Goal: Task Accomplishment & Management: Manage account settings

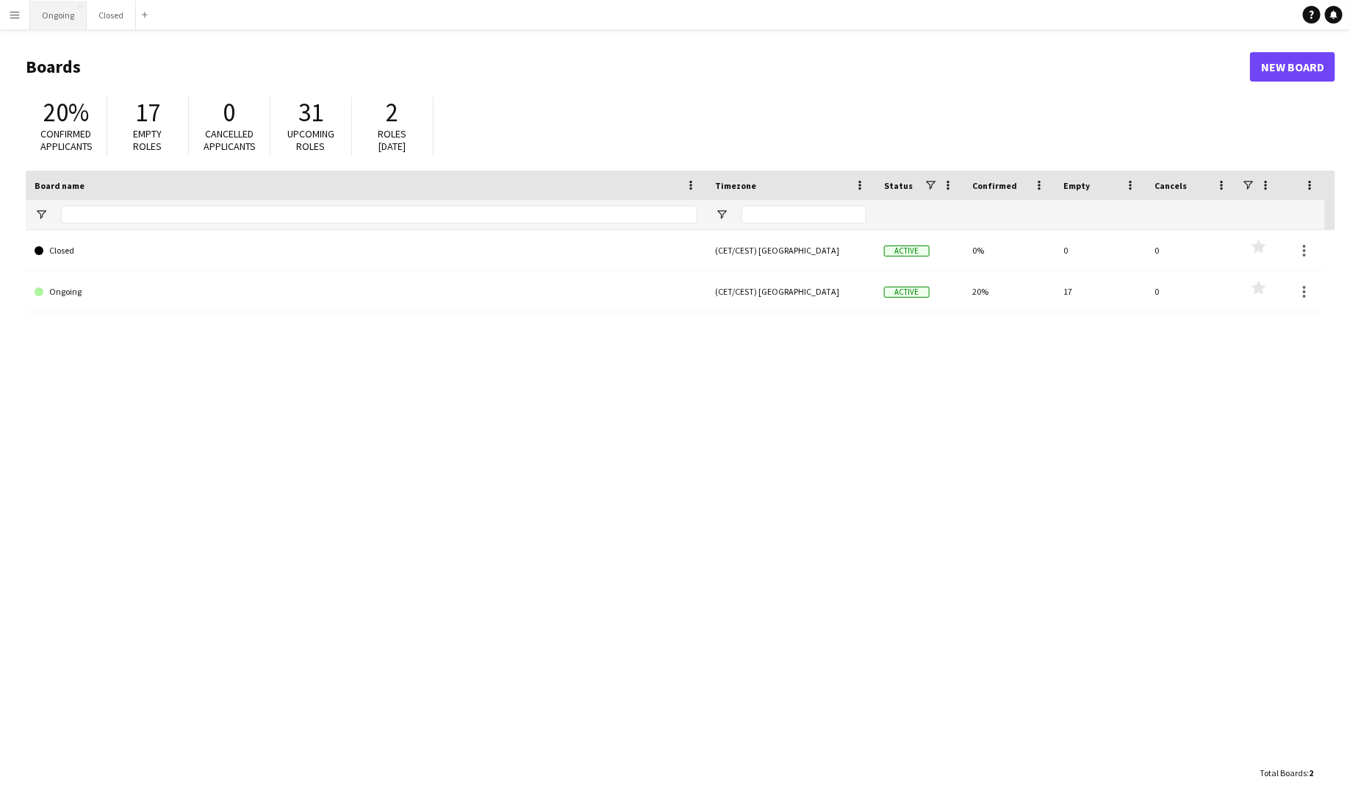
click at [58, 12] on button "Ongoing Close" at bounding box center [58, 15] width 57 height 29
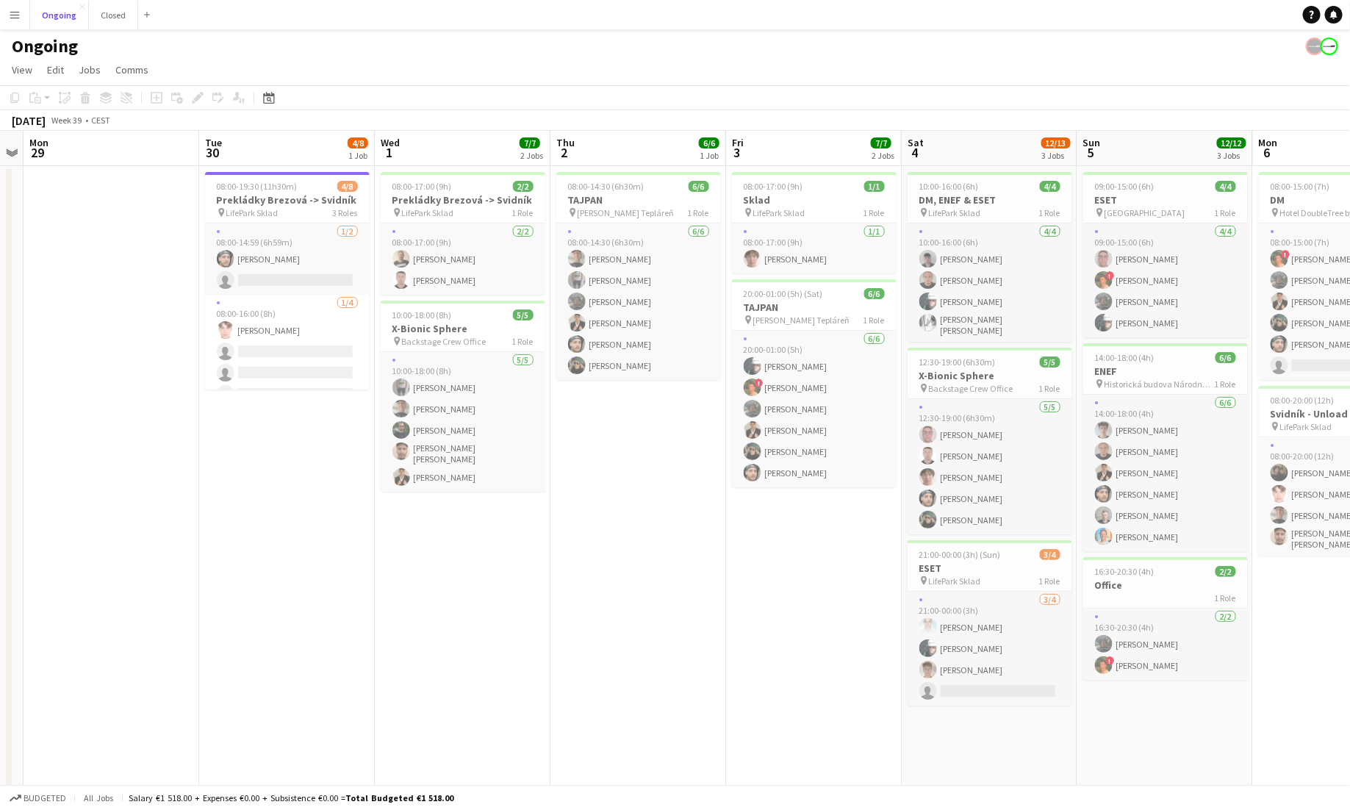
scroll to position [0, 327]
click at [455, 323] on h3 "X-Bionic Sphere" at bounding box center [463, 328] width 165 height 13
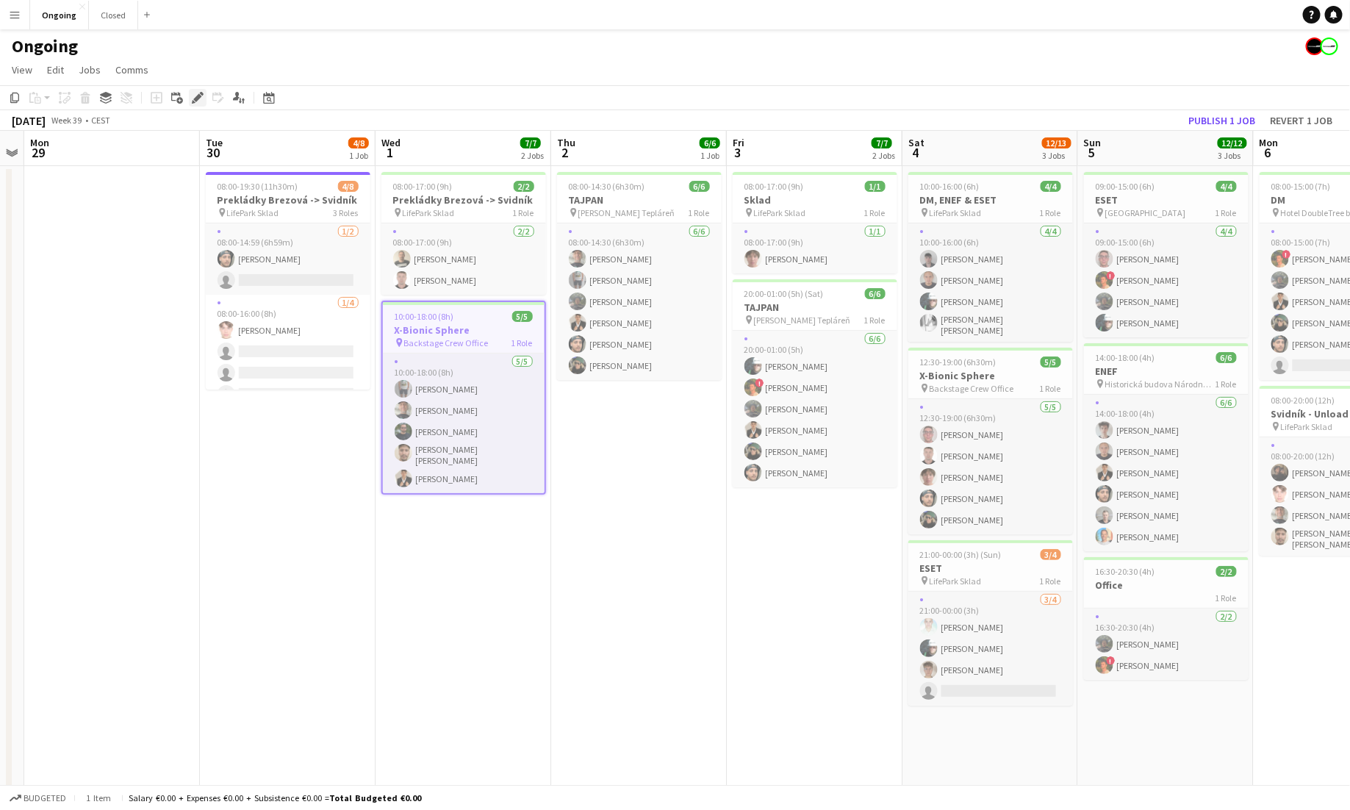
click at [193, 96] on icon "Edit" at bounding box center [198, 98] width 12 height 12
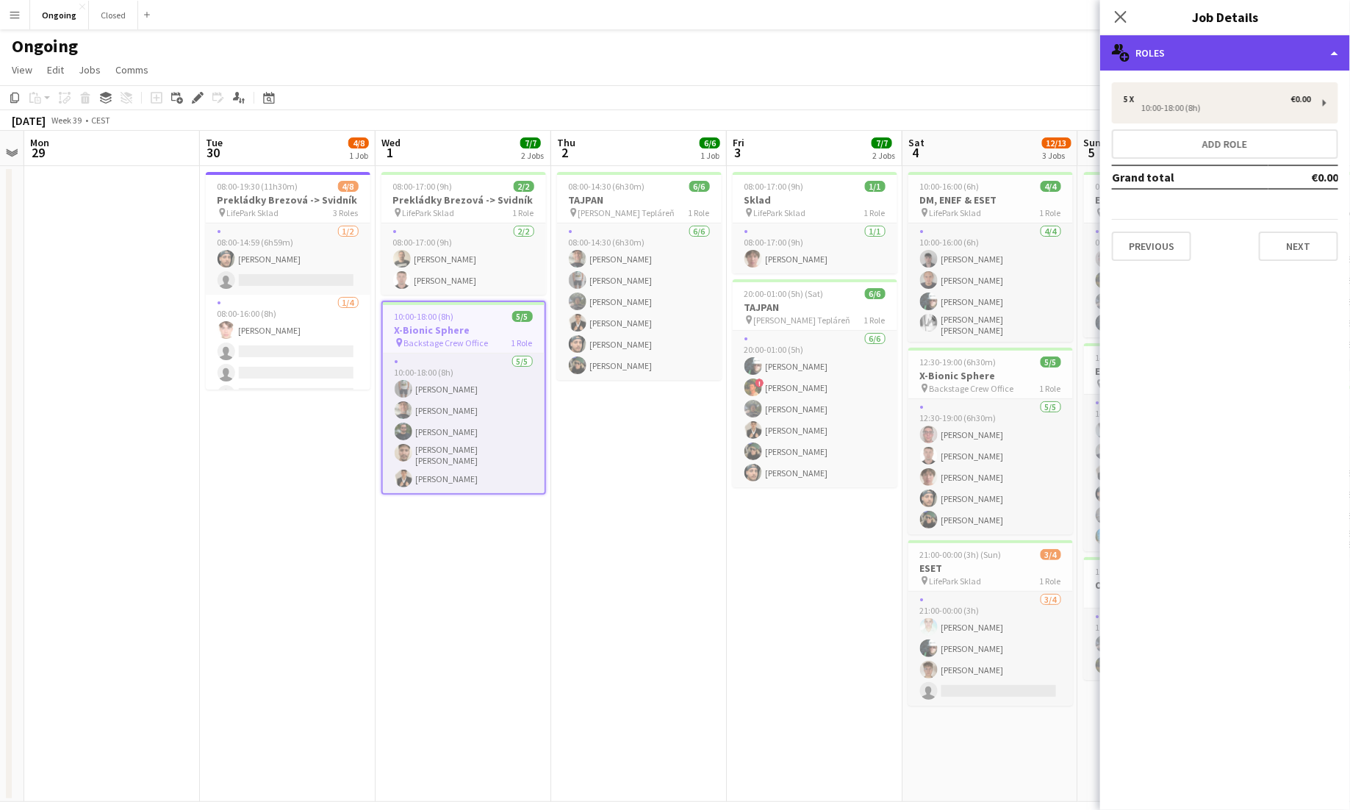
click at [844, 54] on div "multiple-users-add Roles" at bounding box center [1225, 52] width 250 height 35
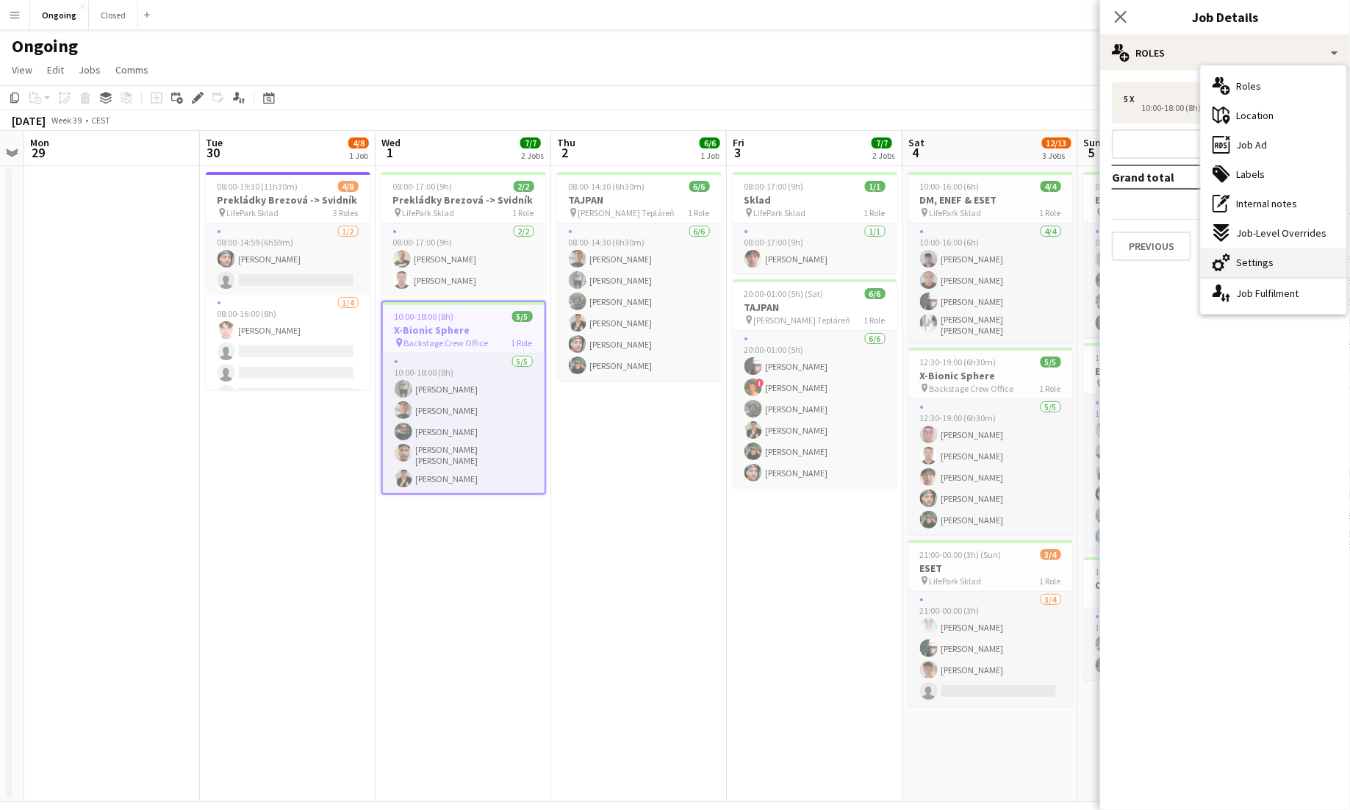
click at [844, 262] on span "Settings" at bounding box center [1254, 262] width 37 height 13
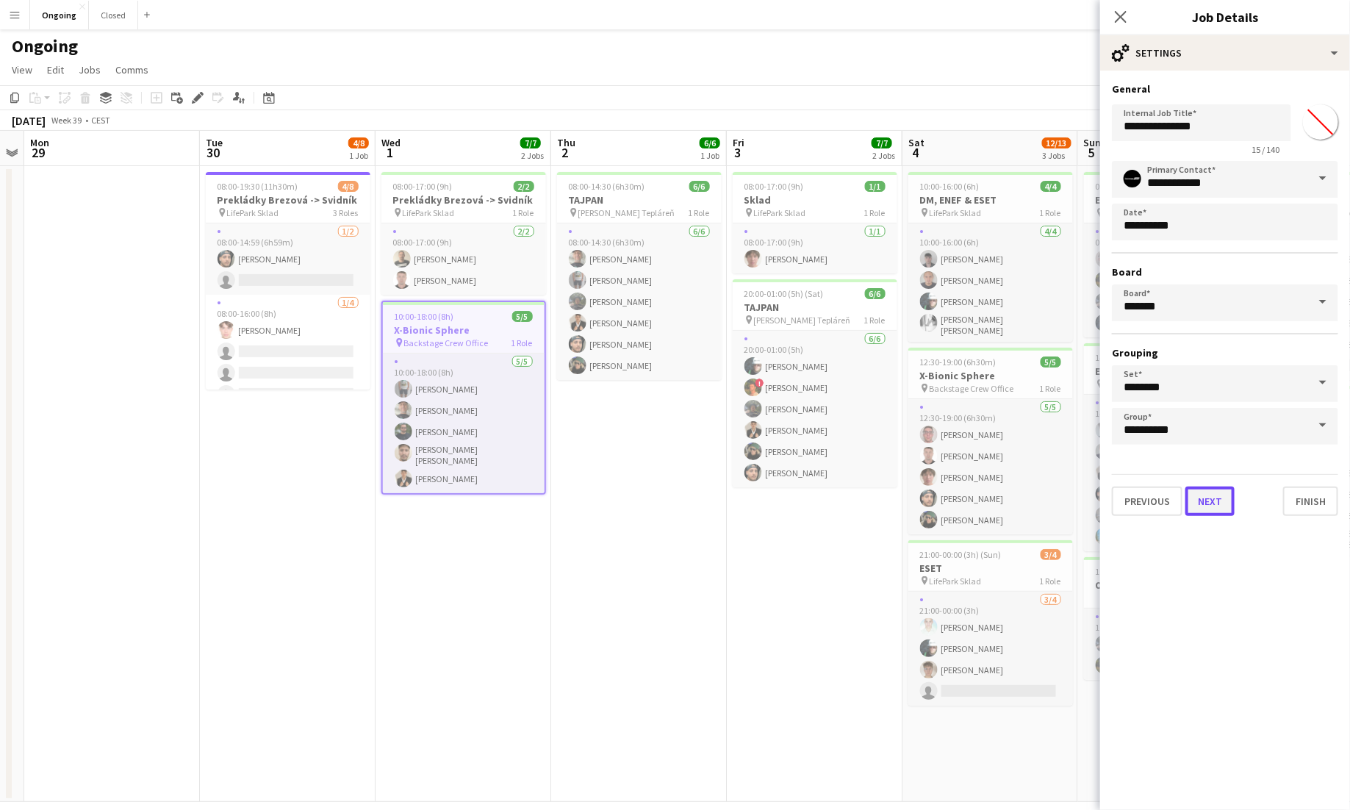
click at [844, 495] on button "Next" at bounding box center [1210, 501] width 49 height 29
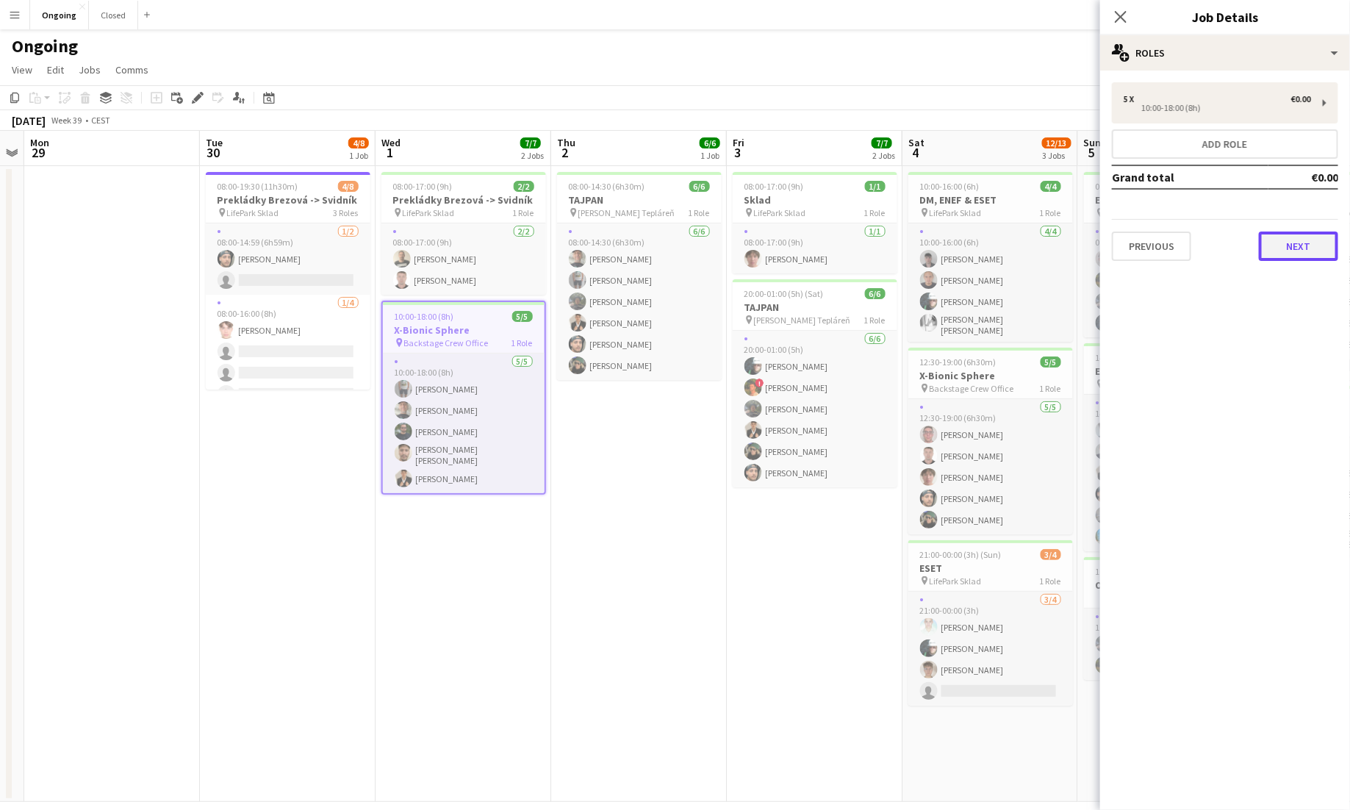
click at [844, 254] on button "Next" at bounding box center [1298, 246] width 79 height 29
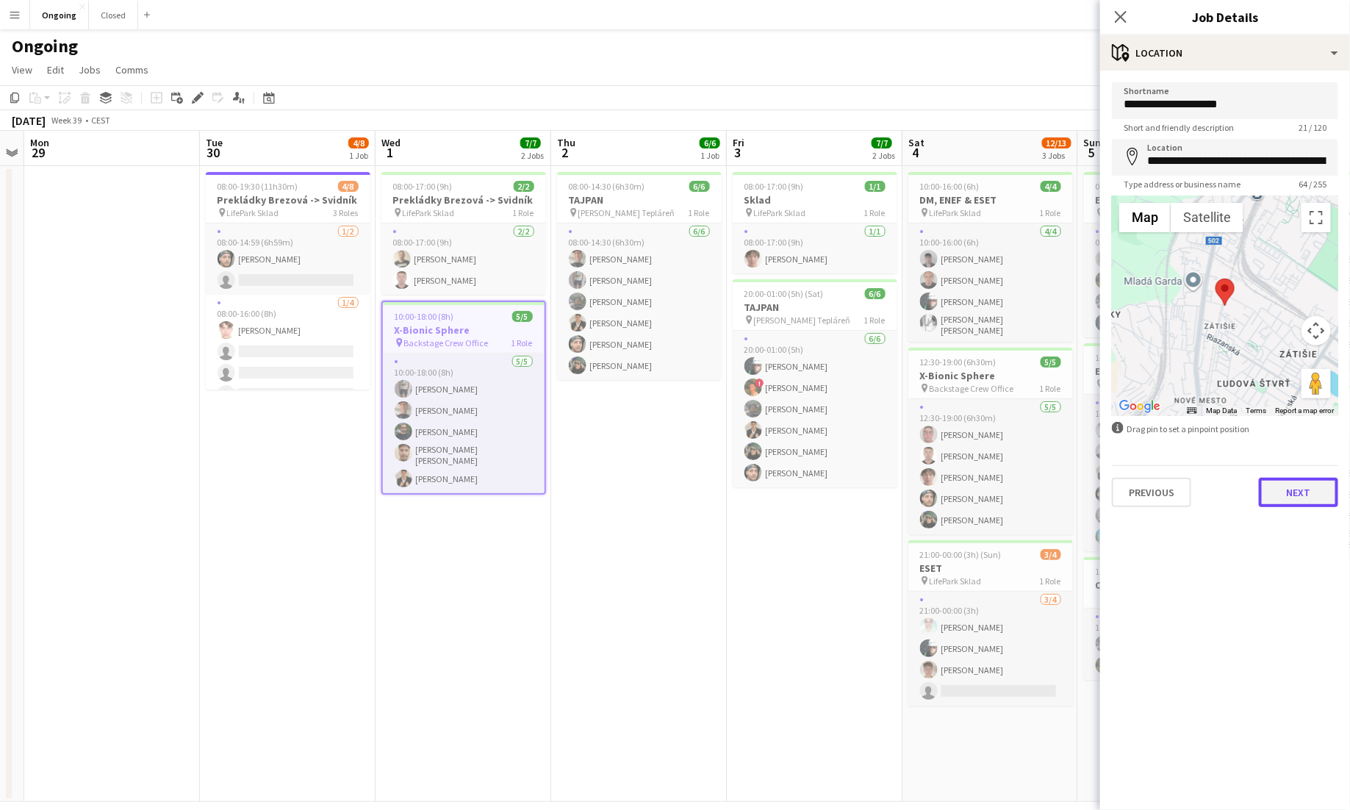
click at [844, 487] on button "Next" at bounding box center [1298, 492] width 79 height 29
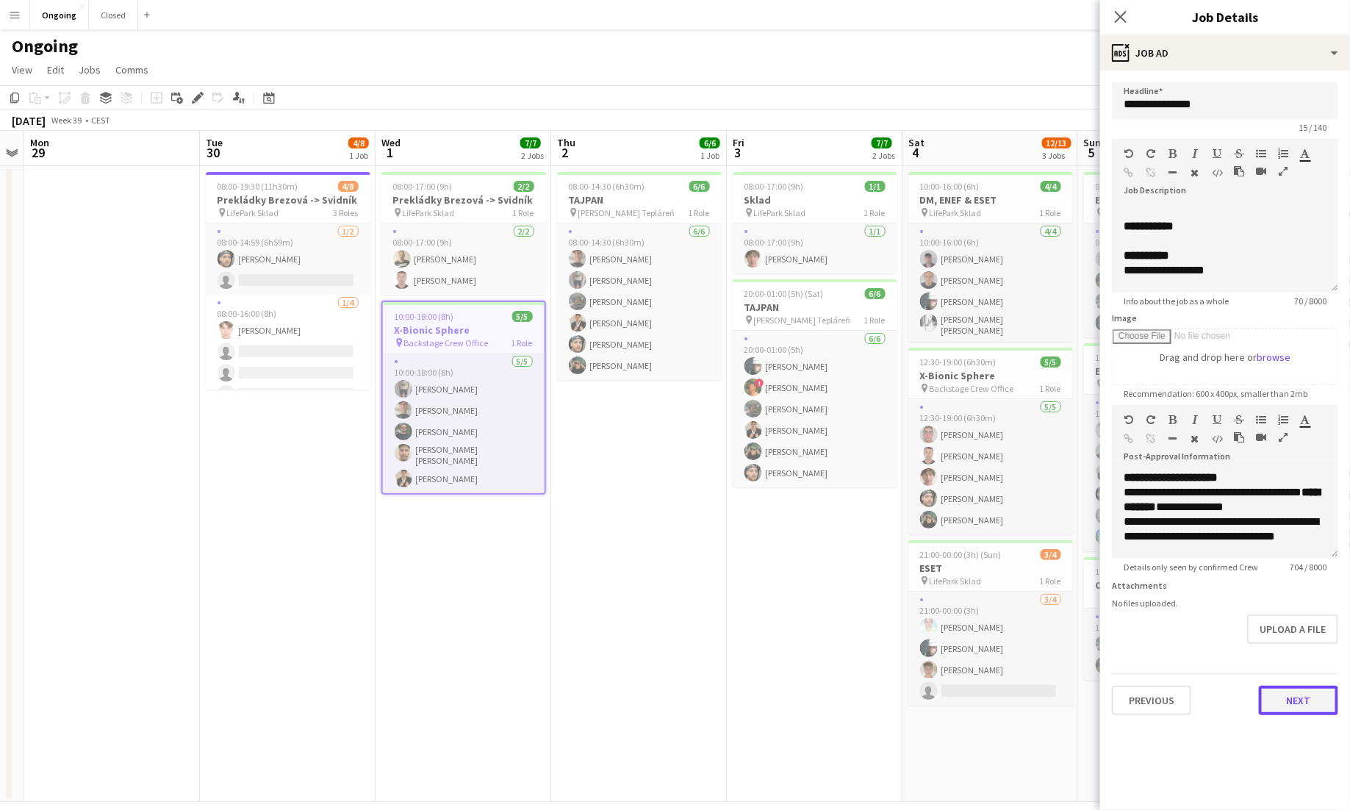
click at [844, 695] on button "Next" at bounding box center [1298, 700] width 79 height 29
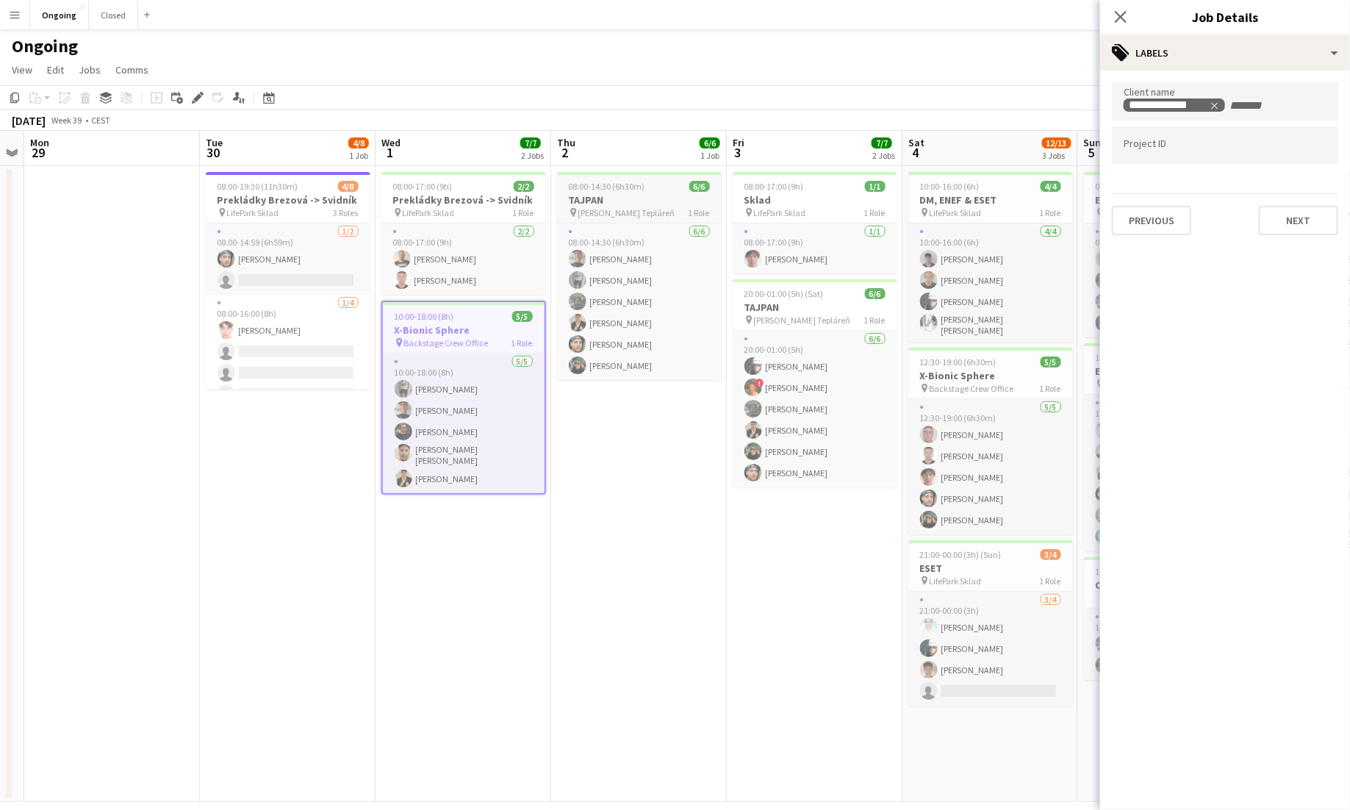
click at [616, 195] on h3 "TAJPAN" at bounding box center [639, 199] width 165 height 13
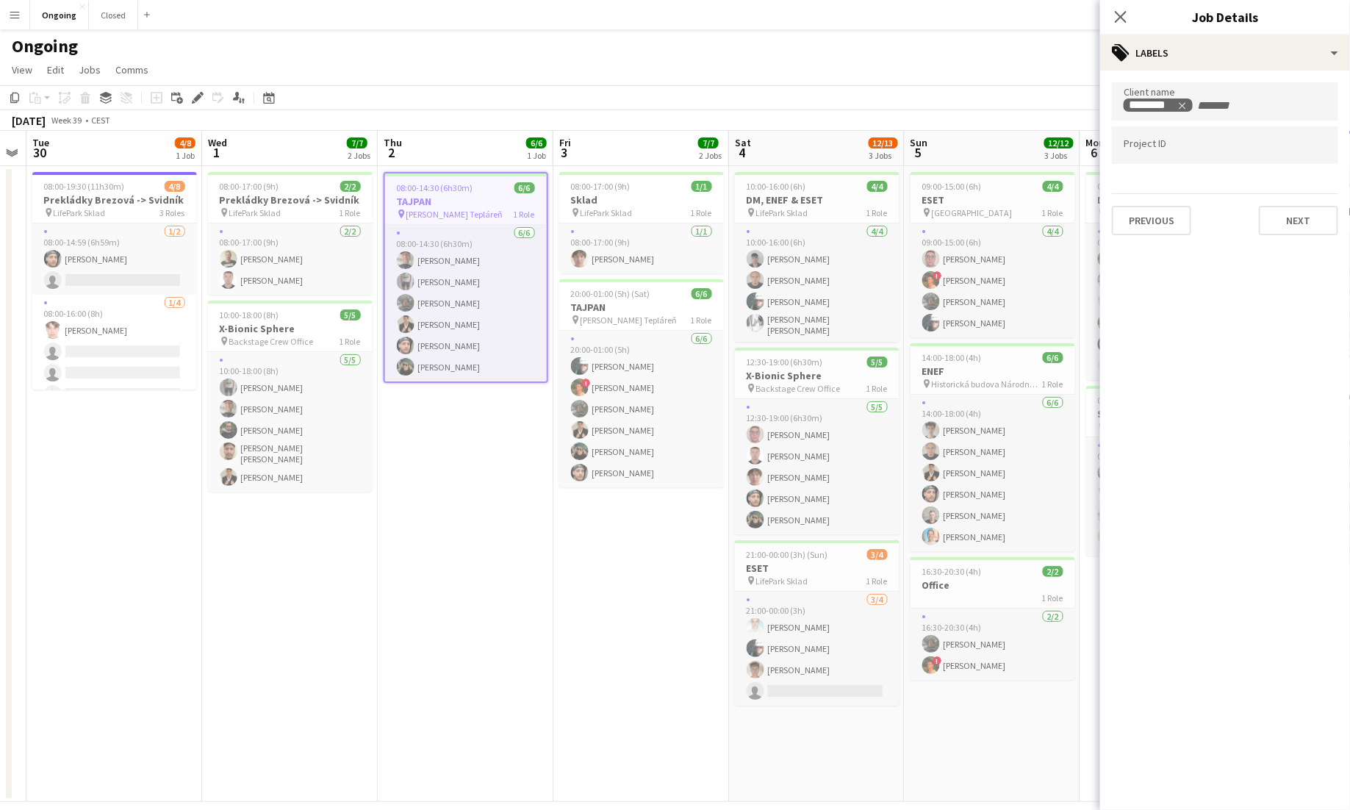
scroll to position [0, 533]
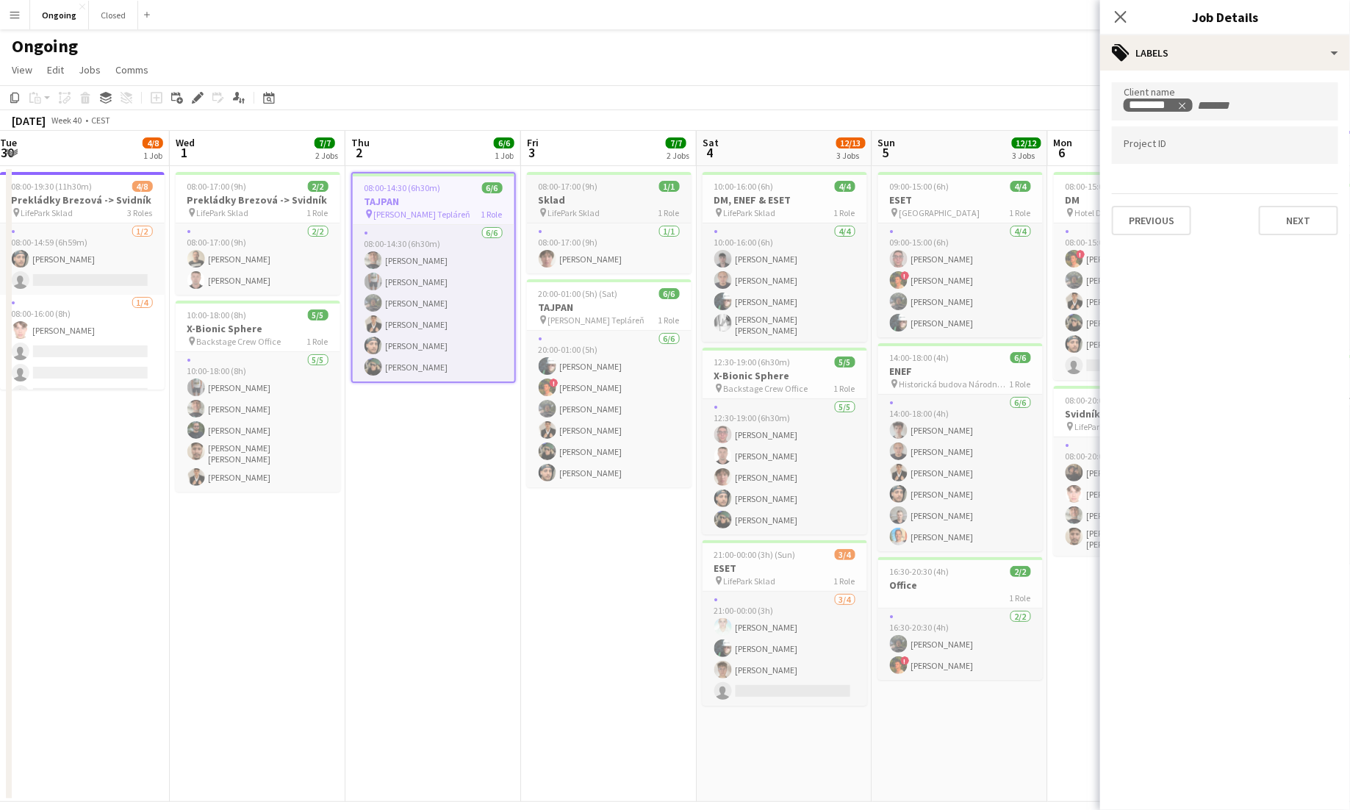
click at [621, 195] on h3 "Sklad" at bounding box center [609, 199] width 165 height 13
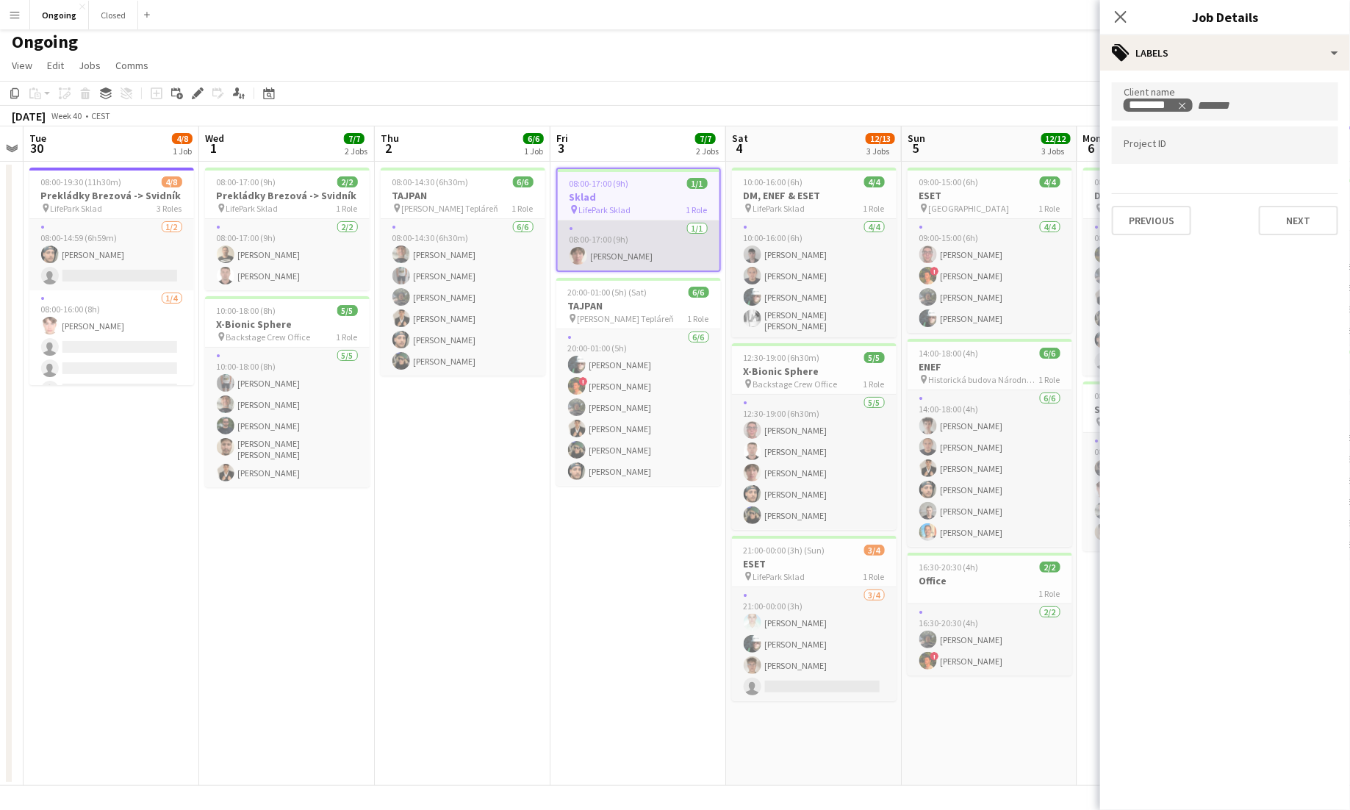
scroll to position [0, 0]
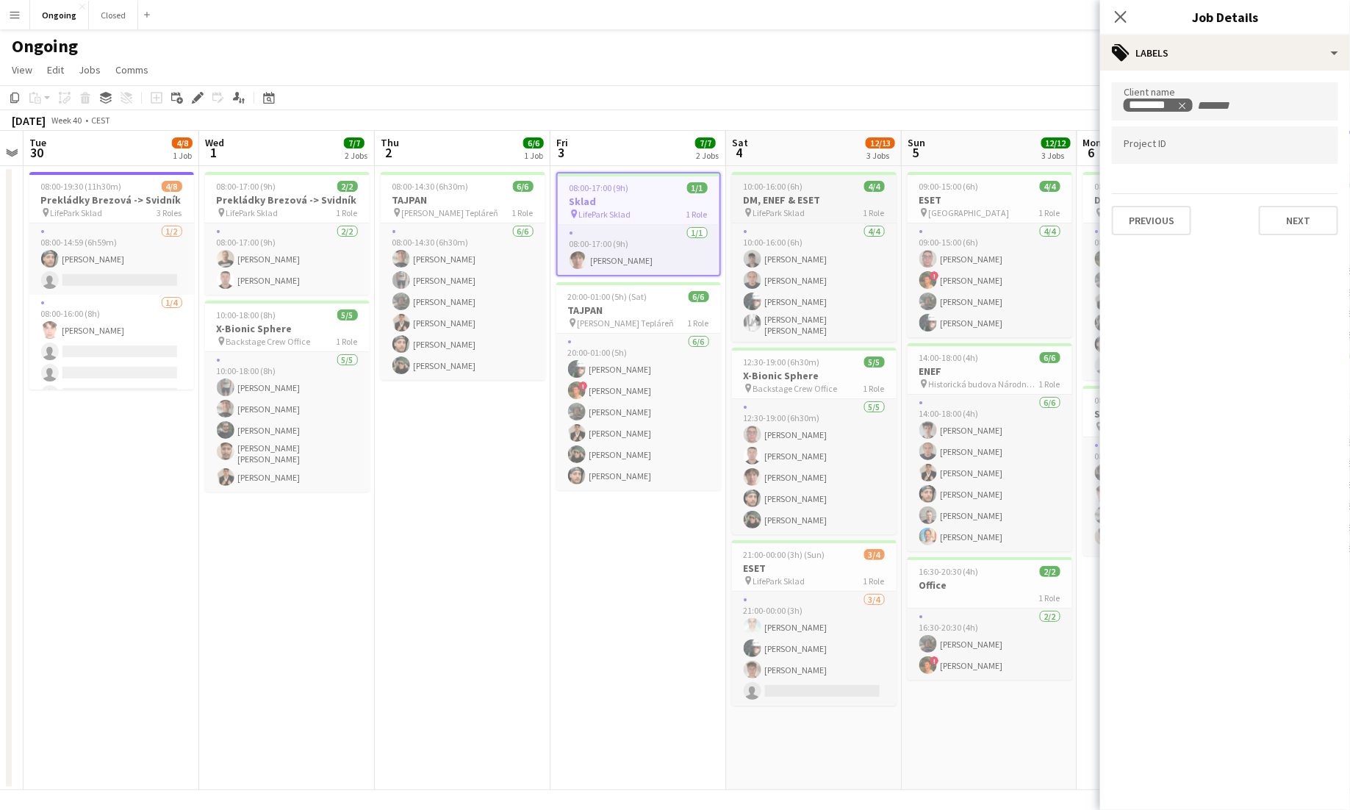
click at [790, 201] on h3 "DM, ENEF & ESET" at bounding box center [814, 199] width 165 height 13
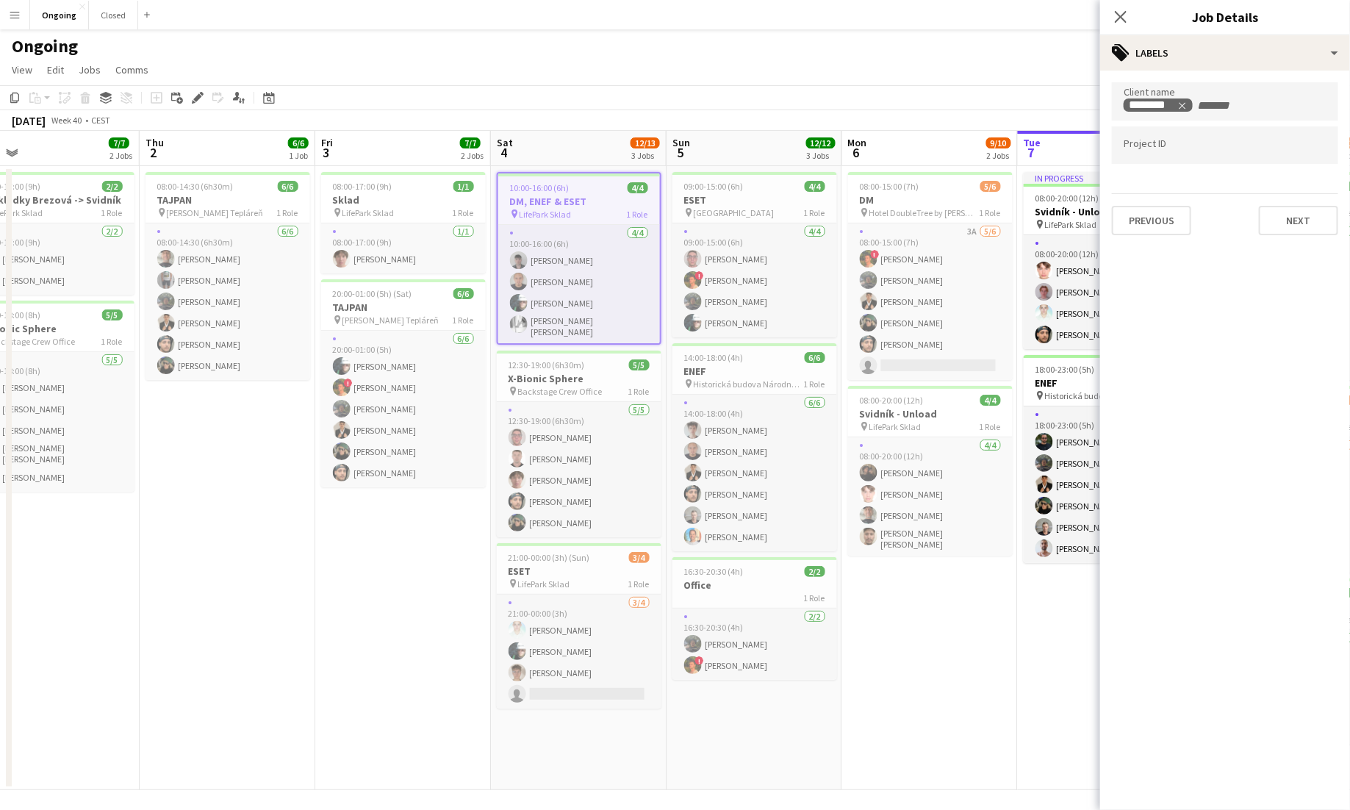
scroll to position [0, 569]
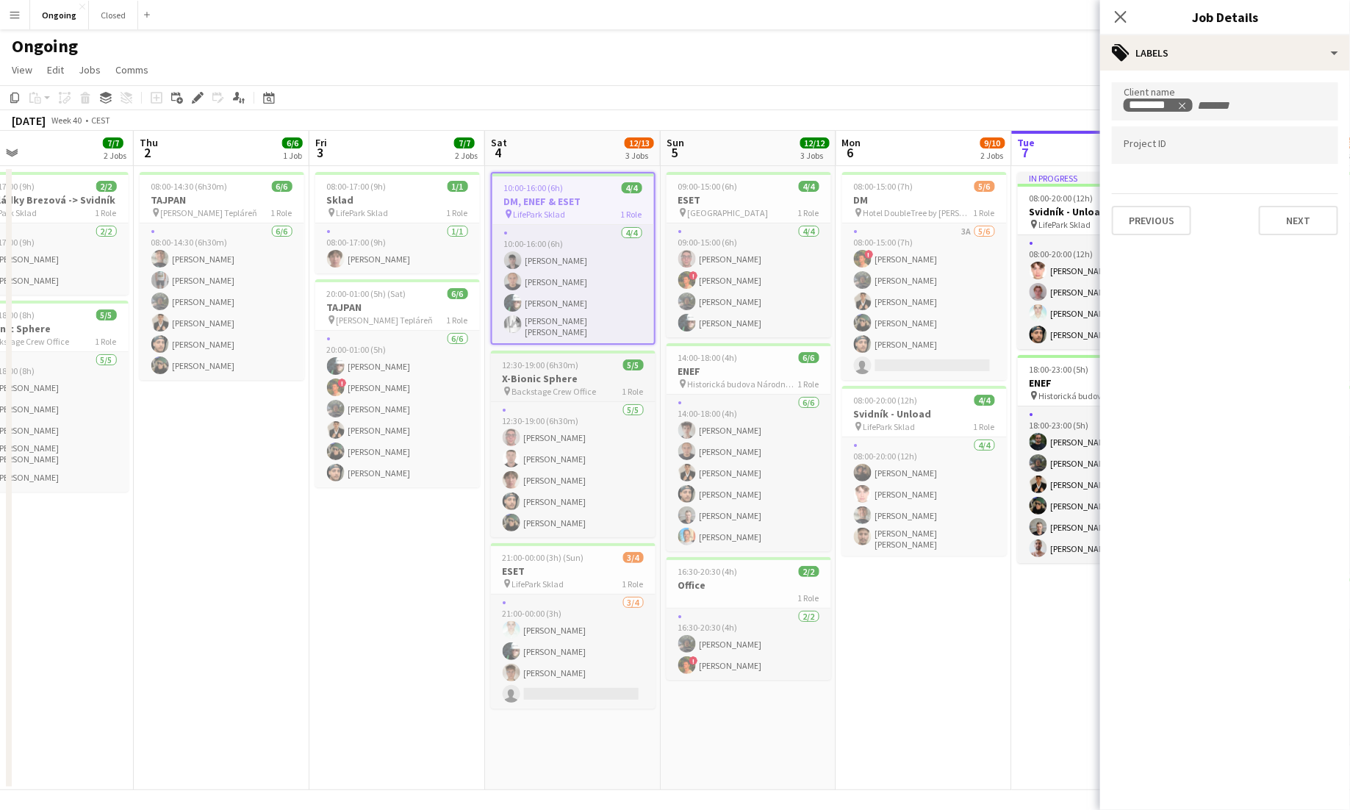
click at [565, 386] on span "Backstage Crew Office" at bounding box center [554, 391] width 85 height 11
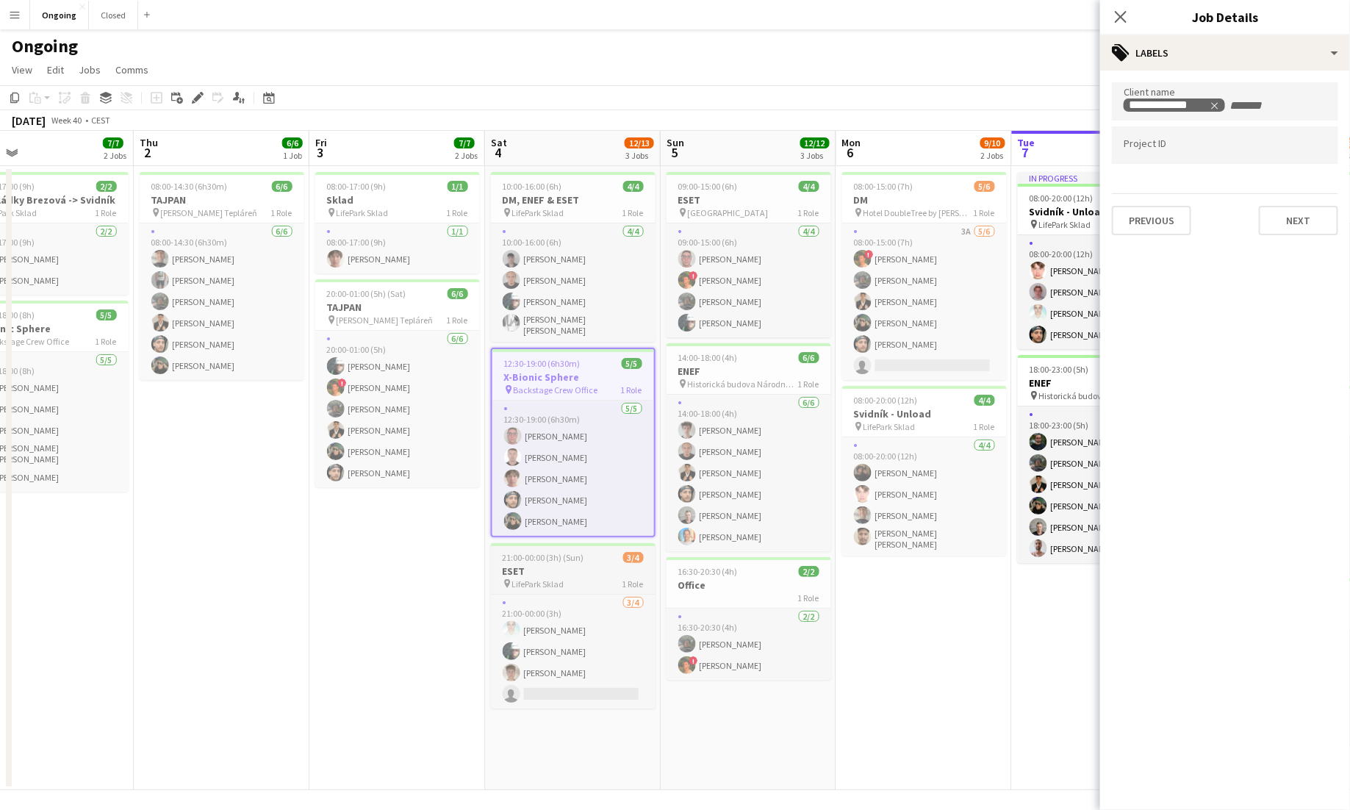
click at [551, 565] on h3 "ESET" at bounding box center [573, 571] width 165 height 13
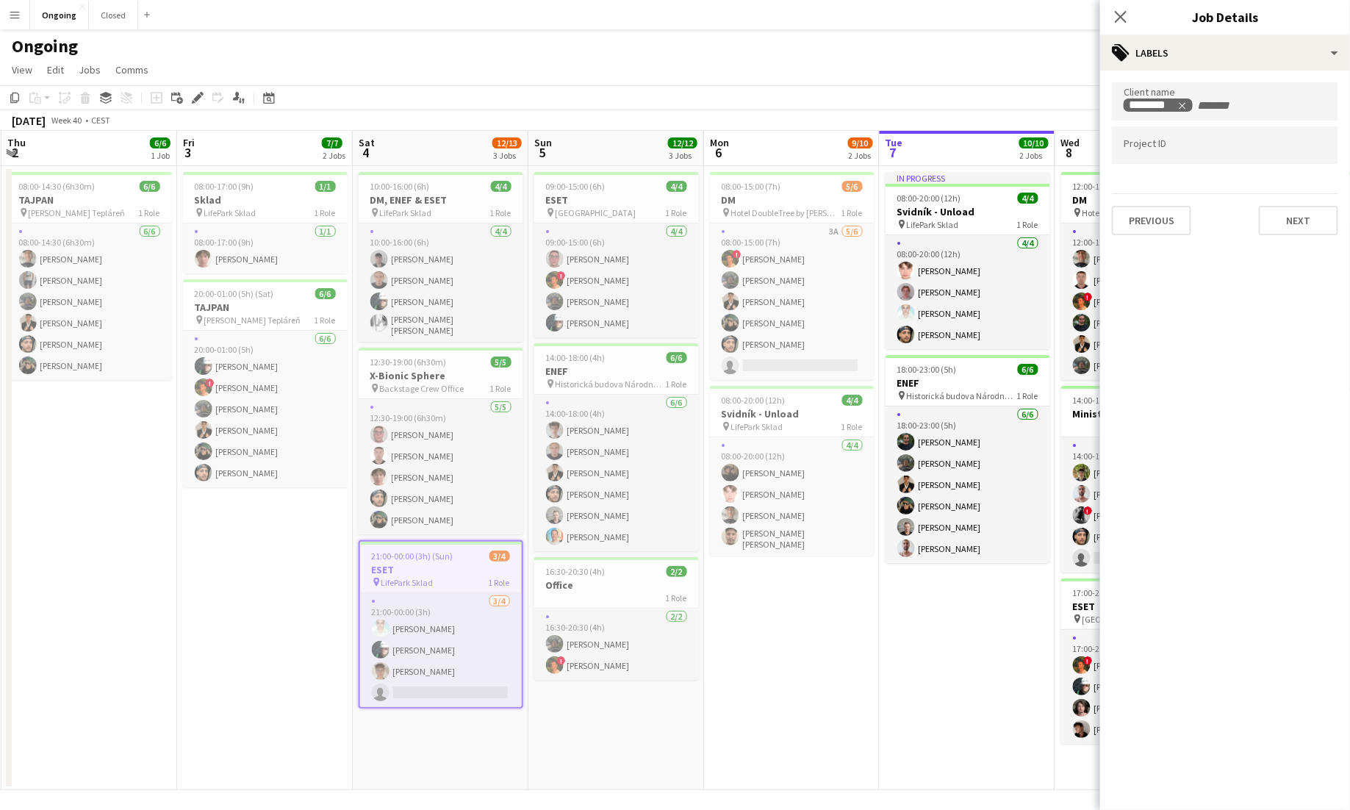
scroll to position [0, 526]
click at [621, 365] on h3 "ENEF" at bounding box center [616, 371] width 165 height 13
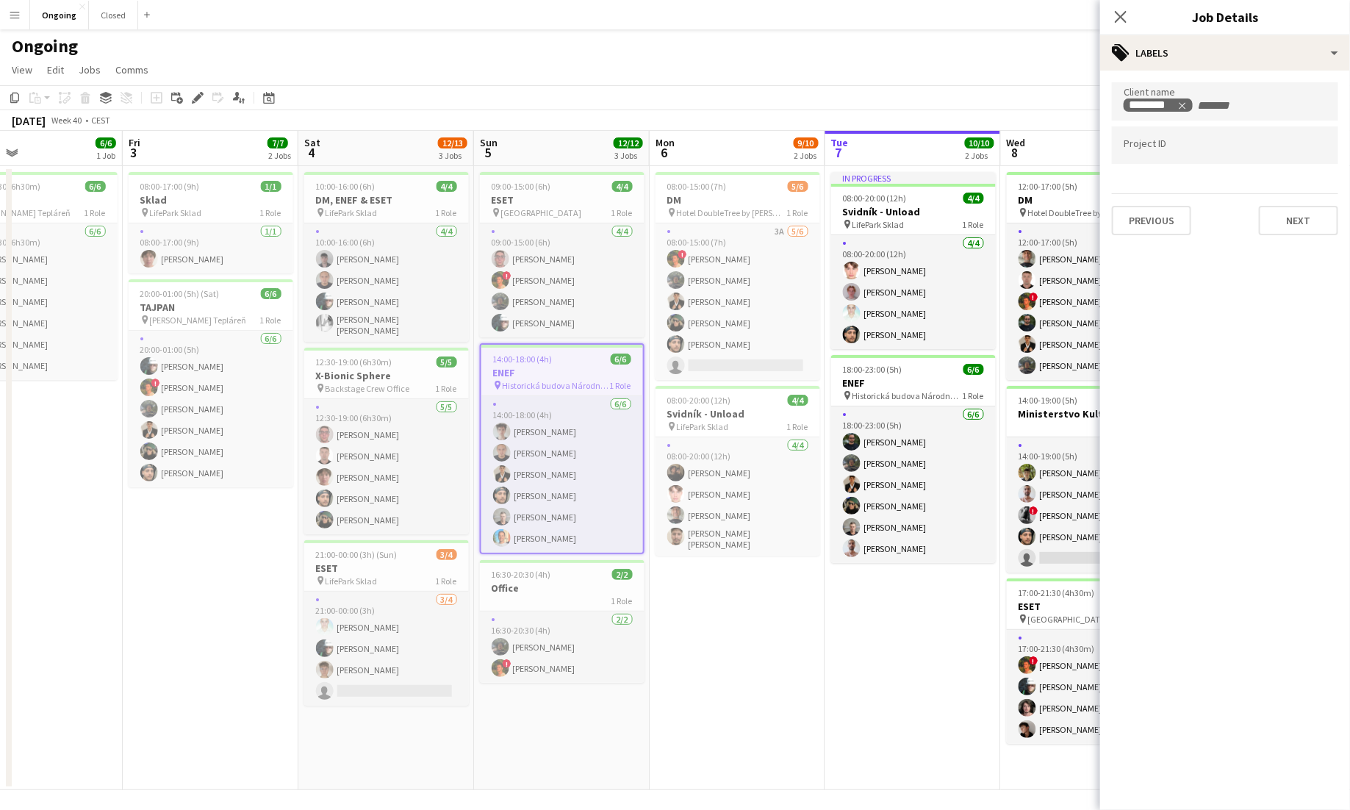
scroll to position [0, 595]
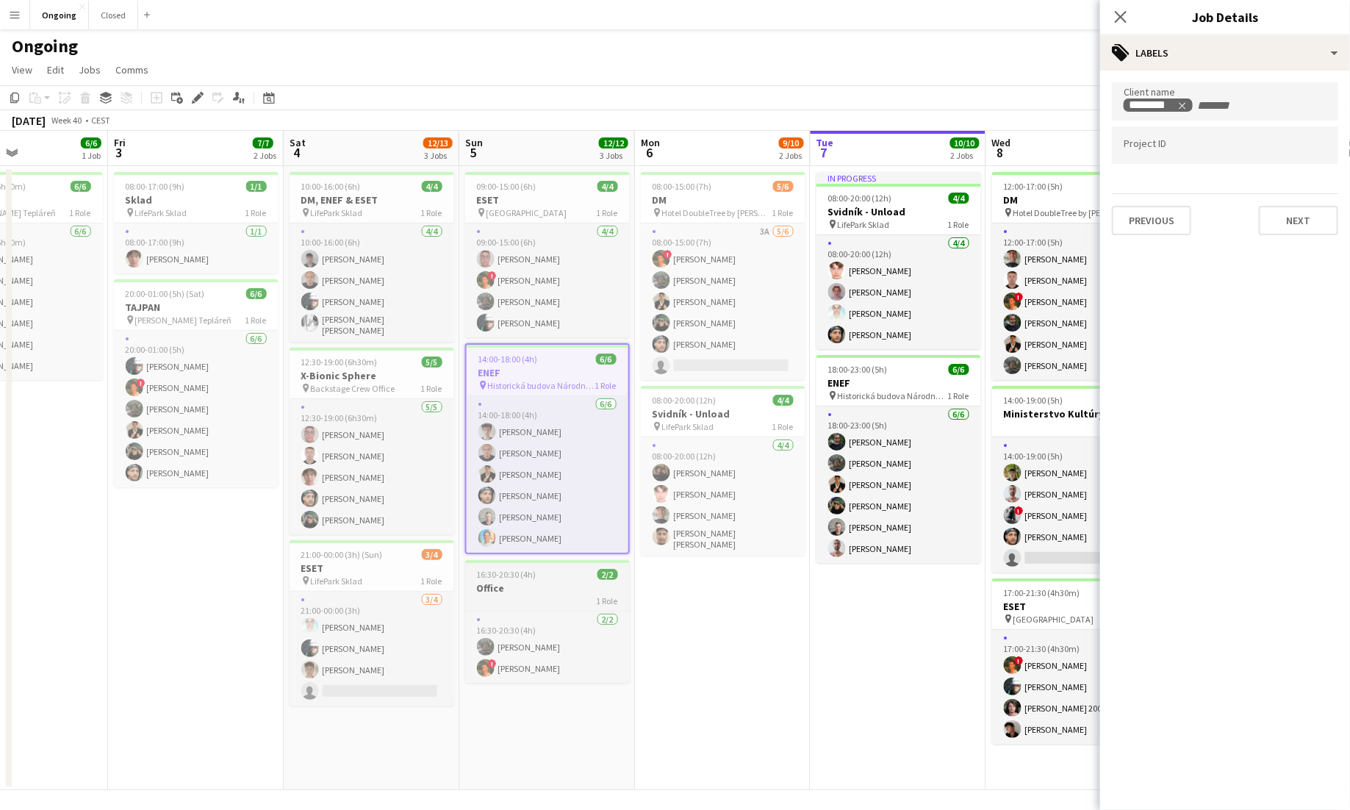
click at [542, 592] on h3 "Office" at bounding box center [547, 587] width 165 height 13
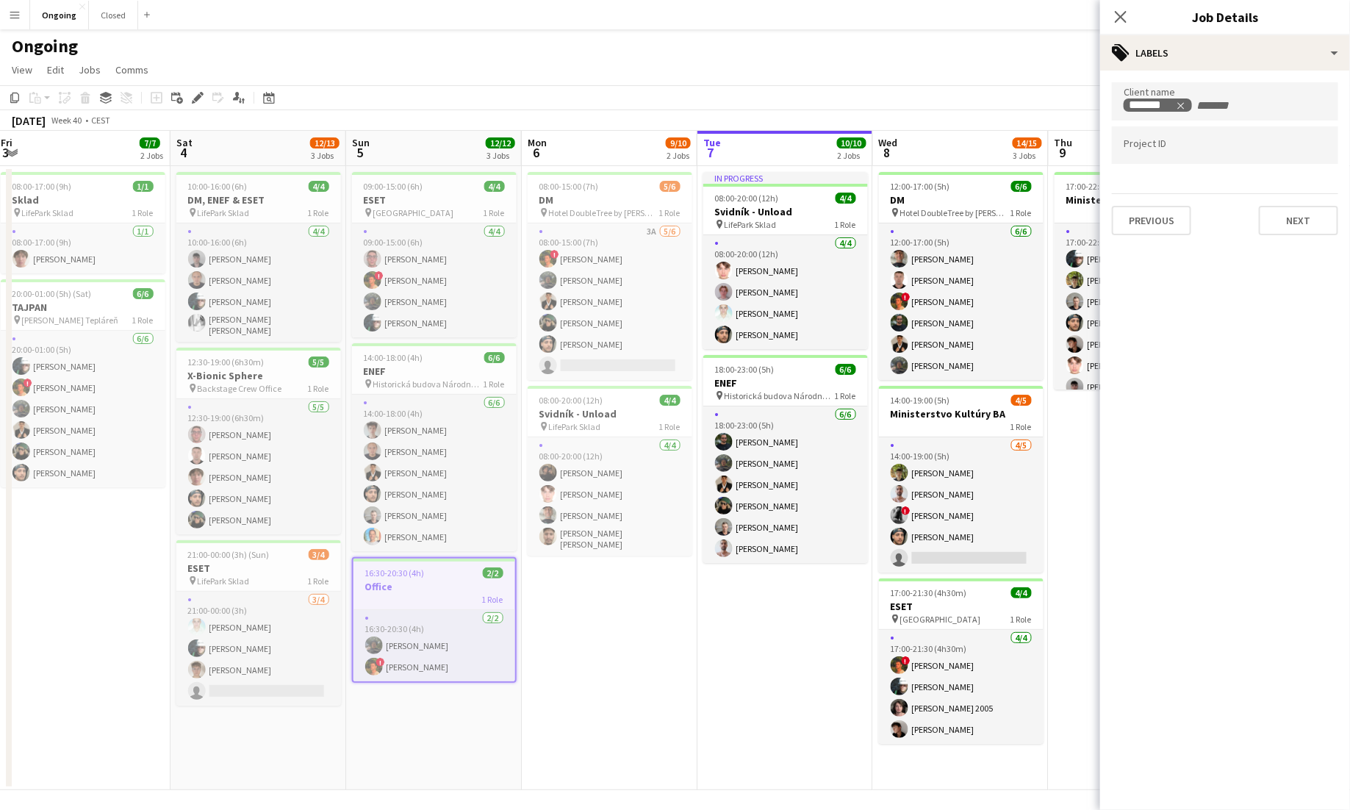
scroll to position [0, 535]
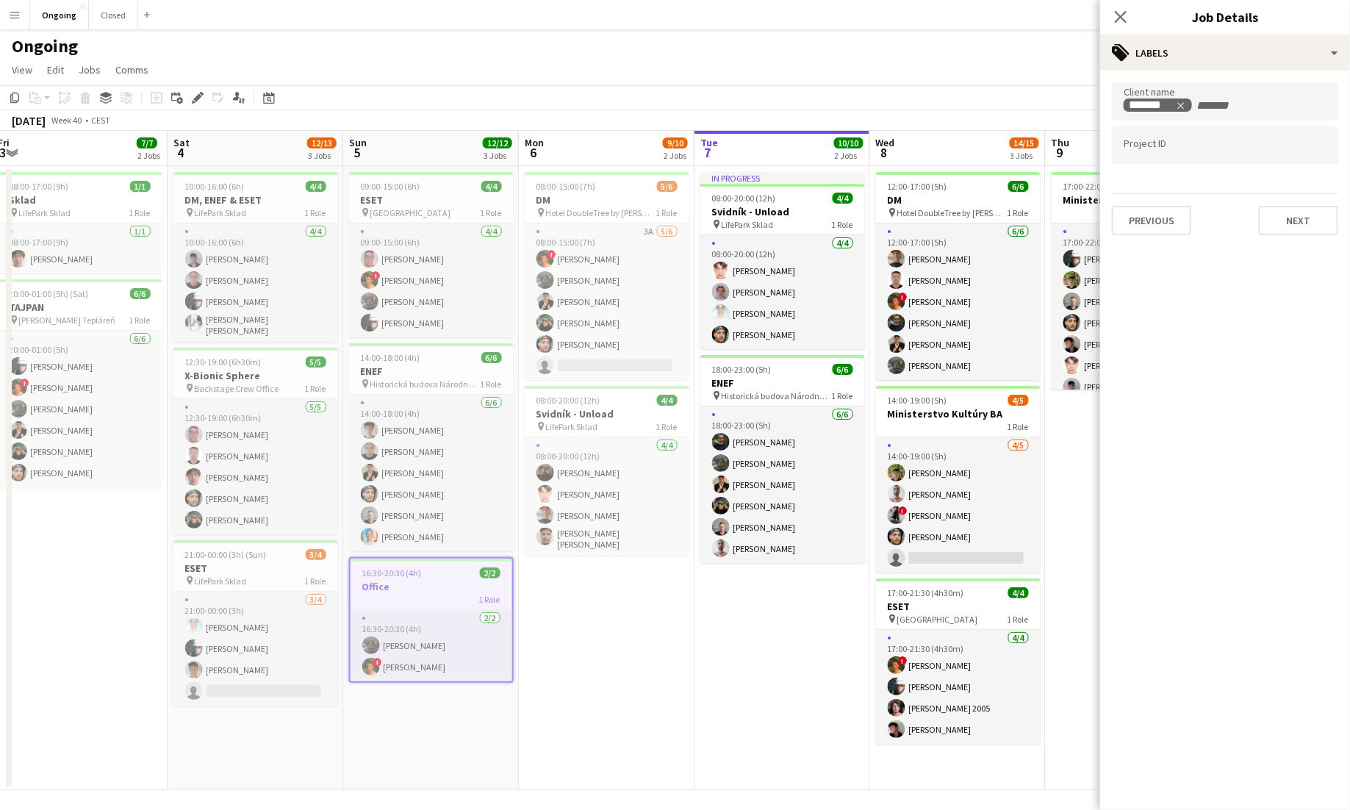
click at [19, 14] on app-icon "Menu" at bounding box center [15, 15] width 12 height 12
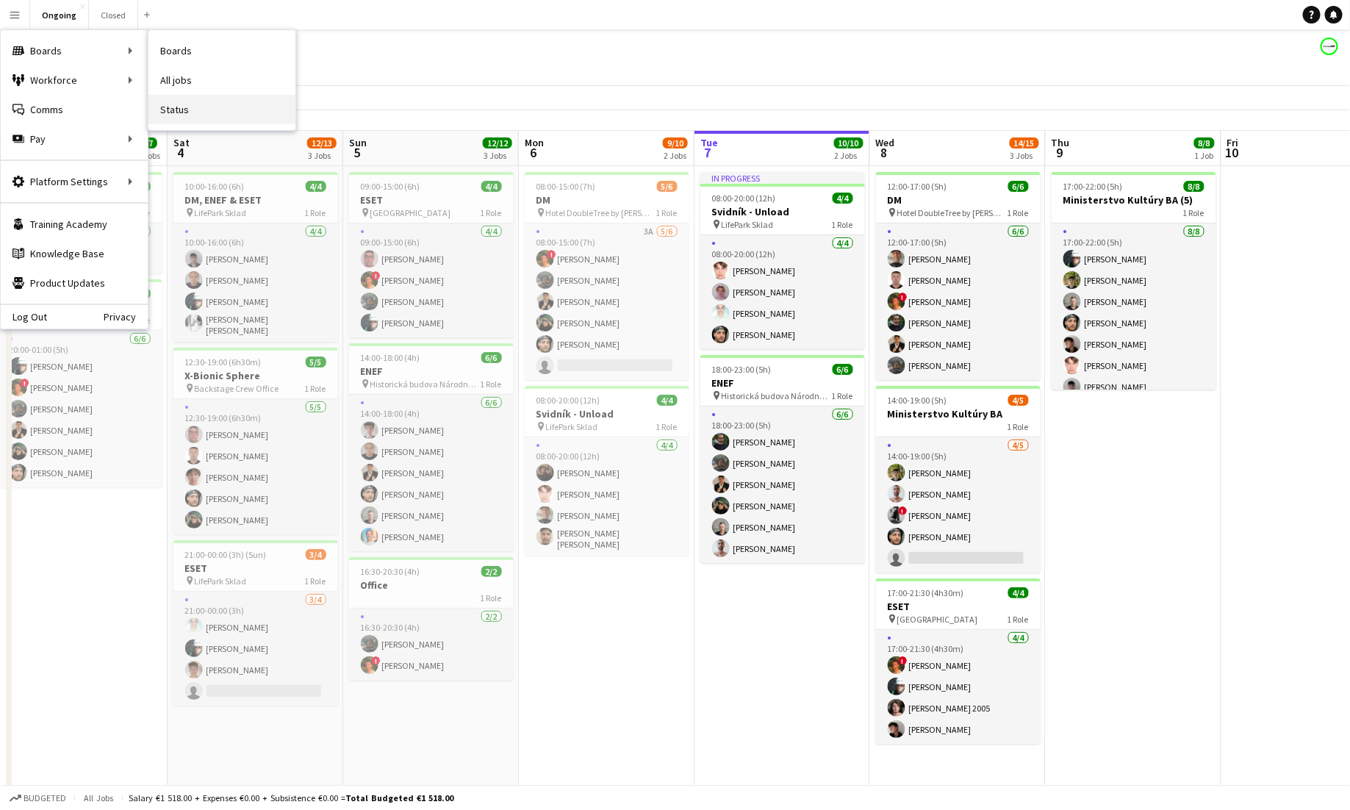
click at [180, 112] on link "Status" at bounding box center [221, 109] width 147 height 29
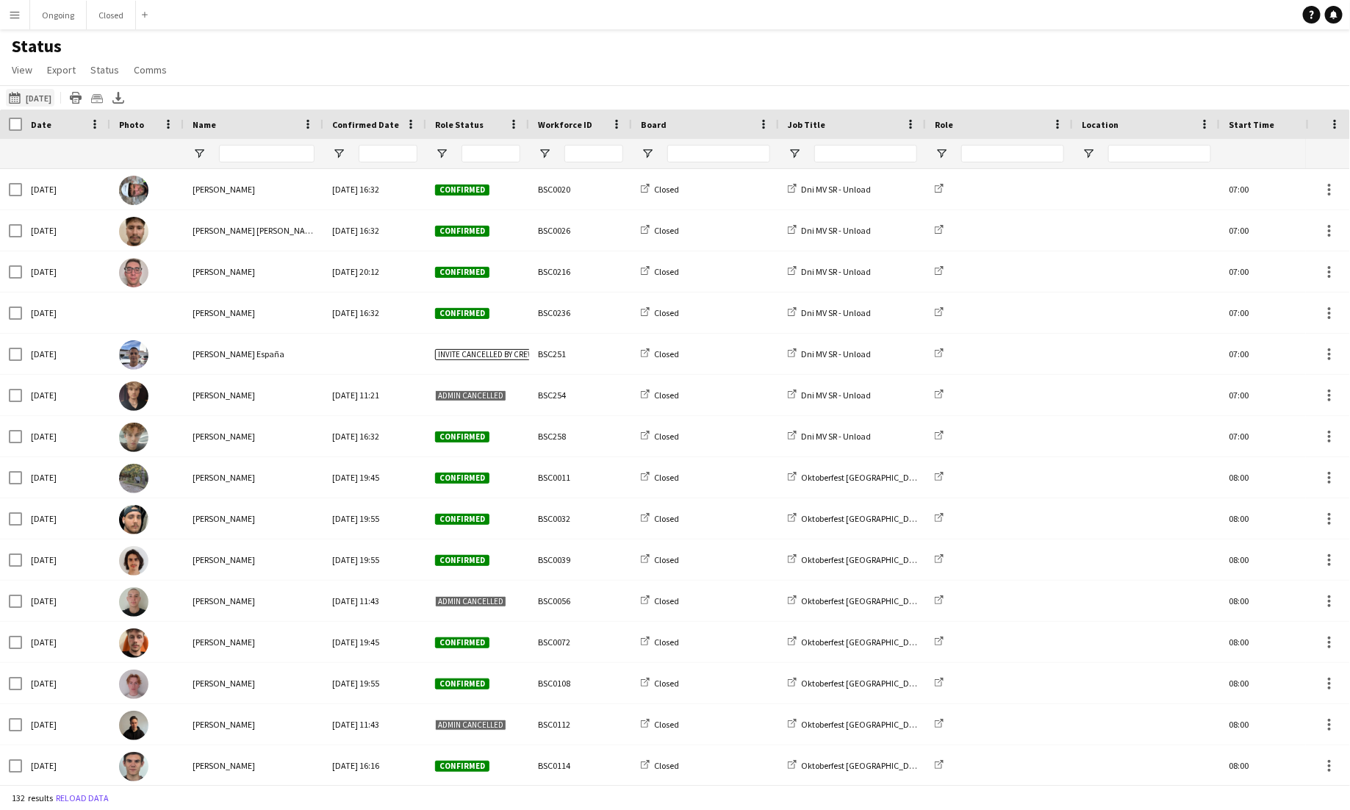
click at [31, 91] on button "[DATE] to [DATE] [DATE]" at bounding box center [30, 98] width 49 height 18
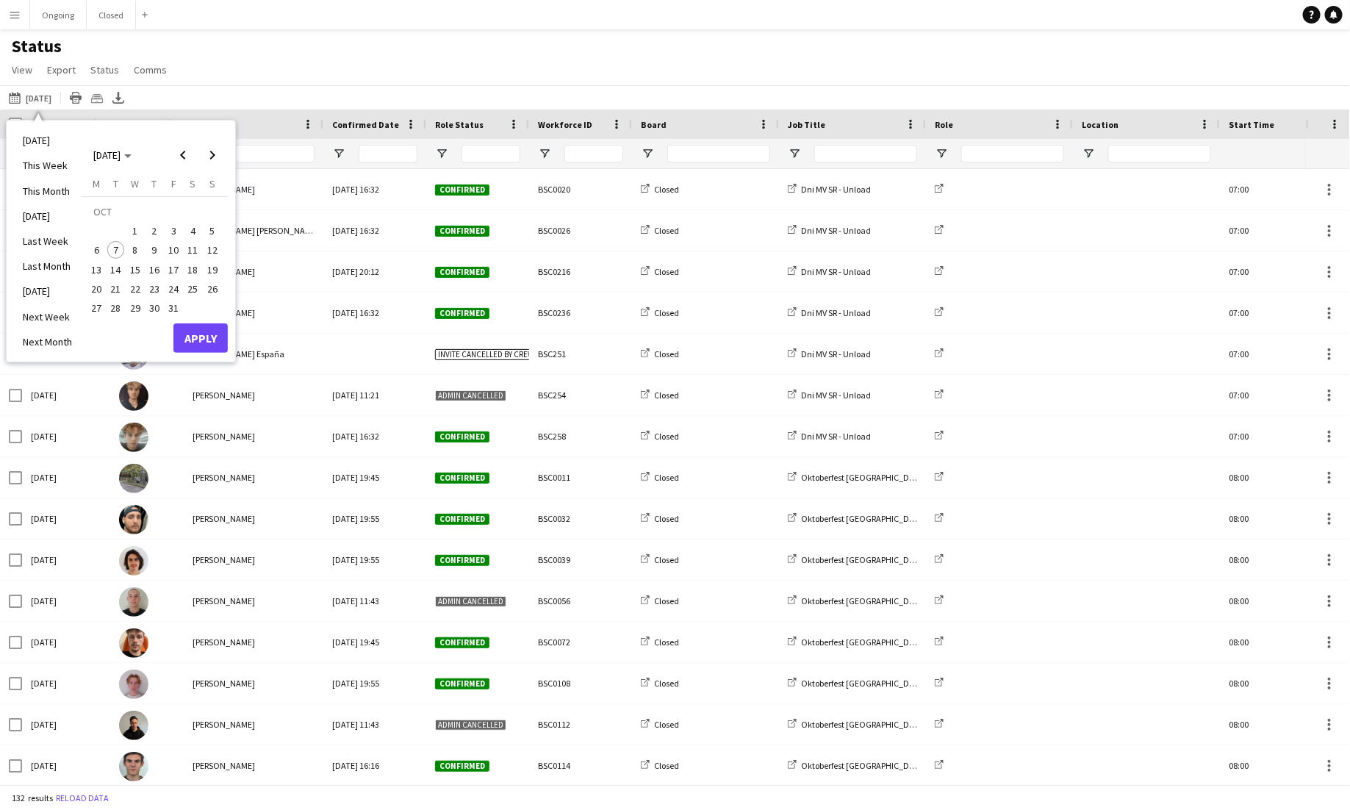
click at [132, 253] on span "8" at bounding box center [135, 250] width 18 height 18
click at [200, 342] on button "Apply" at bounding box center [200, 337] width 54 height 29
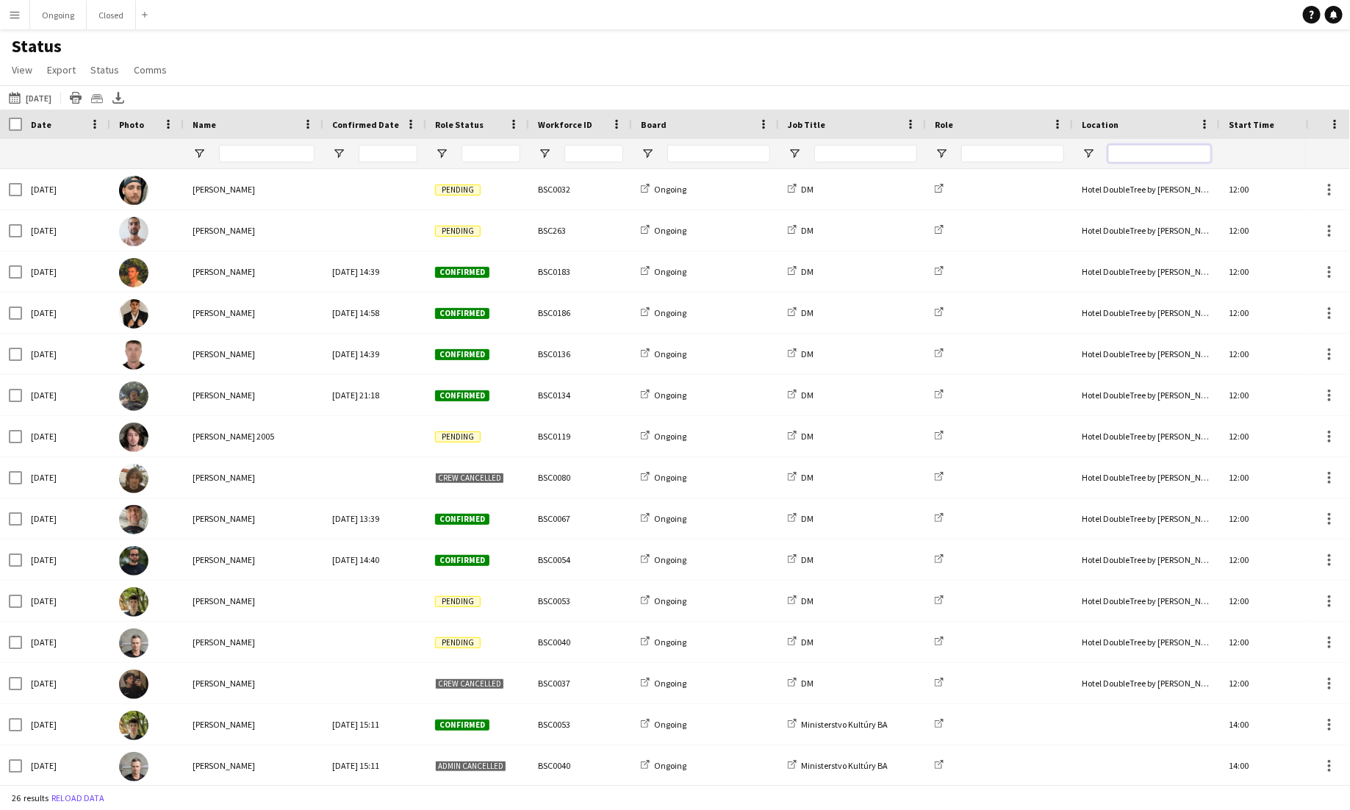
click at [844, 160] on input "Location Filter Input" at bounding box center [1159, 154] width 103 height 18
click at [21, 70] on span "View" at bounding box center [22, 69] width 21 height 13
click at [43, 151] on span "Customise view" at bounding box center [53, 144] width 70 height 13
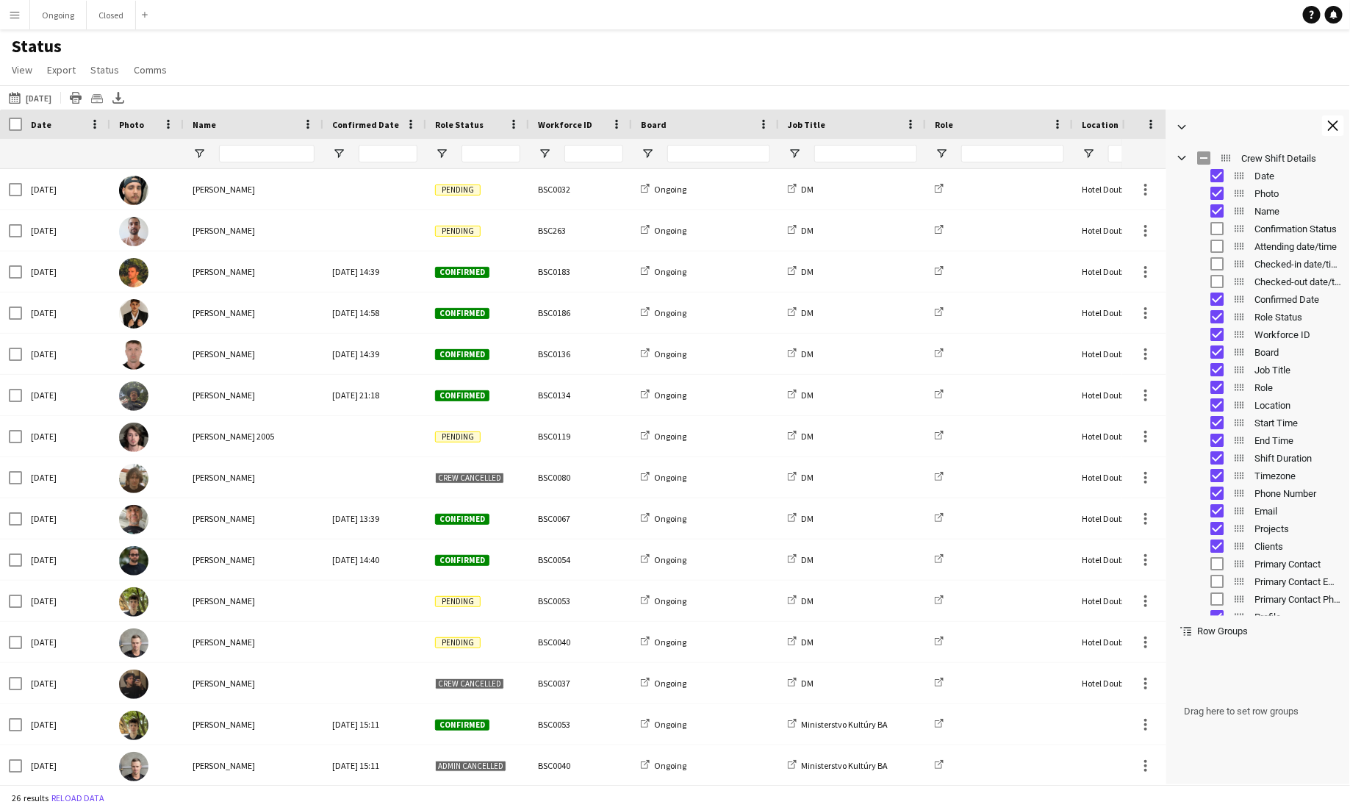
click at [844, 247] on span "Attending date/time" at bounding box center [1298, 246] width 87 height 11
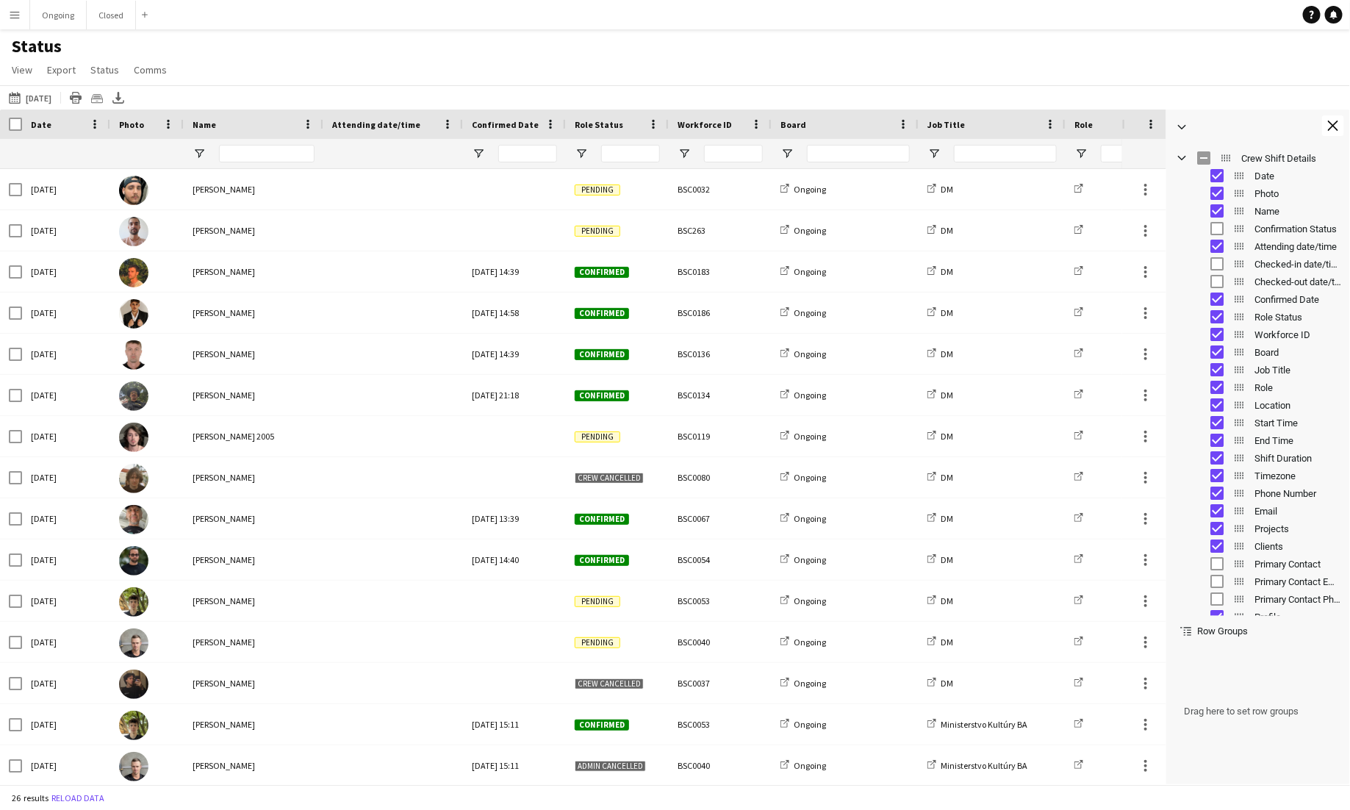
click at [844, 229] on span "Confirmation Status" at bounding box center [1298, 228] width 87 height 11
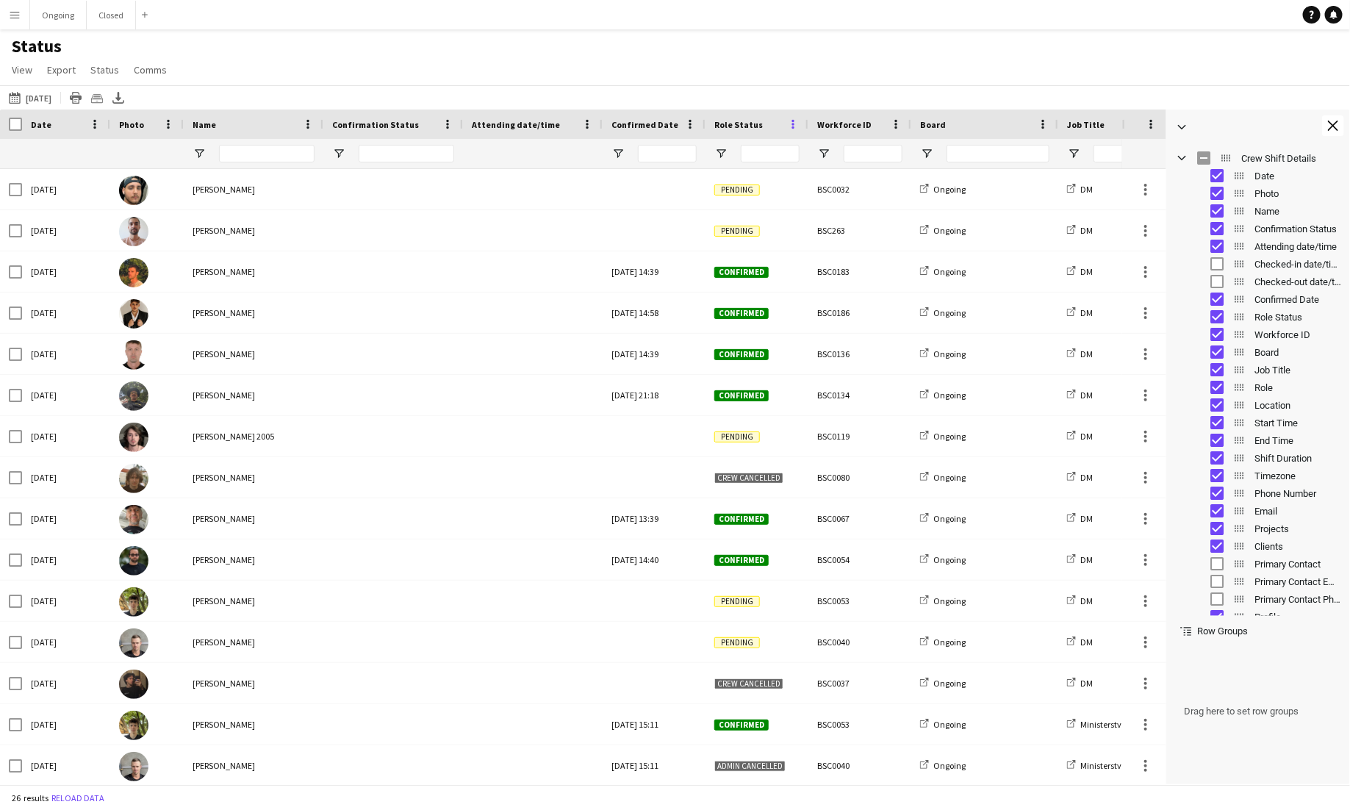
click at [790, 123] on span at bounding box center [792, 124] width 13 height 13
click at [717, 157] on span "Open Filter Menu" at bounding box center [720, 153] width 13 height 13
click at [739, 243] on div "(Select All)" at bounding box center [796, 243] width 116 height 11
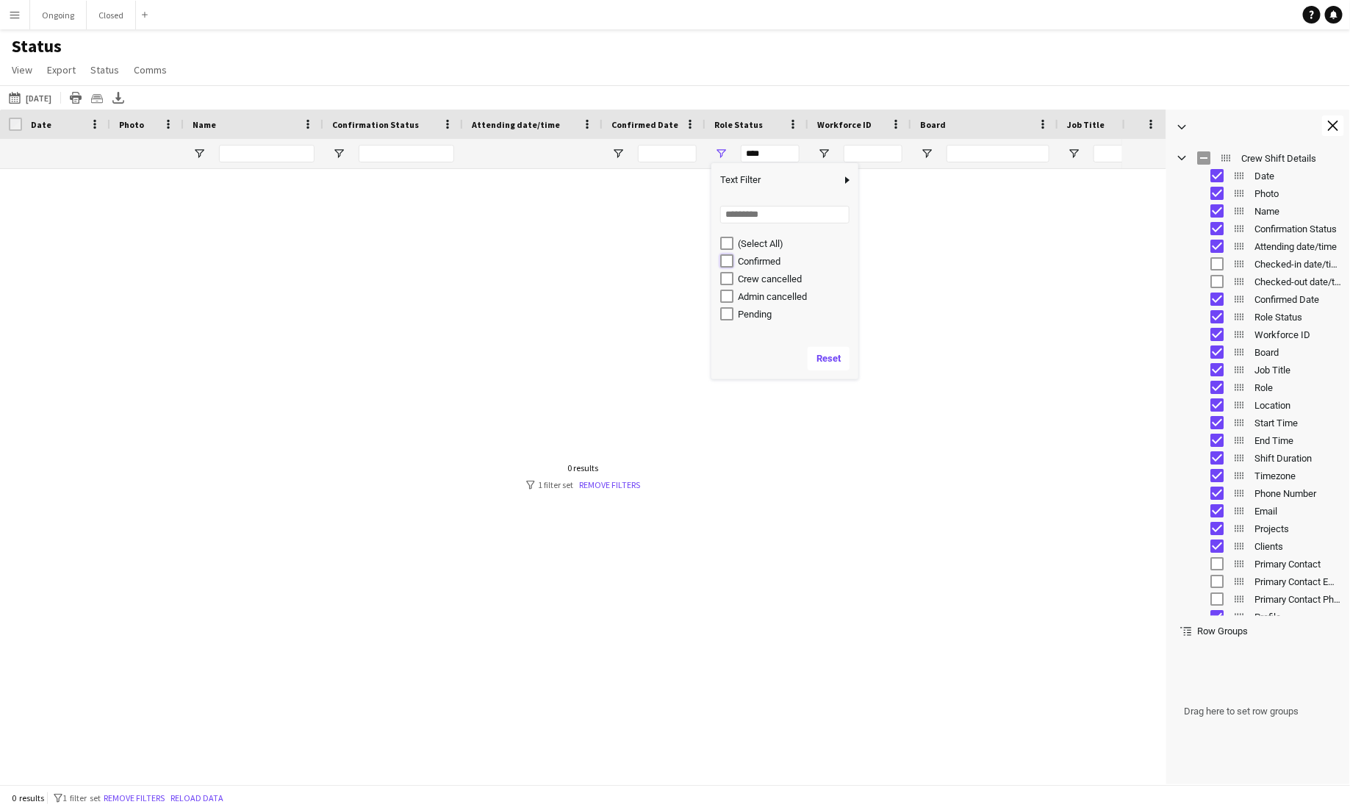
type input "**********"
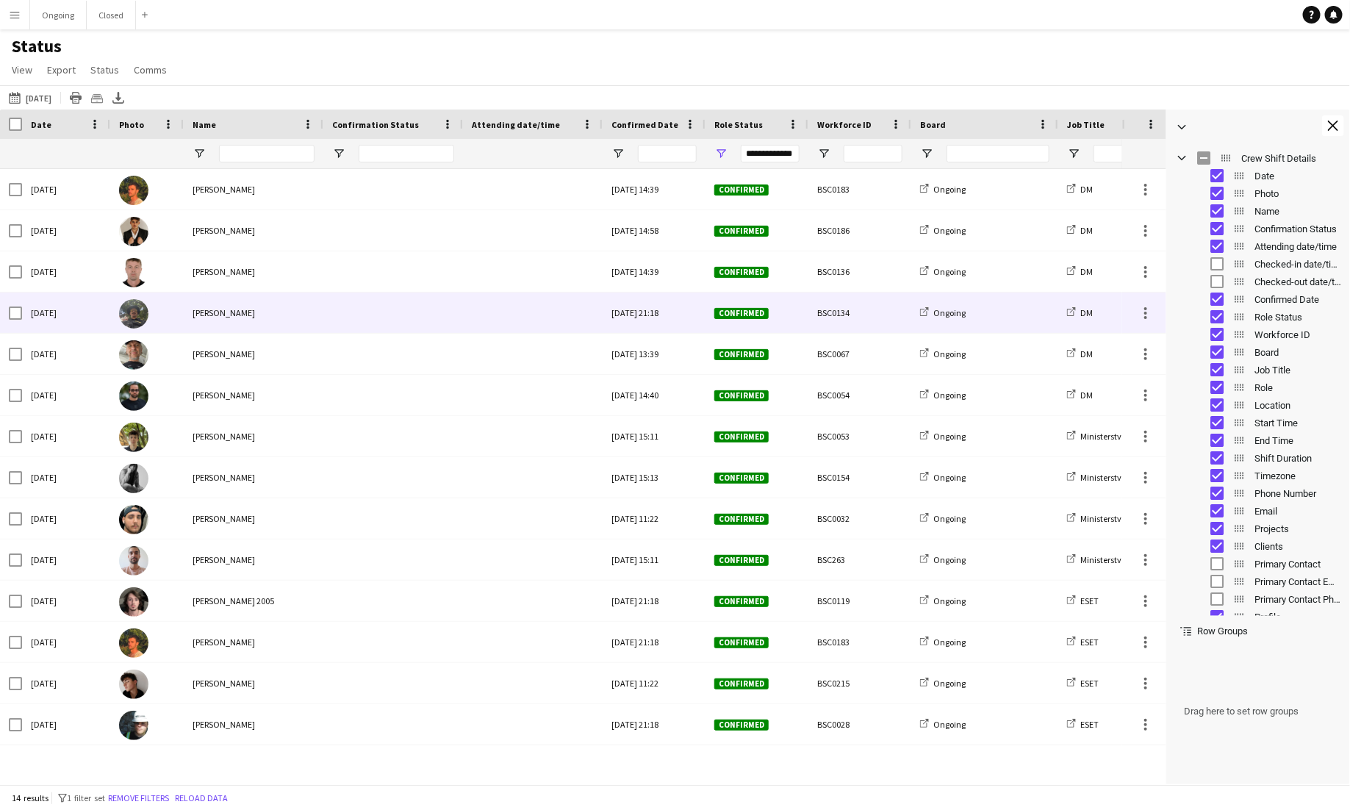
click at [508, 329] on div at bounding box center [533, 313] width 122 height 40
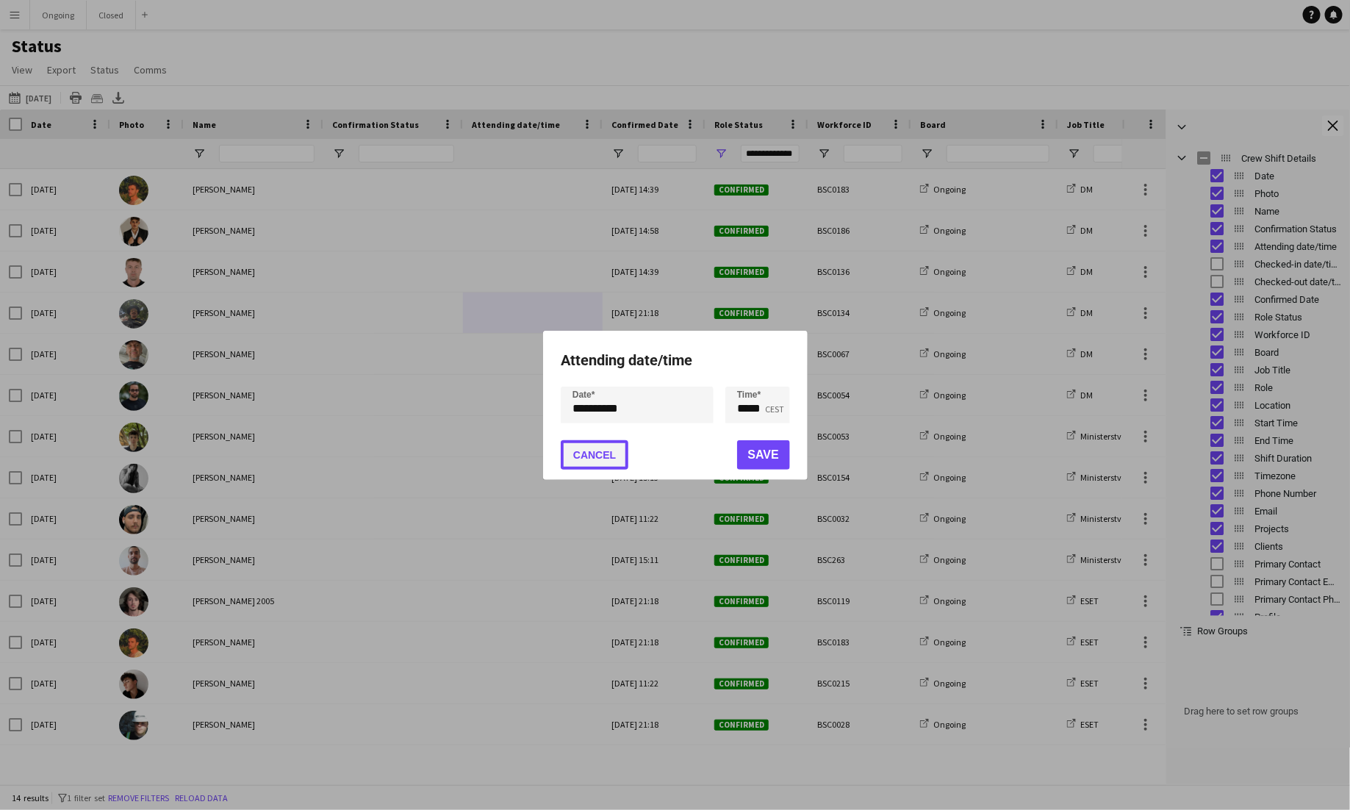
click at [608, 456] on button "Cancel" at bounding box center [595, 454] width 68 height 29
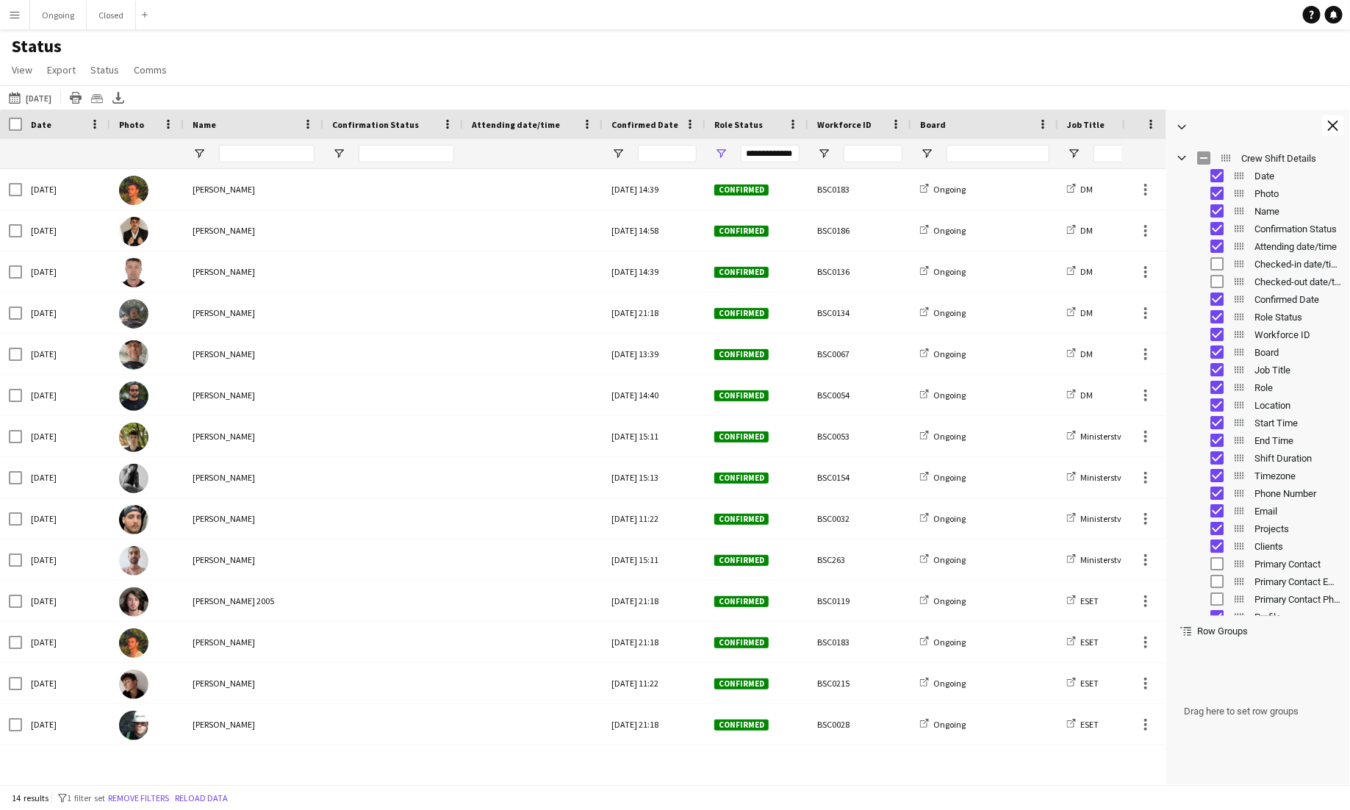
click at [646, 66] on div "Status View Views Default view New view Update view Delete view Edit name Custo…" at bounding box center [675, 60] width 1350 height 50
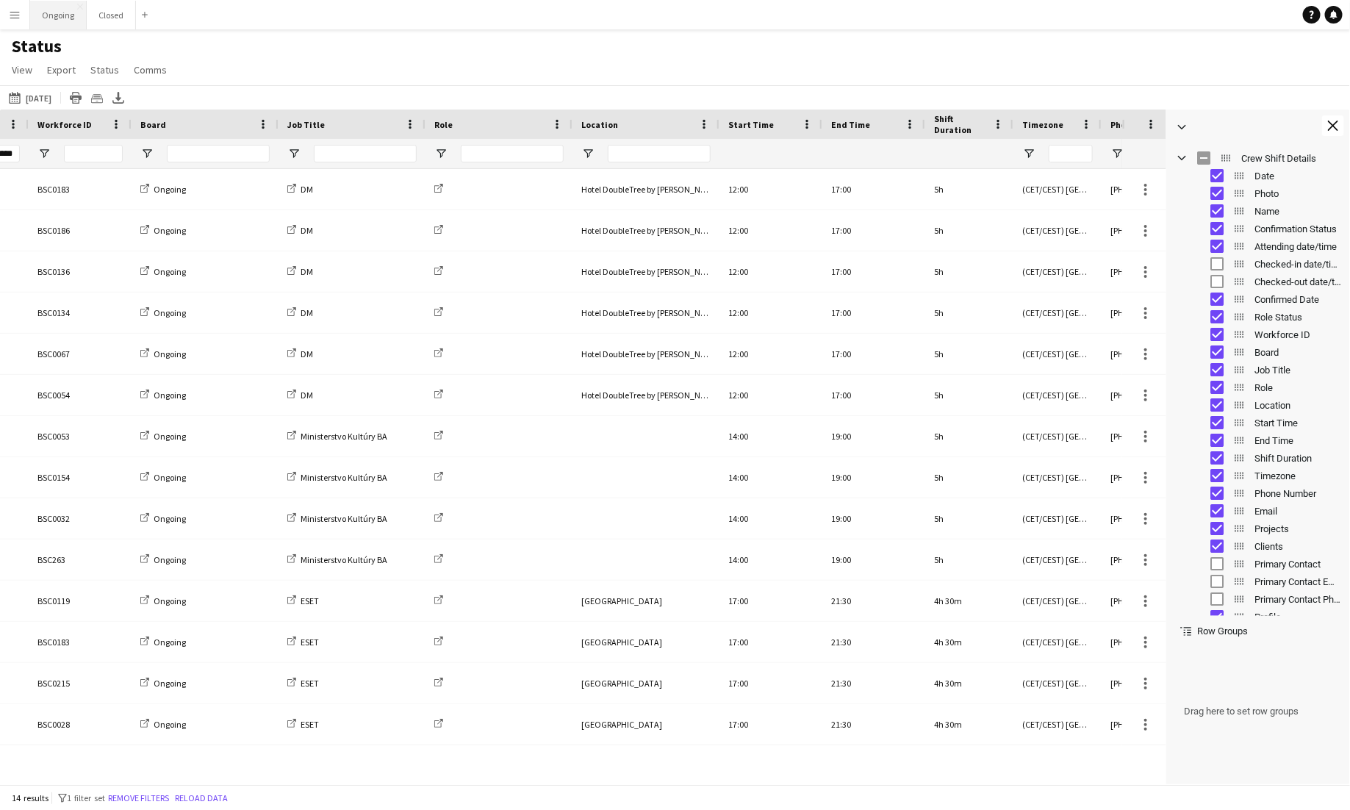
click at [62, 16] on button "Ongoing Close" at bounding box center [58, 15] width 57 height 29
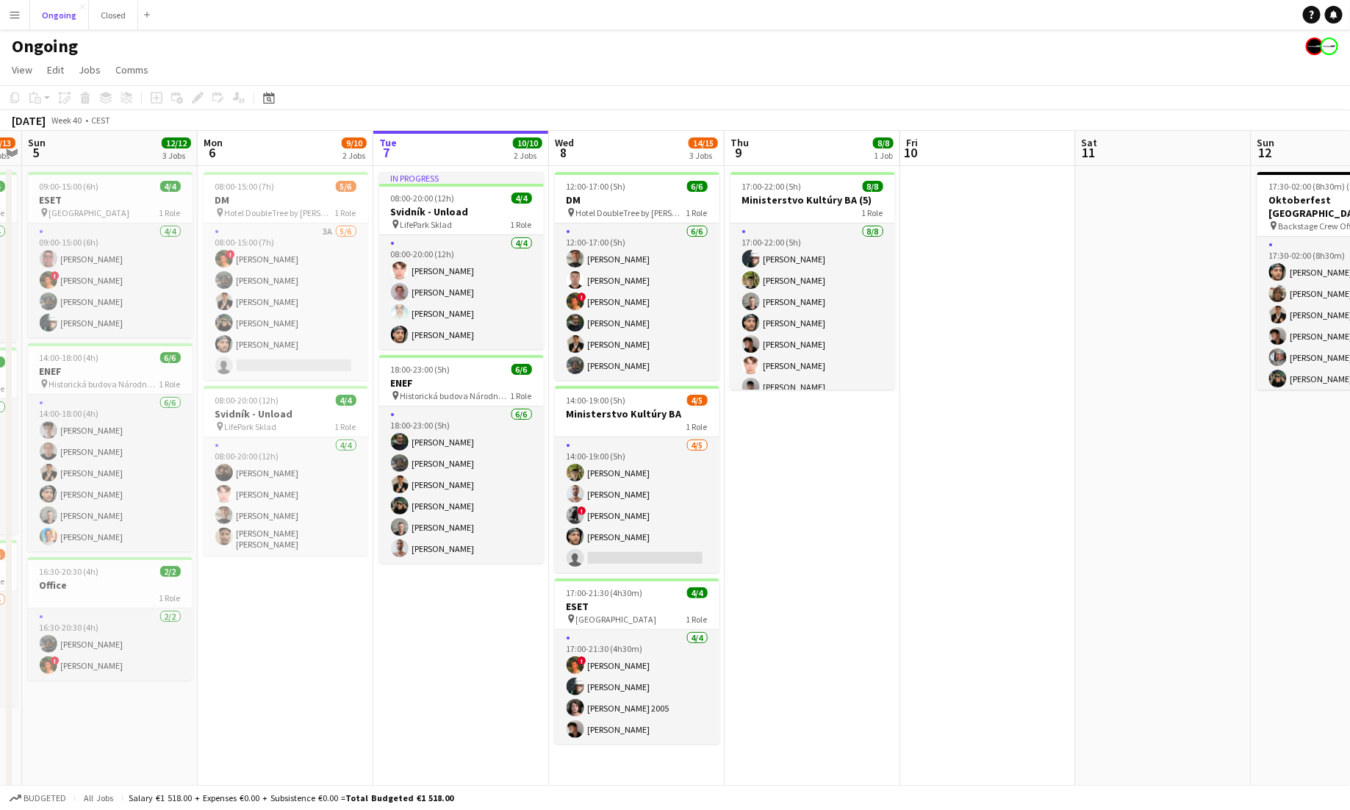
scroll to position [0, 327]
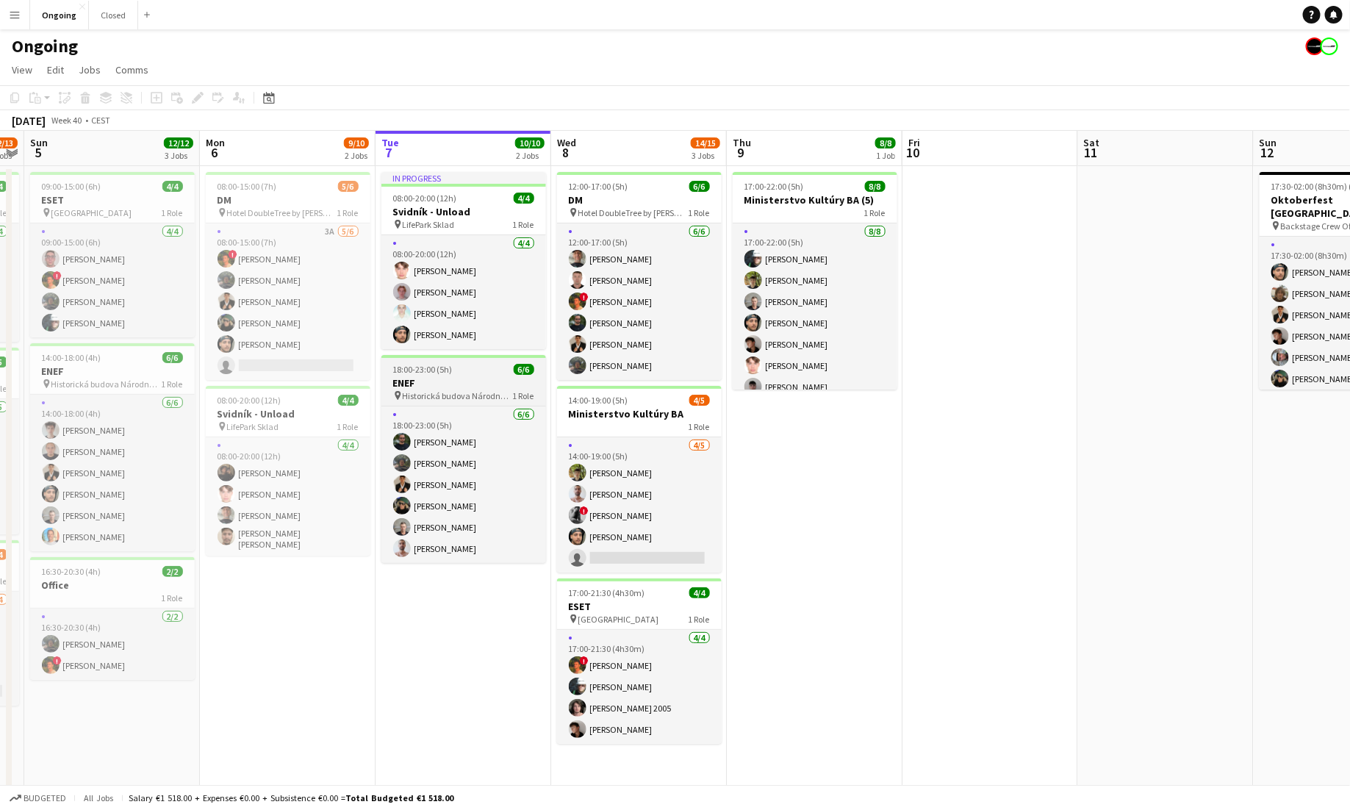
click at [466, 373] on div "18:00-23:00 (5h) 6/6" at bounding box center [463, 369] width 165 height 11
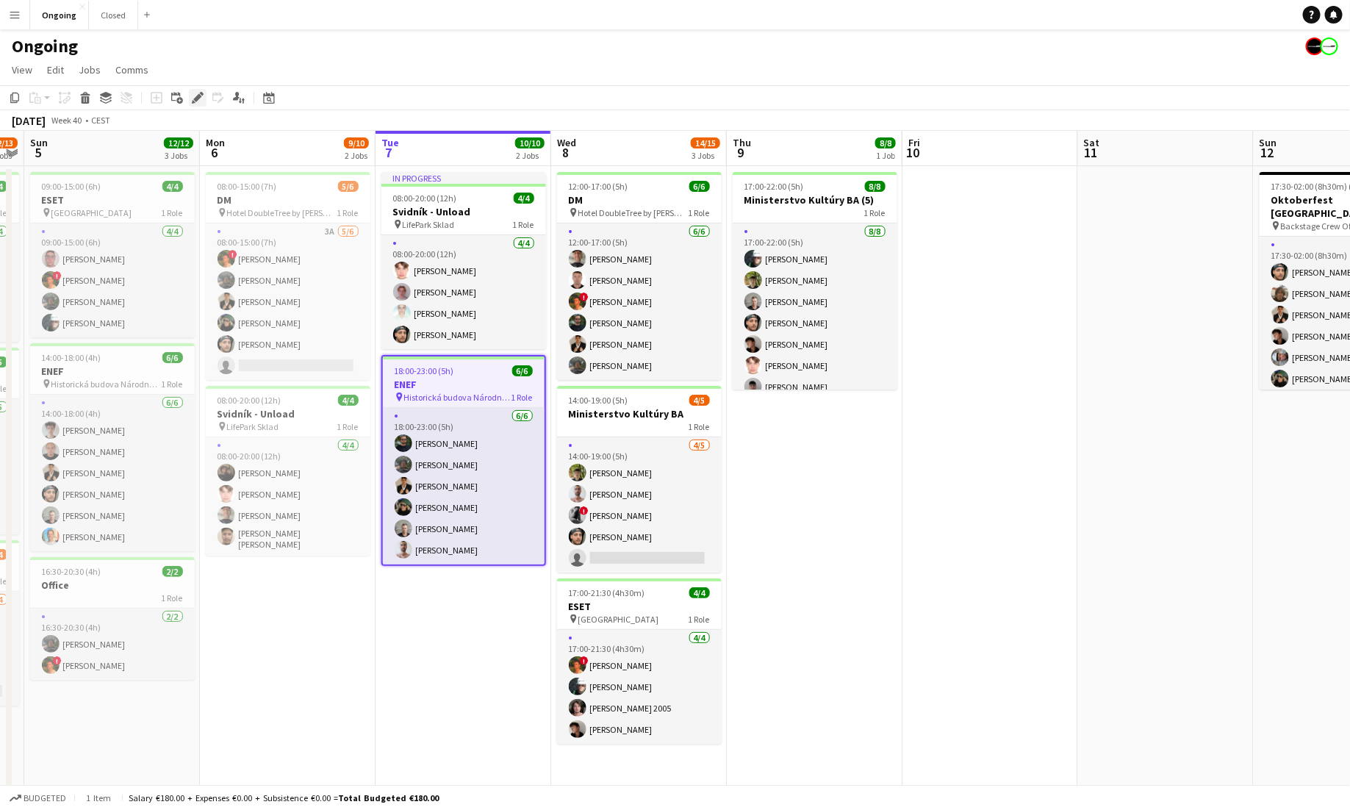
click at [194, 94] on icon "Edit" at bounding box center [198, 98] width 12 height 12
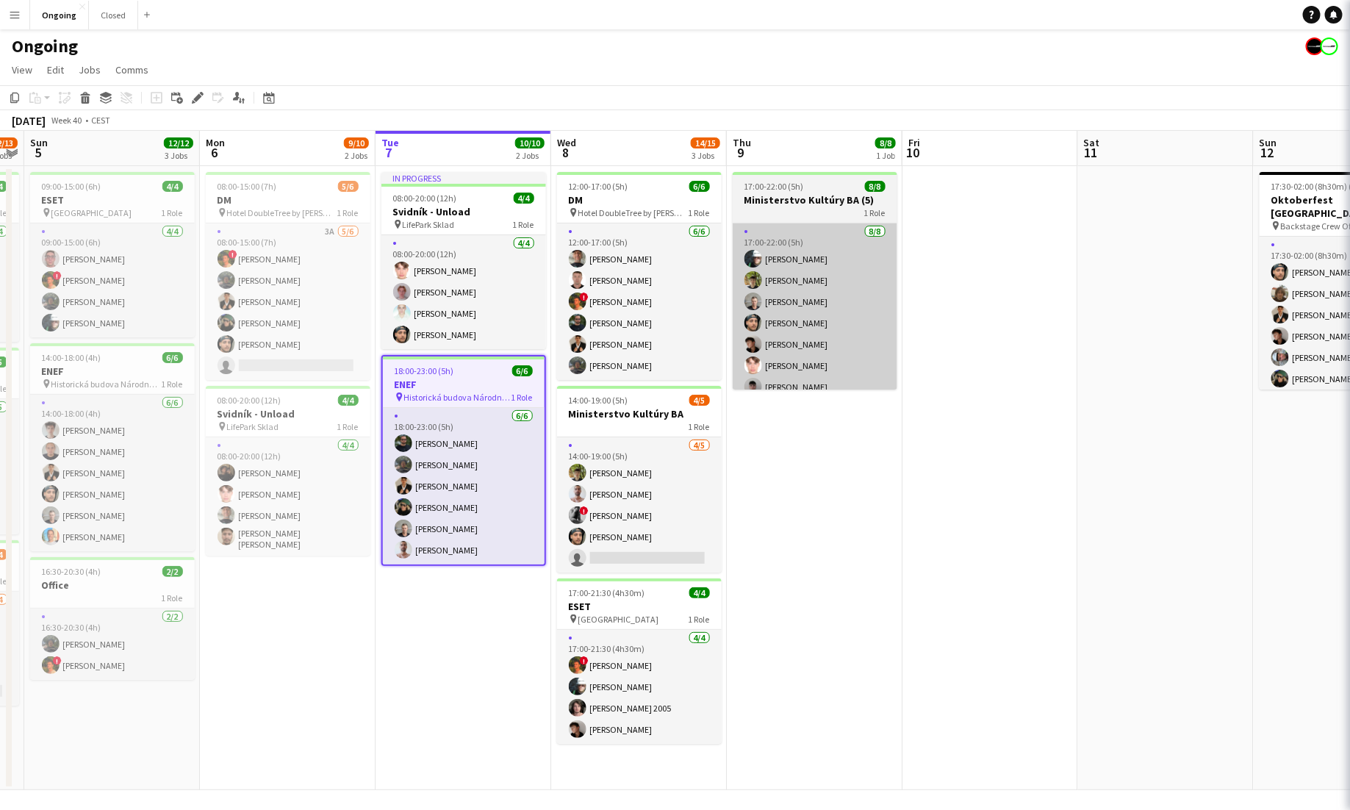
type input "*******"
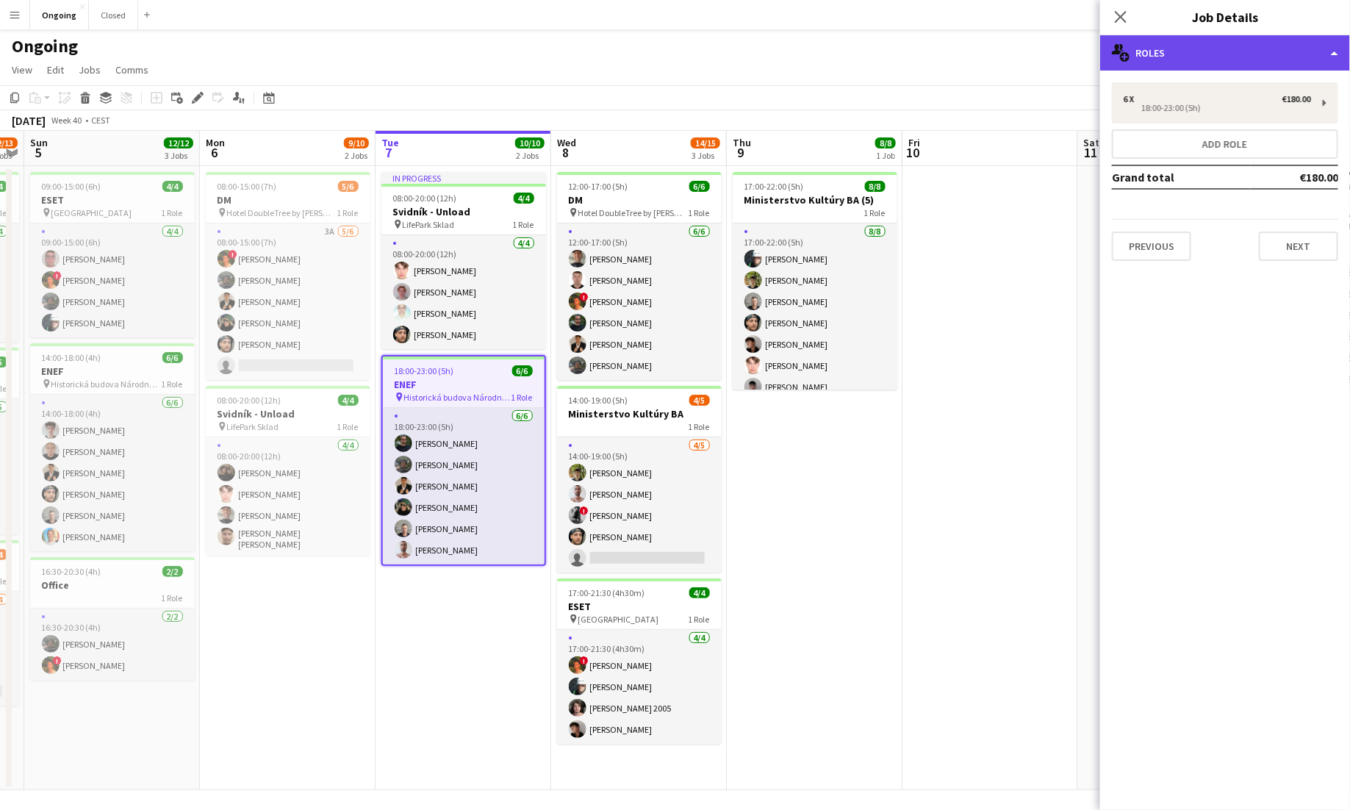
click at [844, 64] on div "multiple-users-add Roles" at bounding box center [1225, 52] width 250 height 35
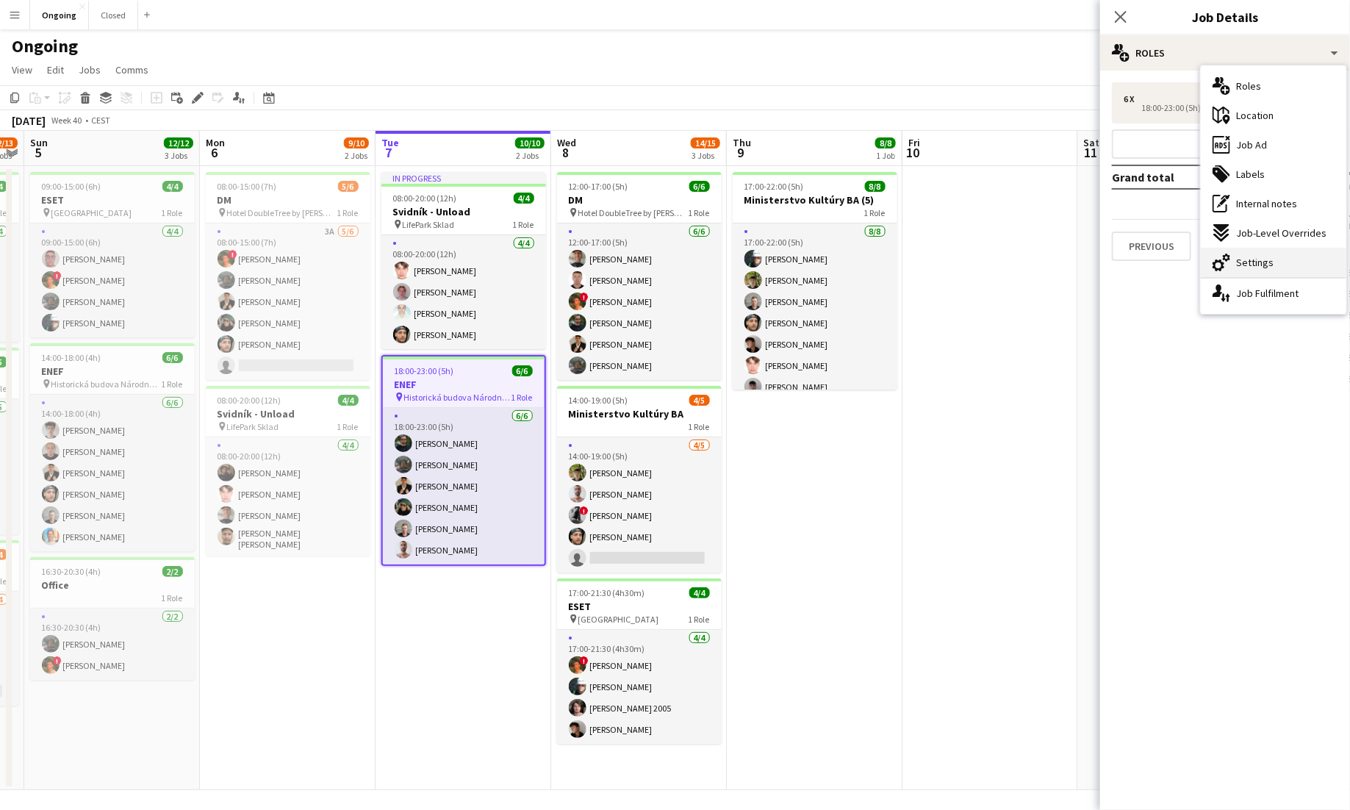
click at [844, 257] on span "Settings" at bounding box center [1254, 262] width 37 height 13
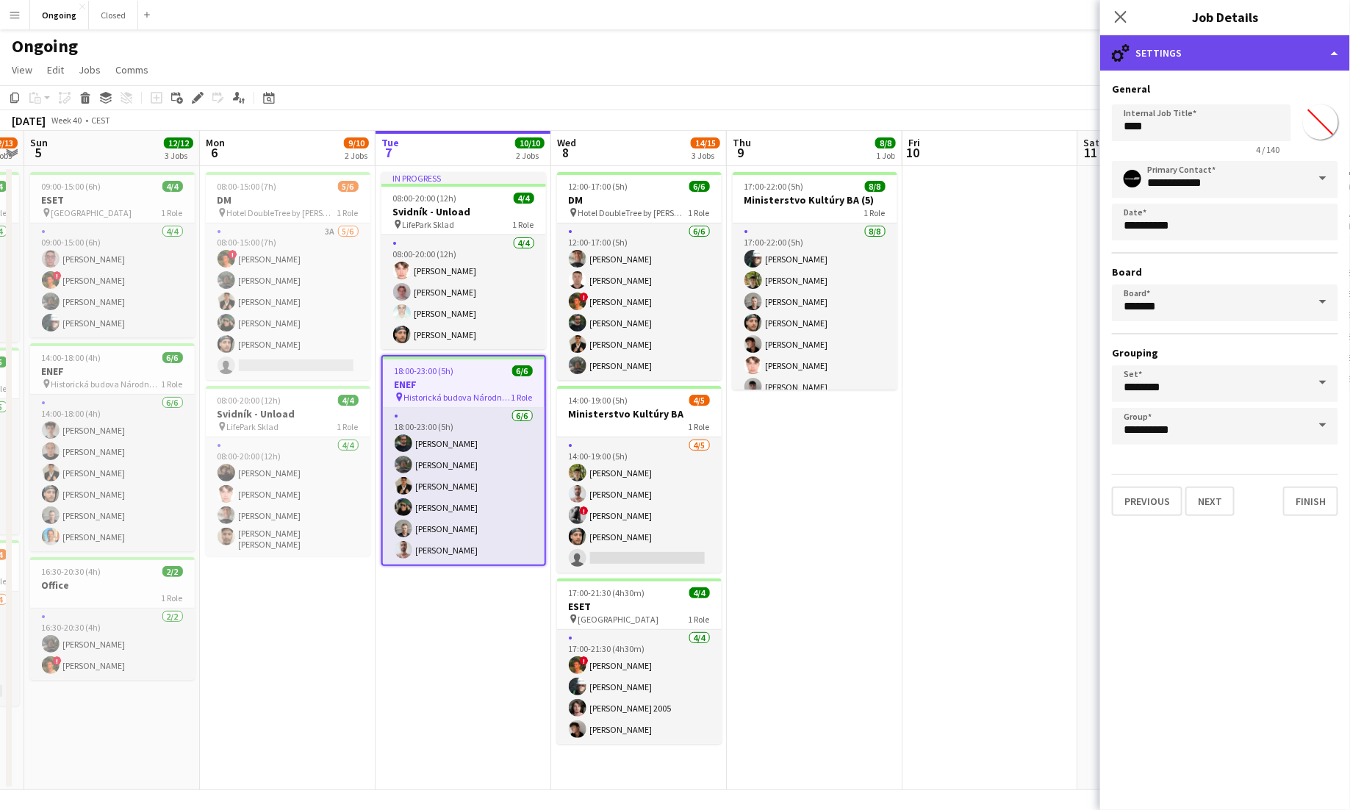
click at [844, 54] on div "cog-double-3 Settings" at bounding box center [1225, 52] width 250 height 35
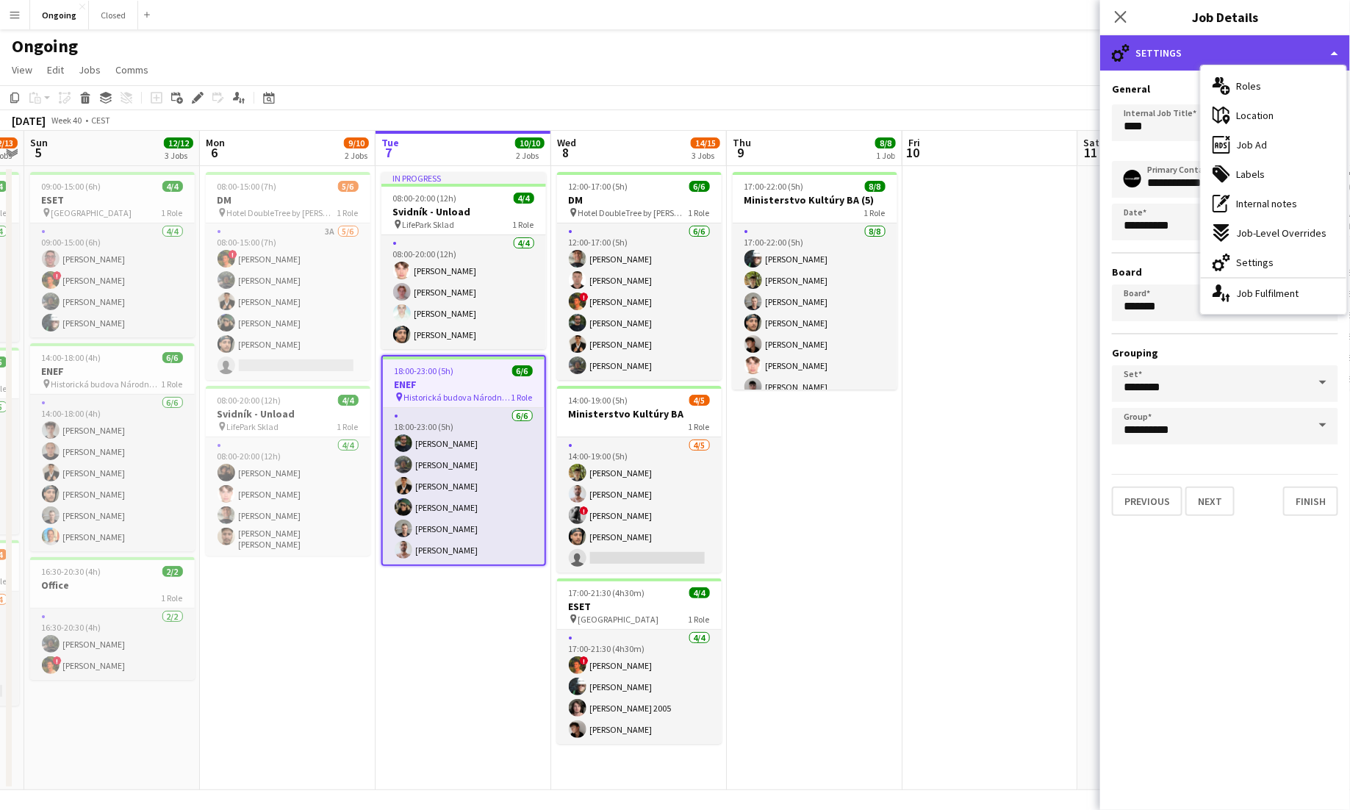
click at [844, 49] on div "cog-double-3 Settings" at bounding box center [1225, 52] width 250 height 35
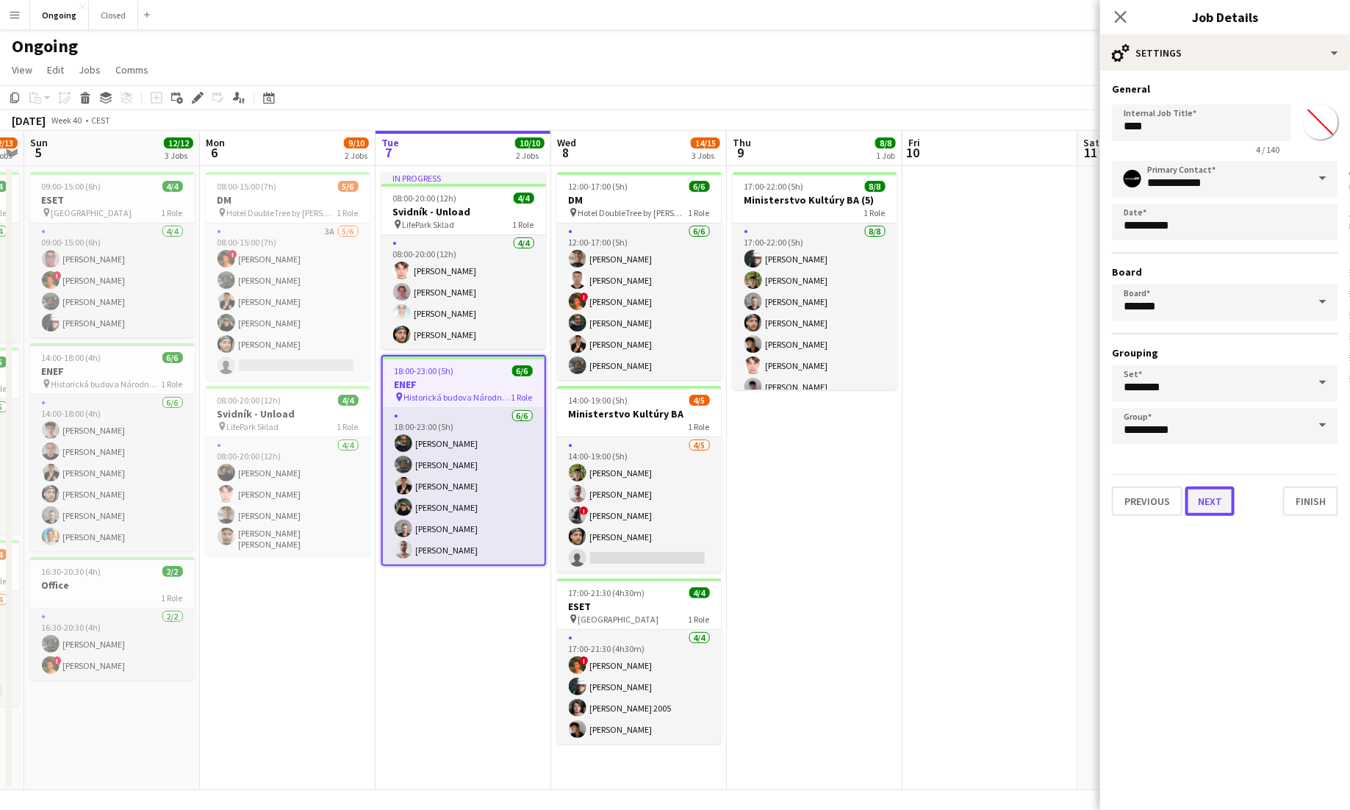
click at [844, 502] on button "Next" at bounding box center [1210, 501] width 49 height 29
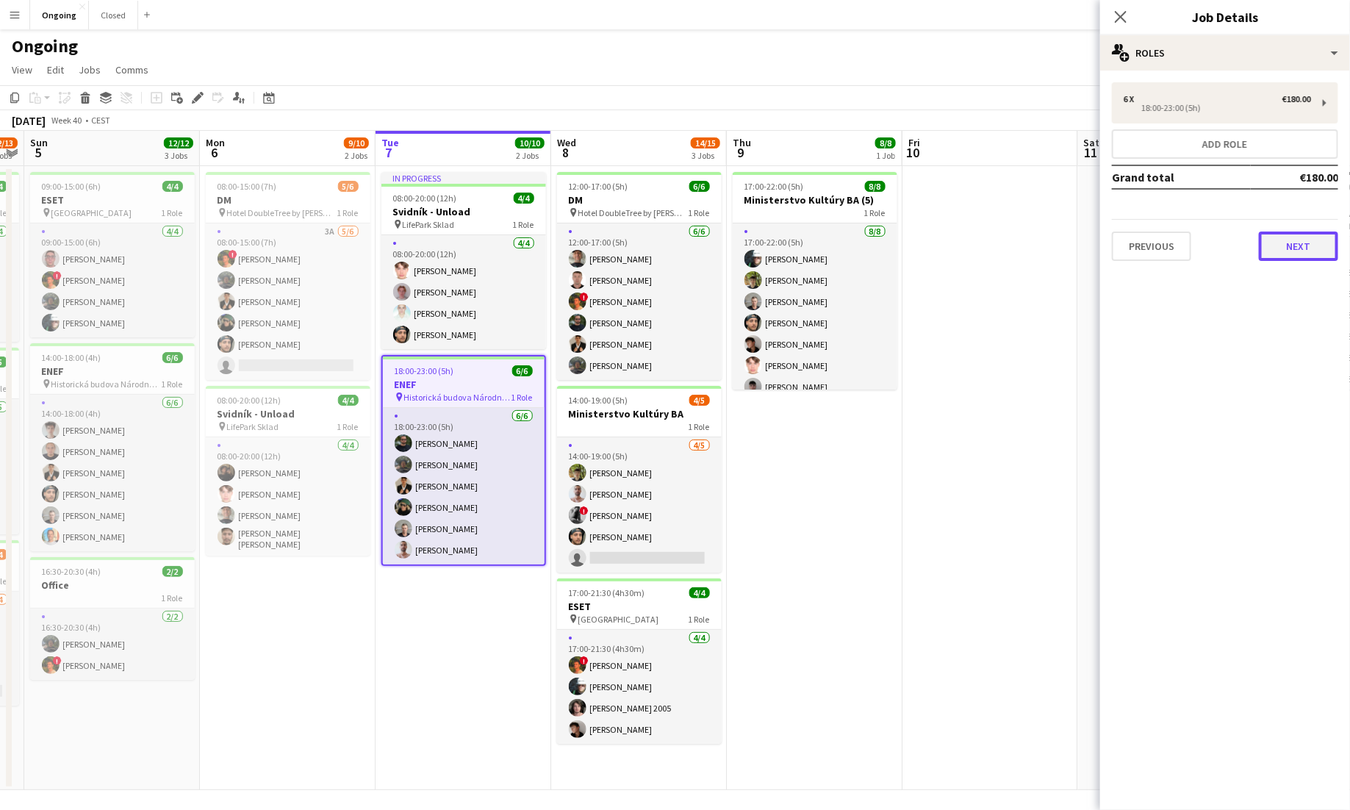
click at [844, 248] on button "Next" at bounding box center [1298, 246] width 79 height 29
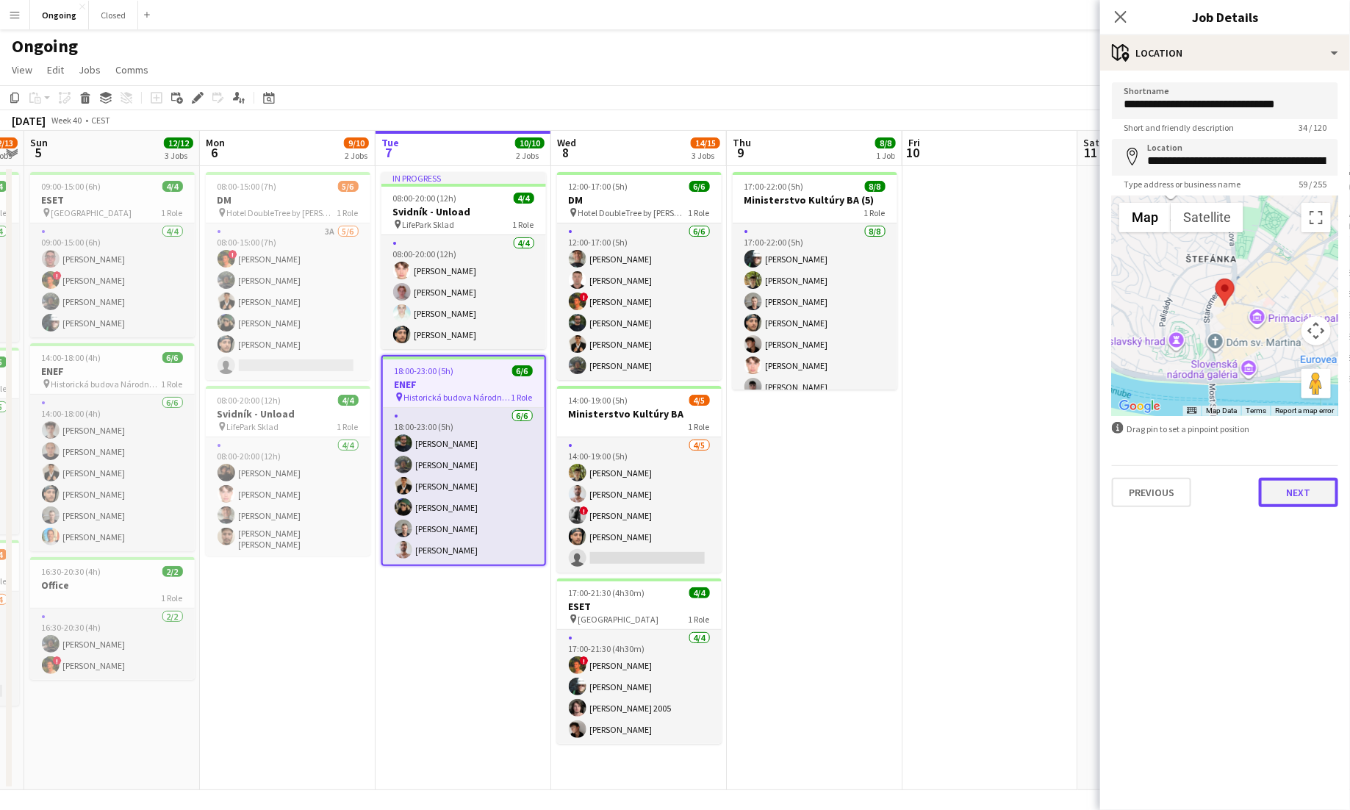
click at [844, 499] on button "Next" at bounding box center [1298, 492] width 79 height 29
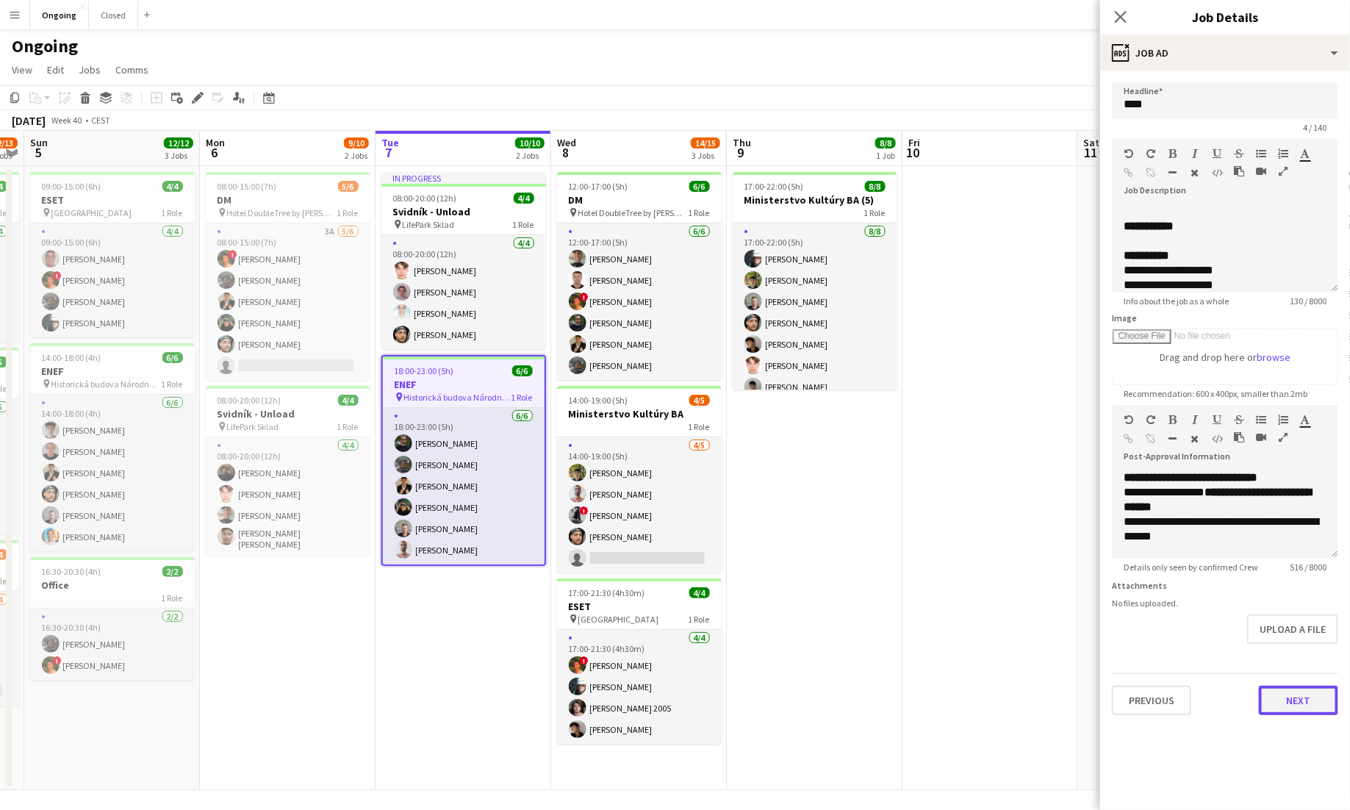
click at [844, 708] on button "Next" at bounding box center [1298, 700] width 79 height 29
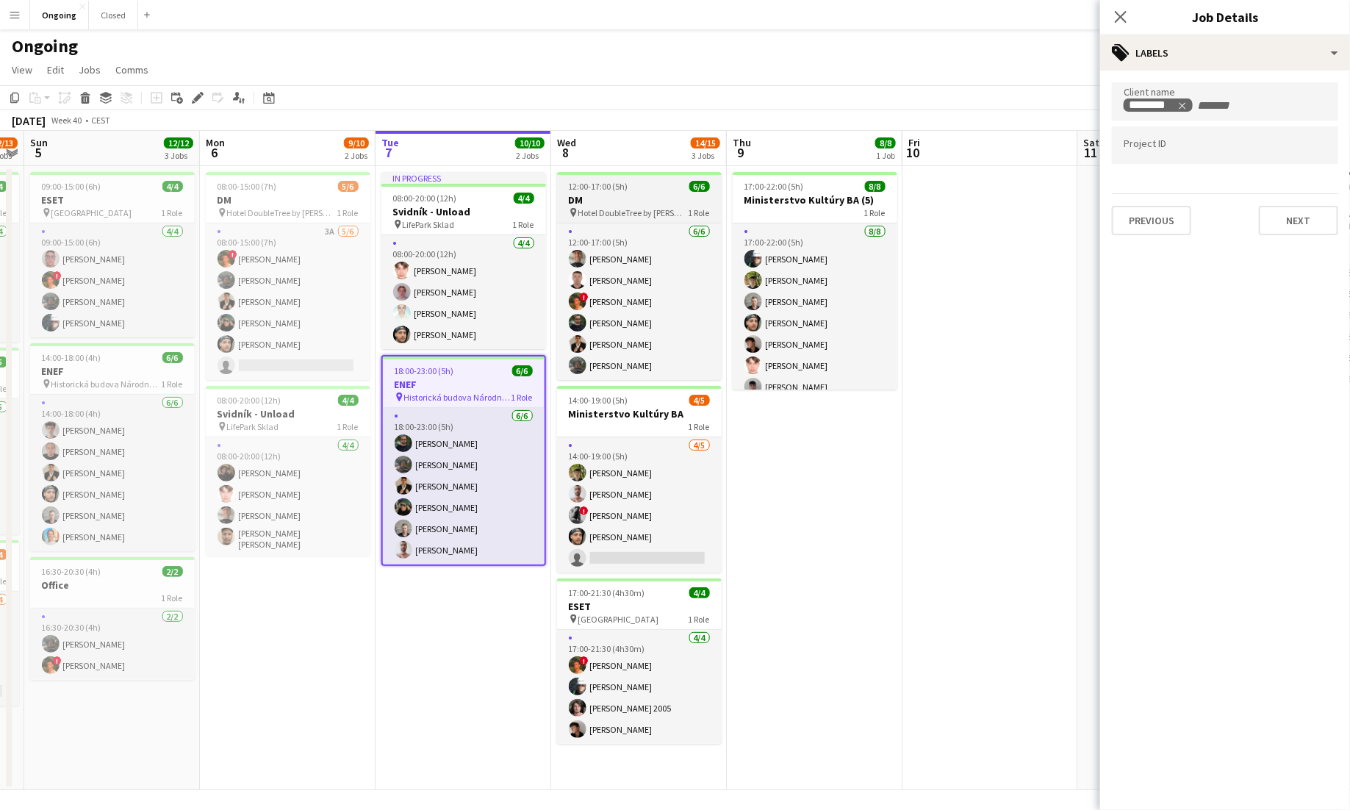
click at [614, 198] on h3 "DM" at bounding box center [639, 199] width 165 height 13
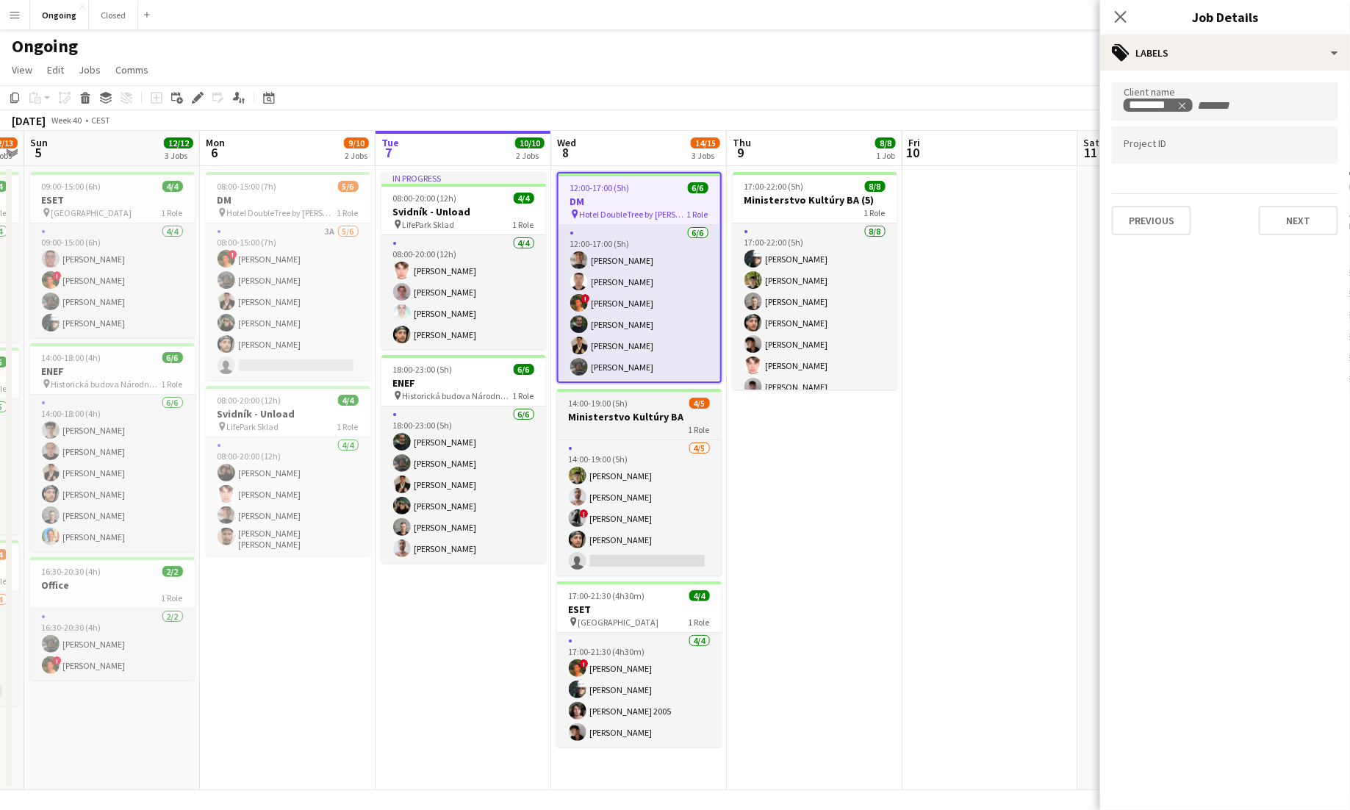
click at [630, 418] on h3 "Ministerstvo Kultúry BA" at bounding box center [639, 416] width 165 height 13
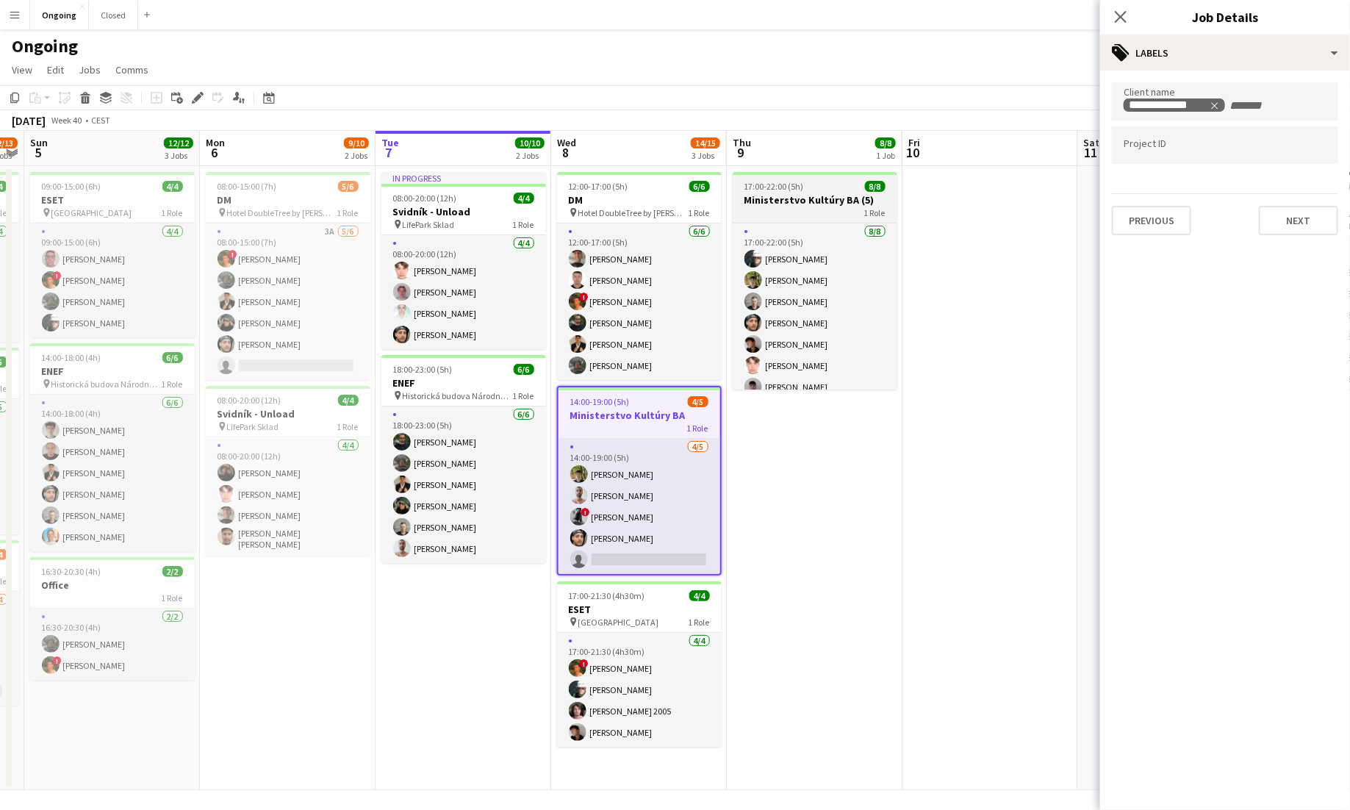
click at [820, 207] on div "1 Role" at bounding box center [815, 213] width 165 height 12
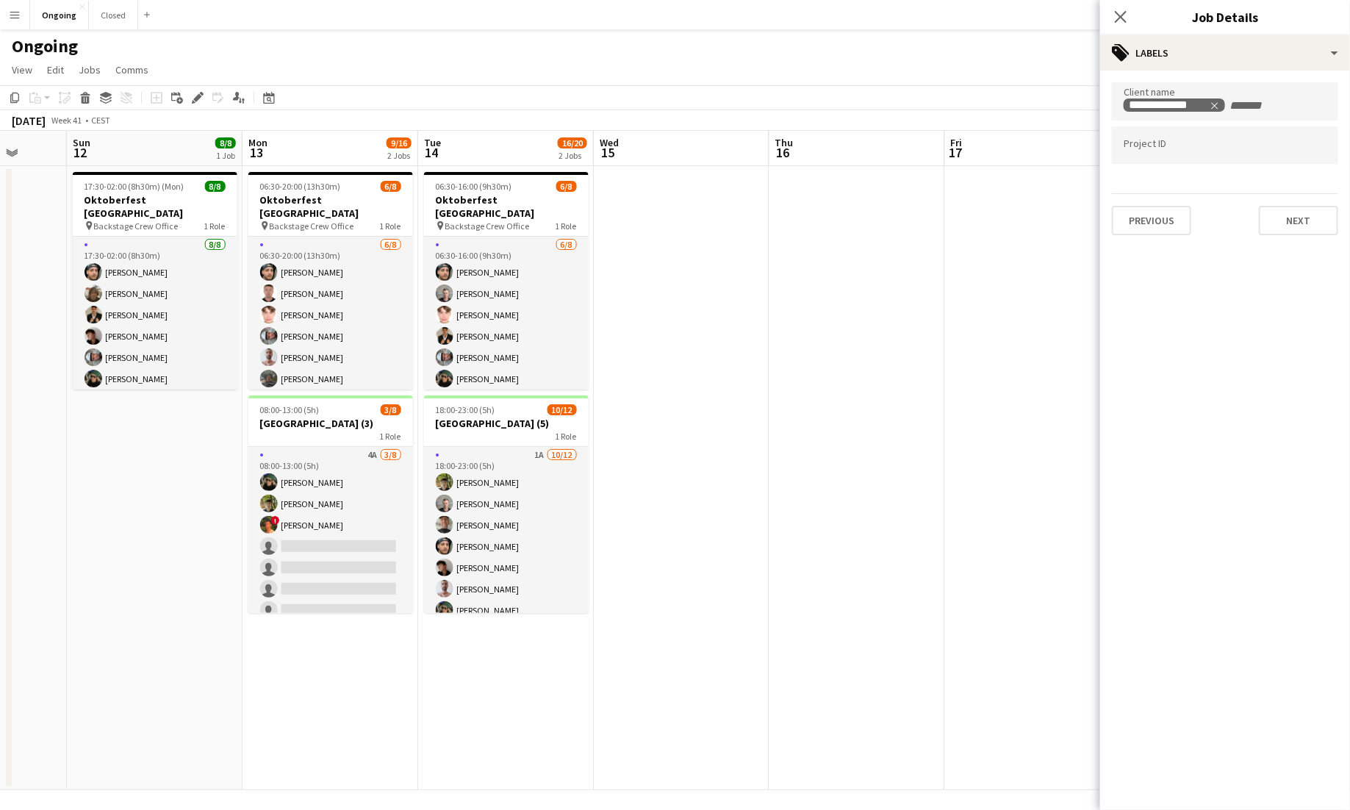
scroll to position [0, 484]
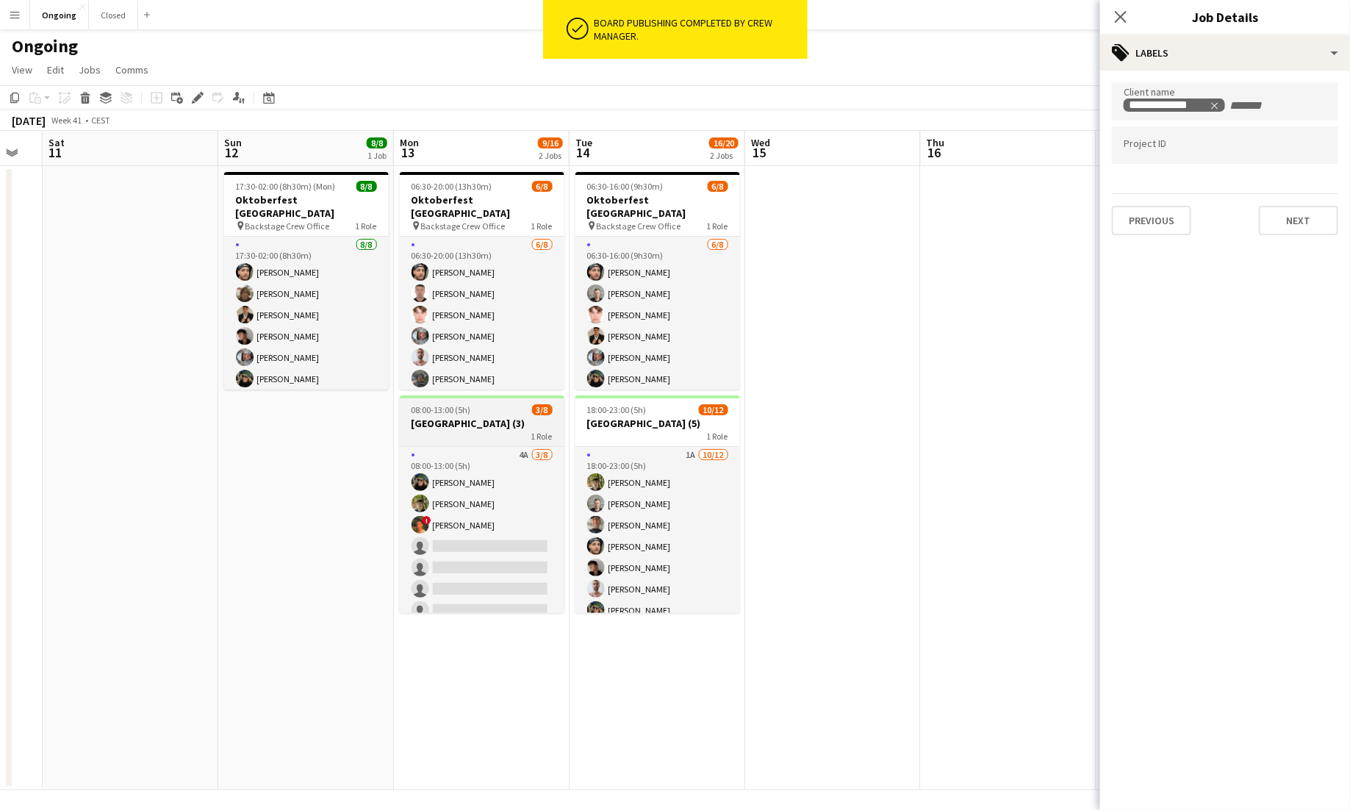
click at [496, 417] on h3 "[GEOGRAPHIC_DATA] (3)" at bounding box center [482, 423] width 165 height 13
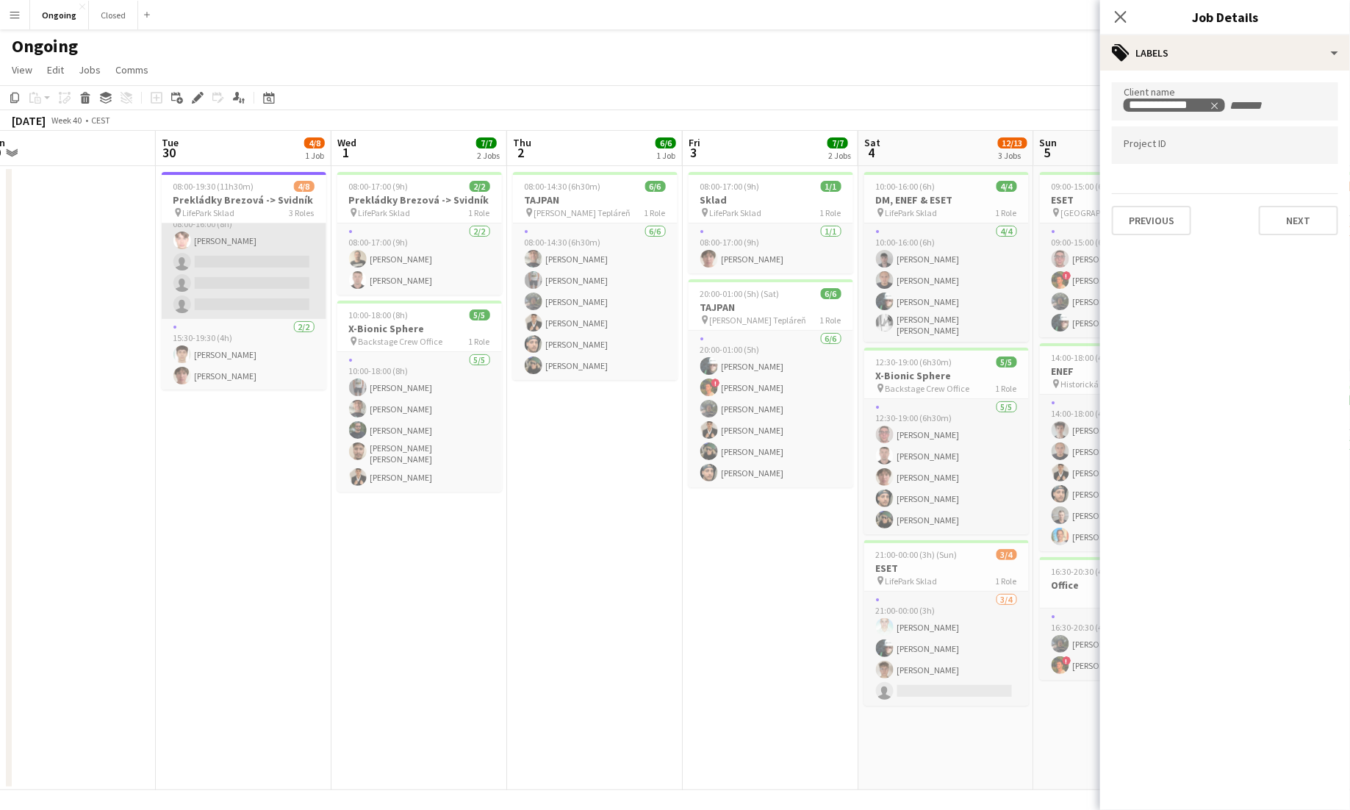
scroll to position [0, 0]
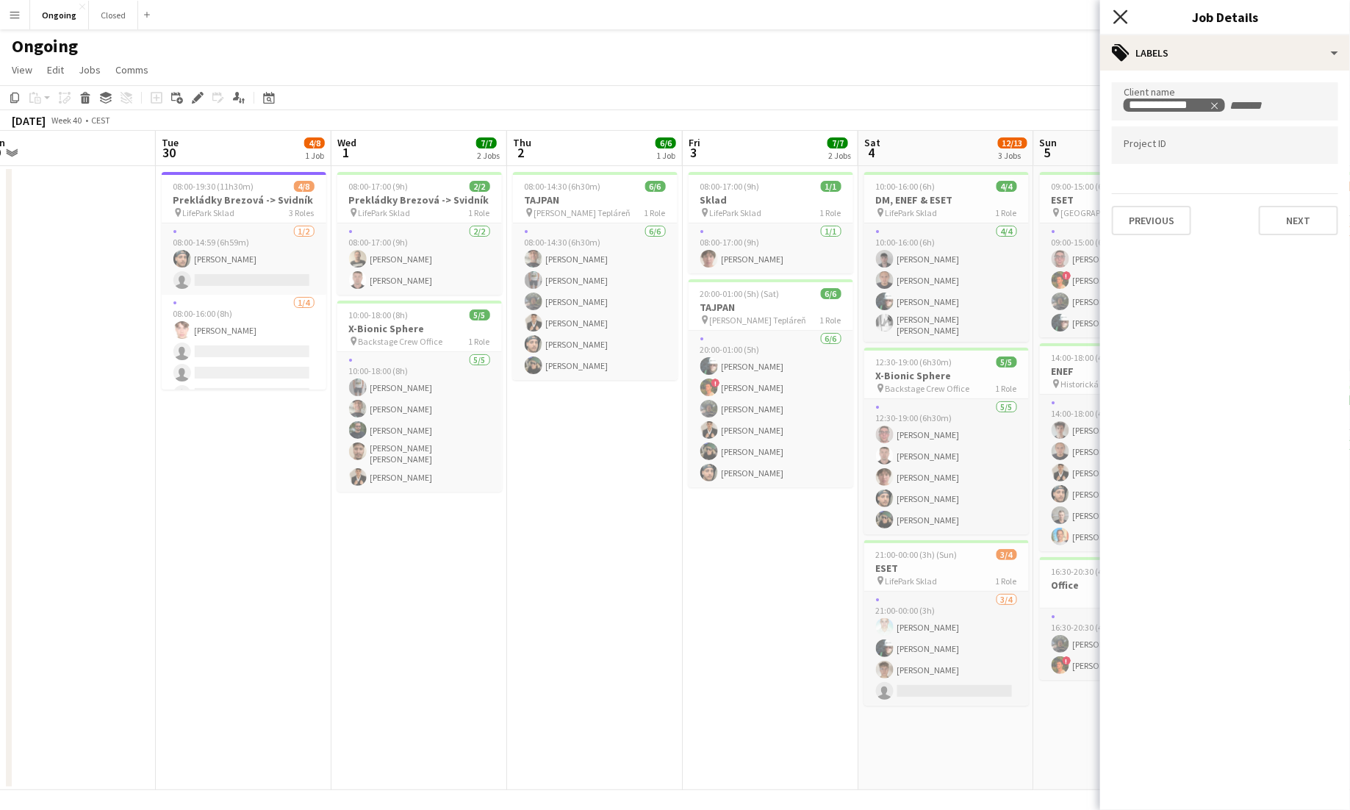
click at [844, 18] on icon "Close pop-in" at bounding box center [1121, 17] width 14 height 14
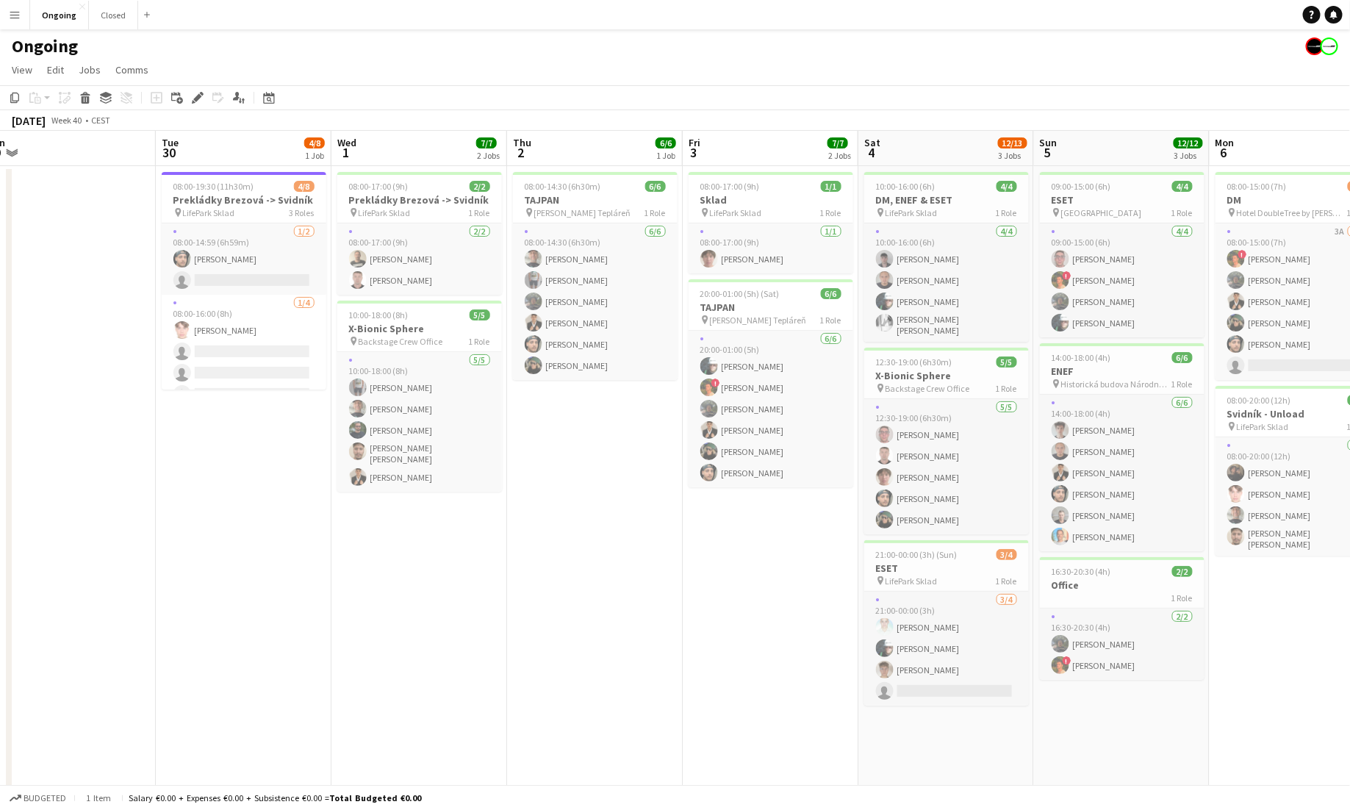
click at [24, 10] on button "Menu" at bounding box center [14, 14] width 29 height 29
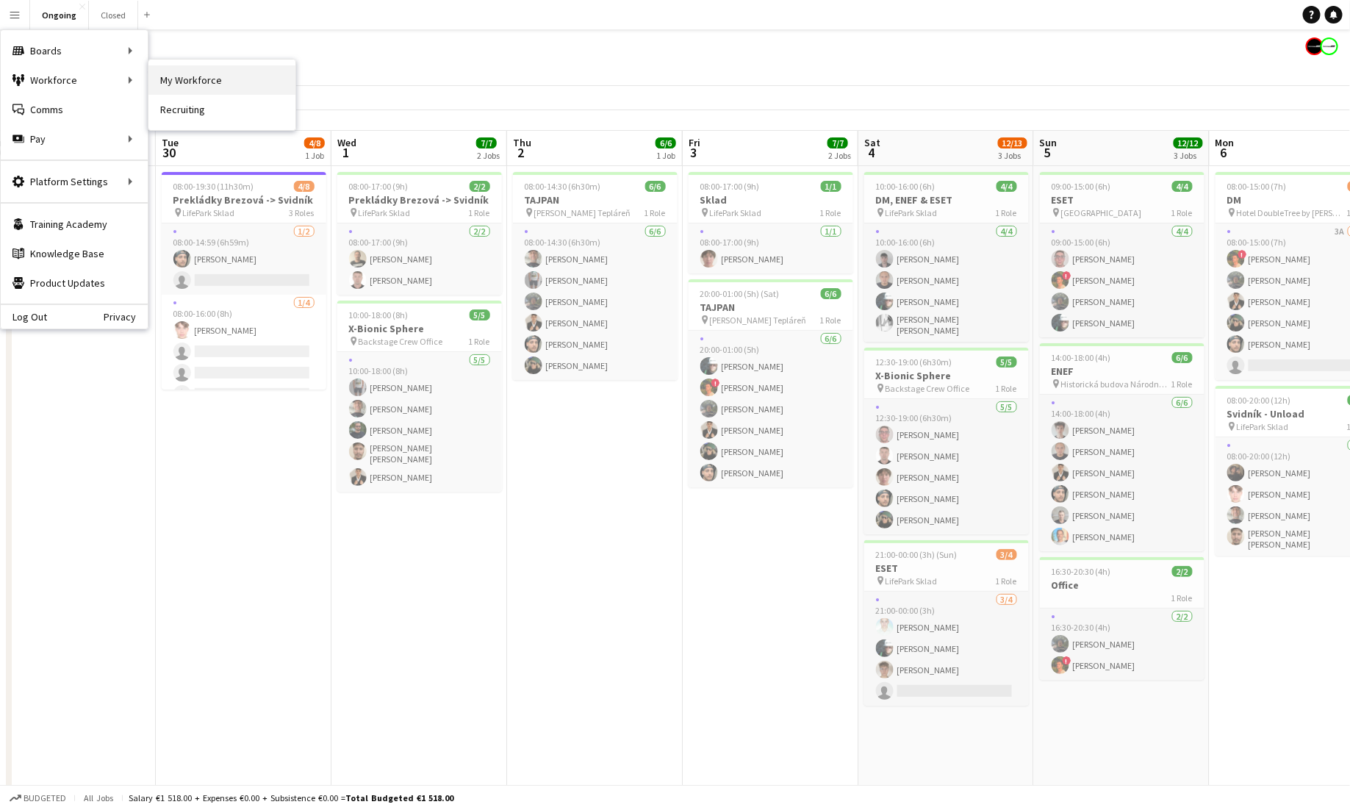
click at [187, 75] on link "My Workforce" at bounding box center [221, 79] width 147 height 29
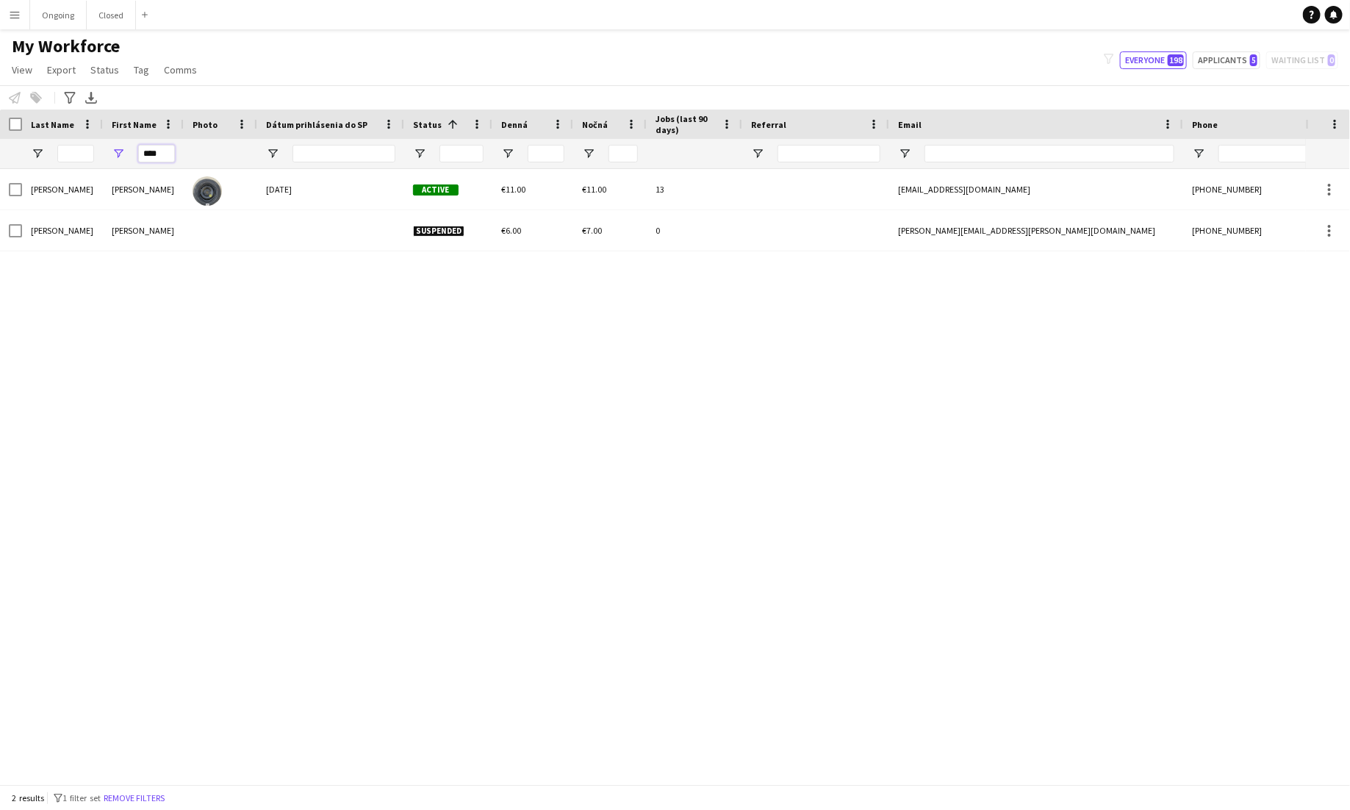
drag, startPoint x: 165, startPoint y: 151, endPoint x: 112, endPoint y: 156, distance: 53.9
click at [112, 156] on div "****" at bounding box center [143, 153] width 81 height 29
type input "*"
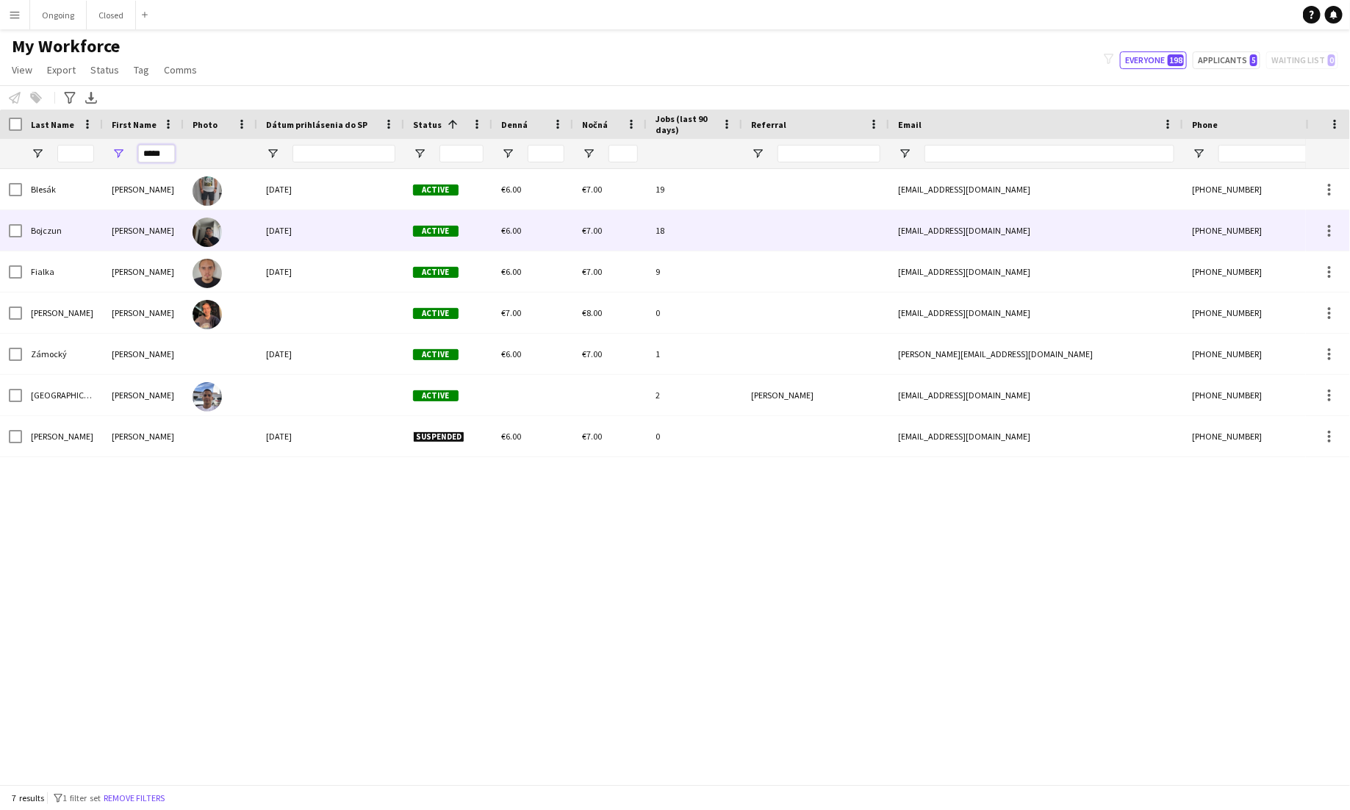
type input "*****"
click at [49, 239] on div "Bojczun" at bounding box center [62, 230] width 81 height 40
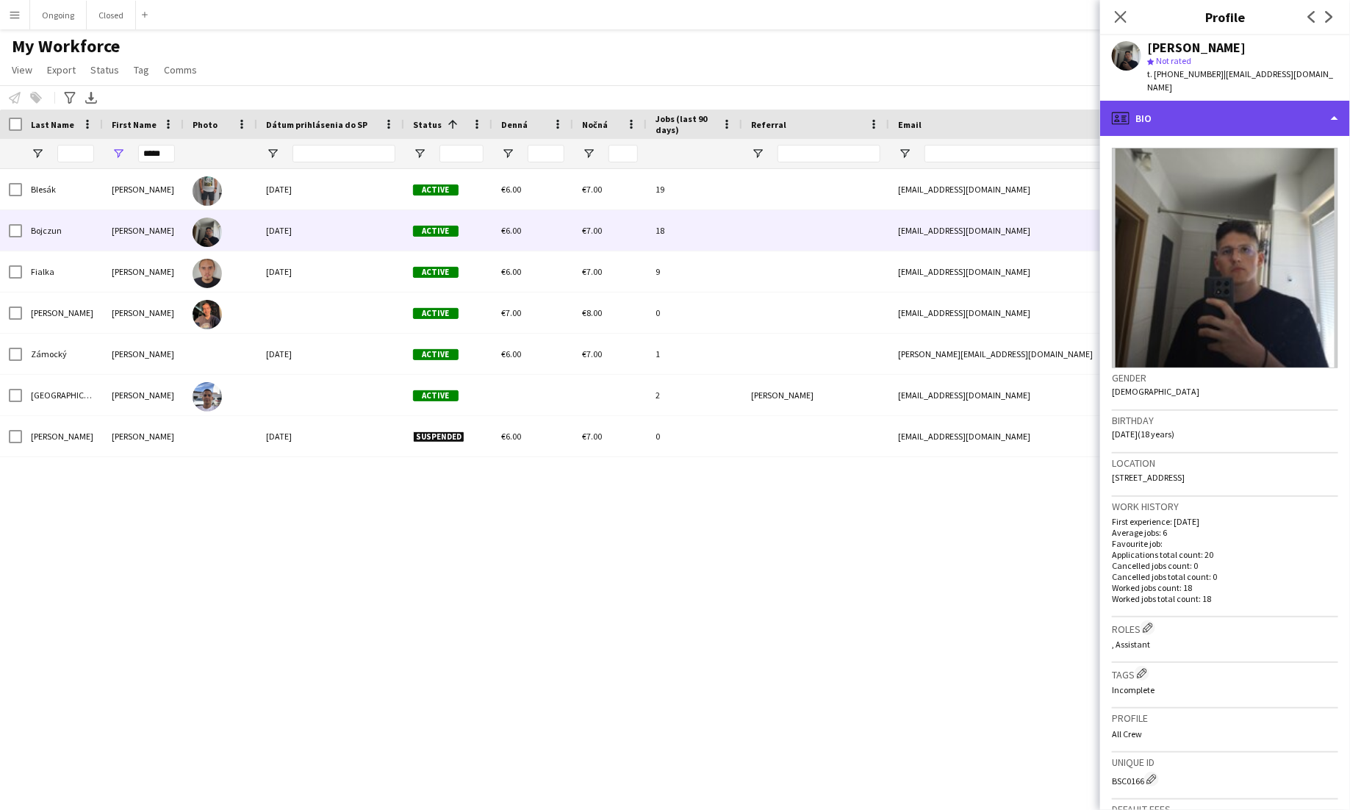
click at [844, 110] on div "profile Bio" at bounding box center [1225, 118] width 250 height 35
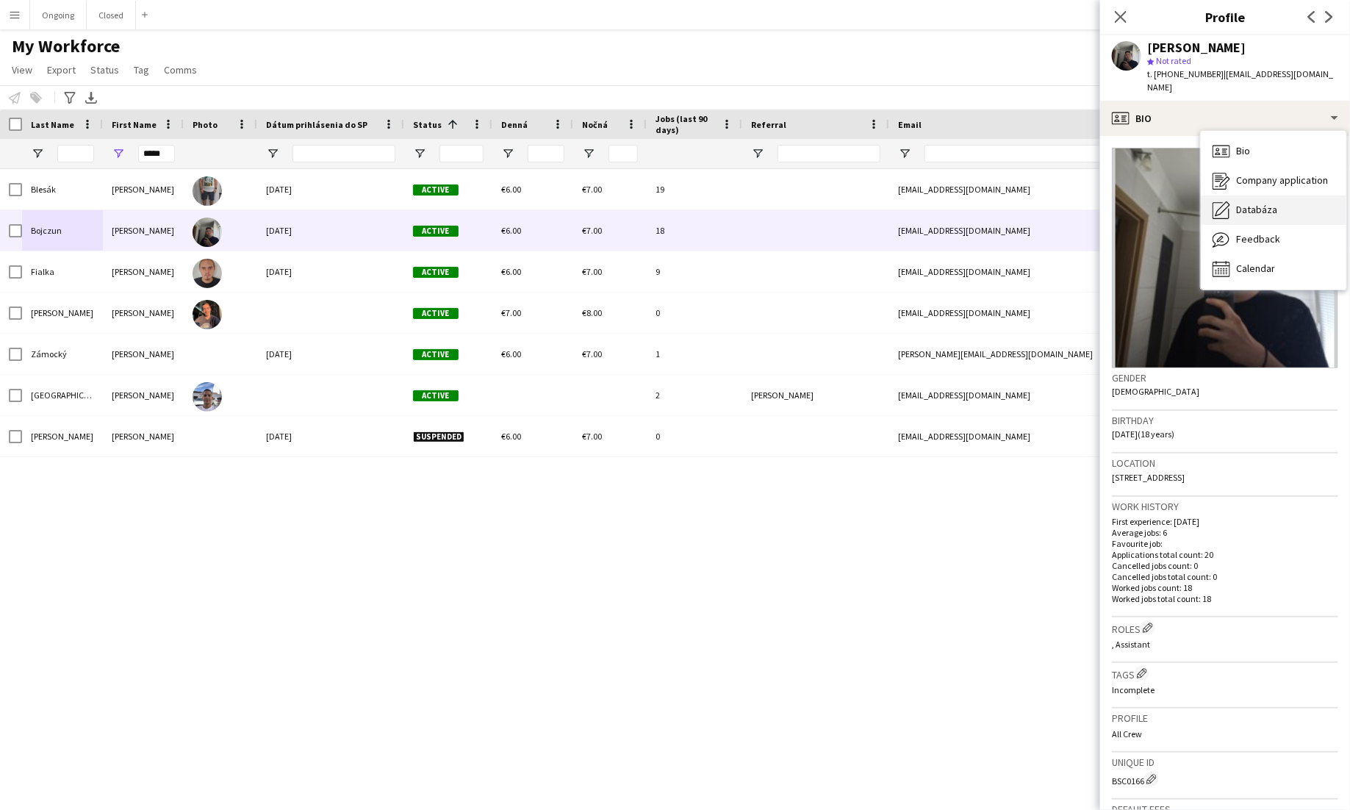
click at [844, 203] on span "Databáza" at bounding box center [1256, 209] width 41 height 13
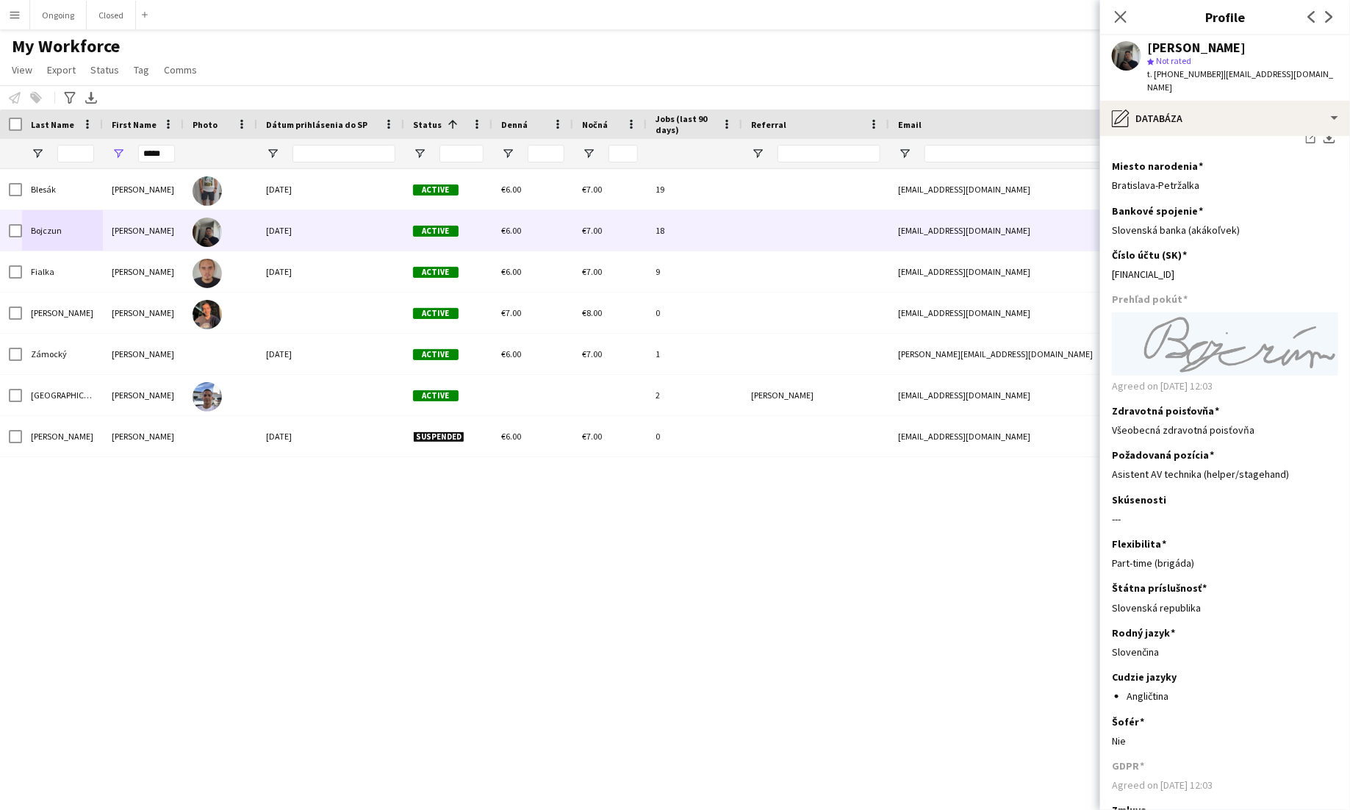
scroll to position [732, 0]
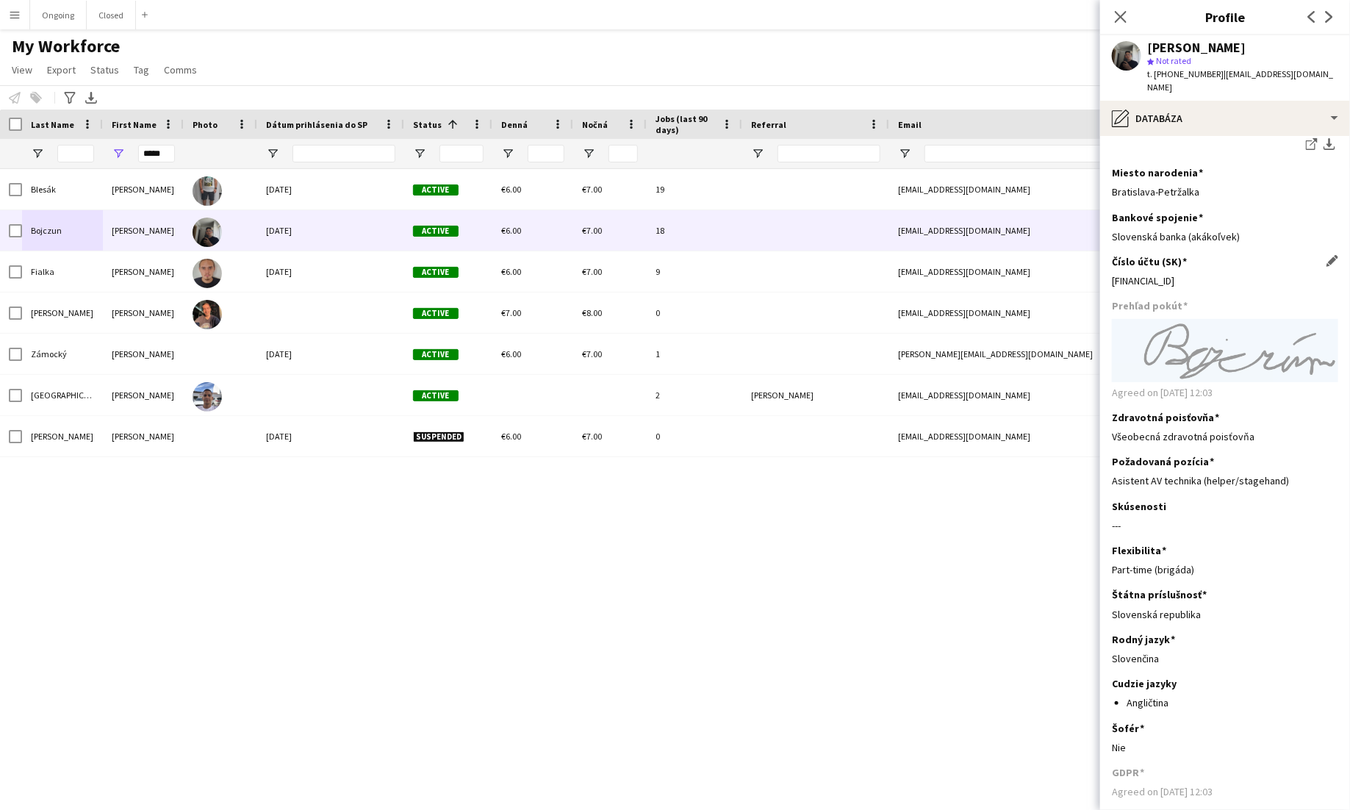
click at [844, 274] on div "[FINANCIAL_ID]" at bounding box center [1225, 280] width 226 height 13
click at [844, 255] on app-icon "Edit this field" at bounding box center [1333, 261] width 12 height 12
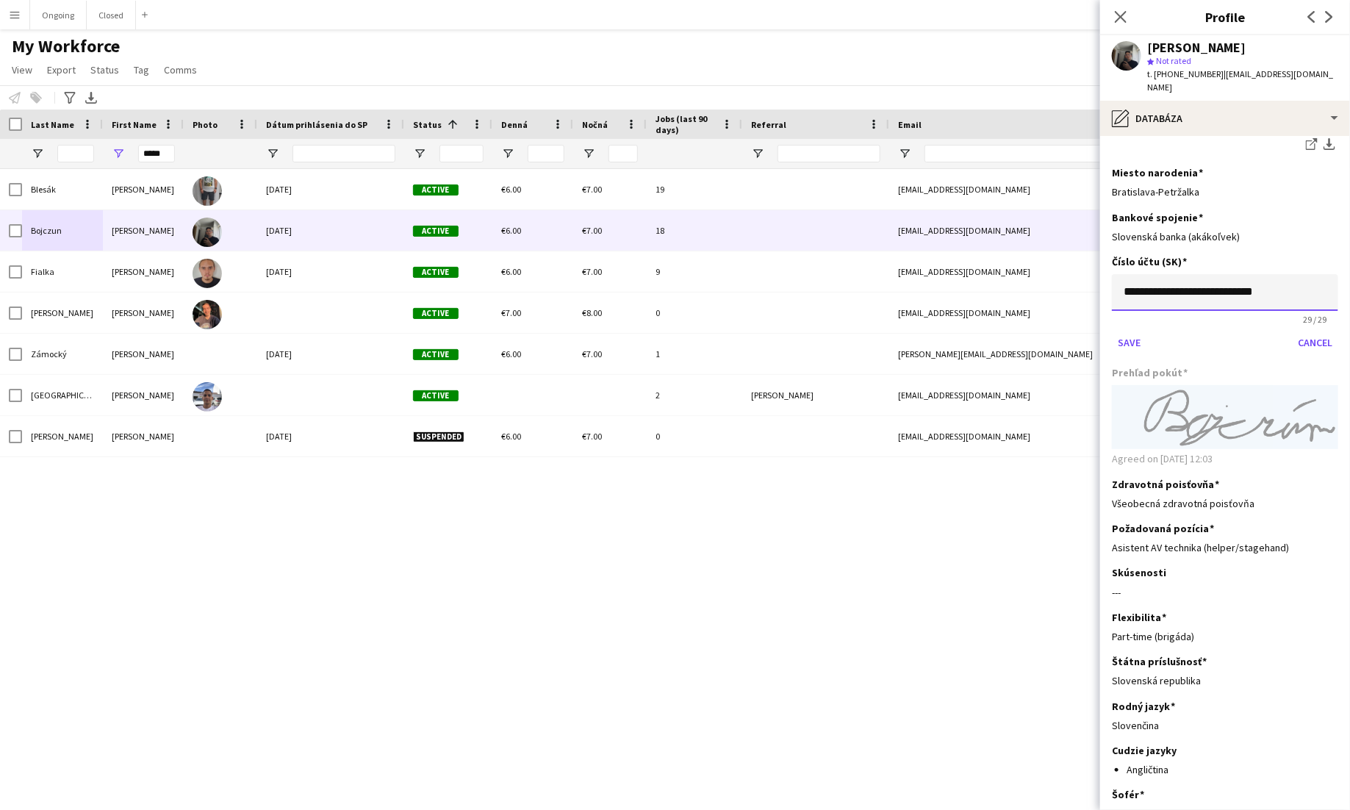
drag, startPoint x: 1300, startPoint y: 280, endPoint x: 1215, endPoint y: 279, distance: 84.5
click at [844, 279] on input "**********" at bounding box center [1225, 292] width 226 height 37
type input "**********"
click at [844, 331] on button "Save" at bounding box center [1129, 343] width 35 height 24
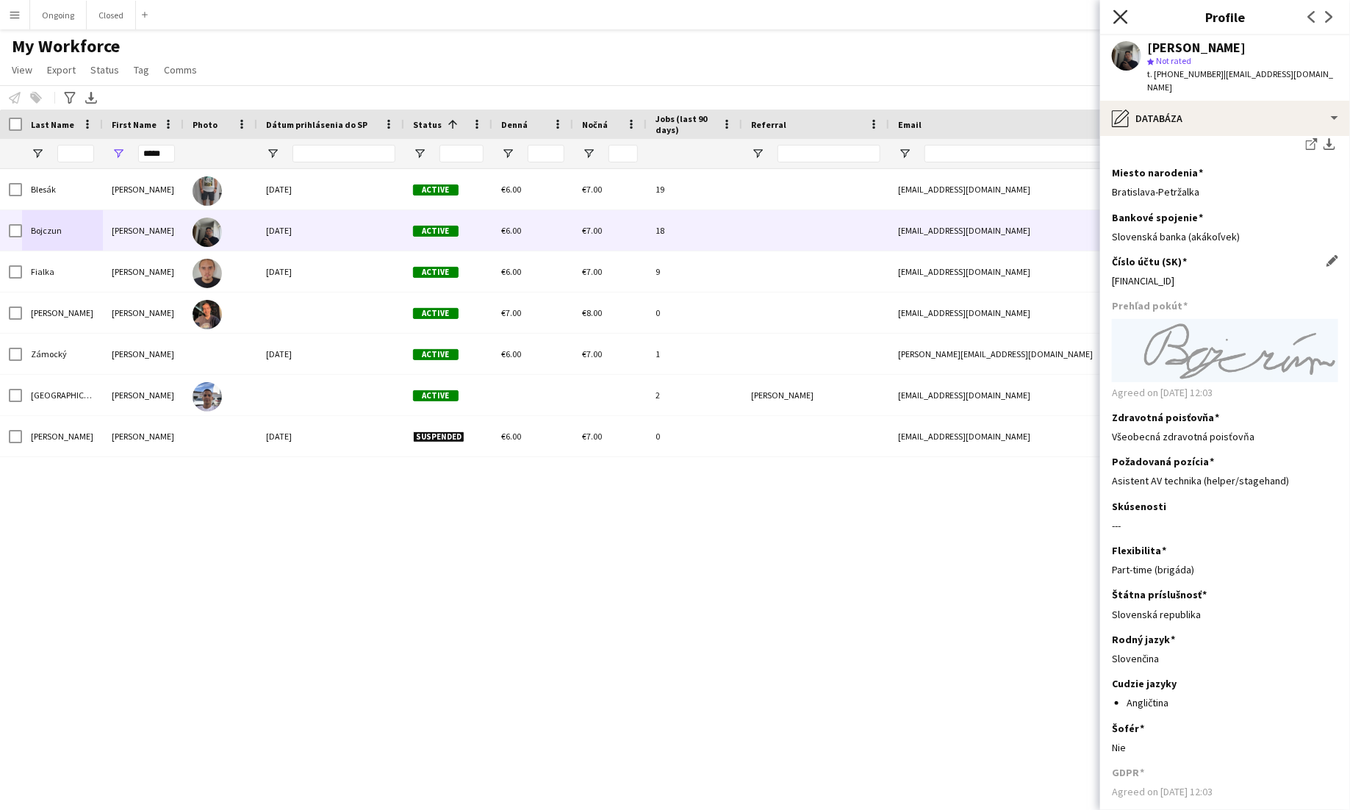
click at [844, 18] on icon at bounding box center [1121, 17] width 14 height 14
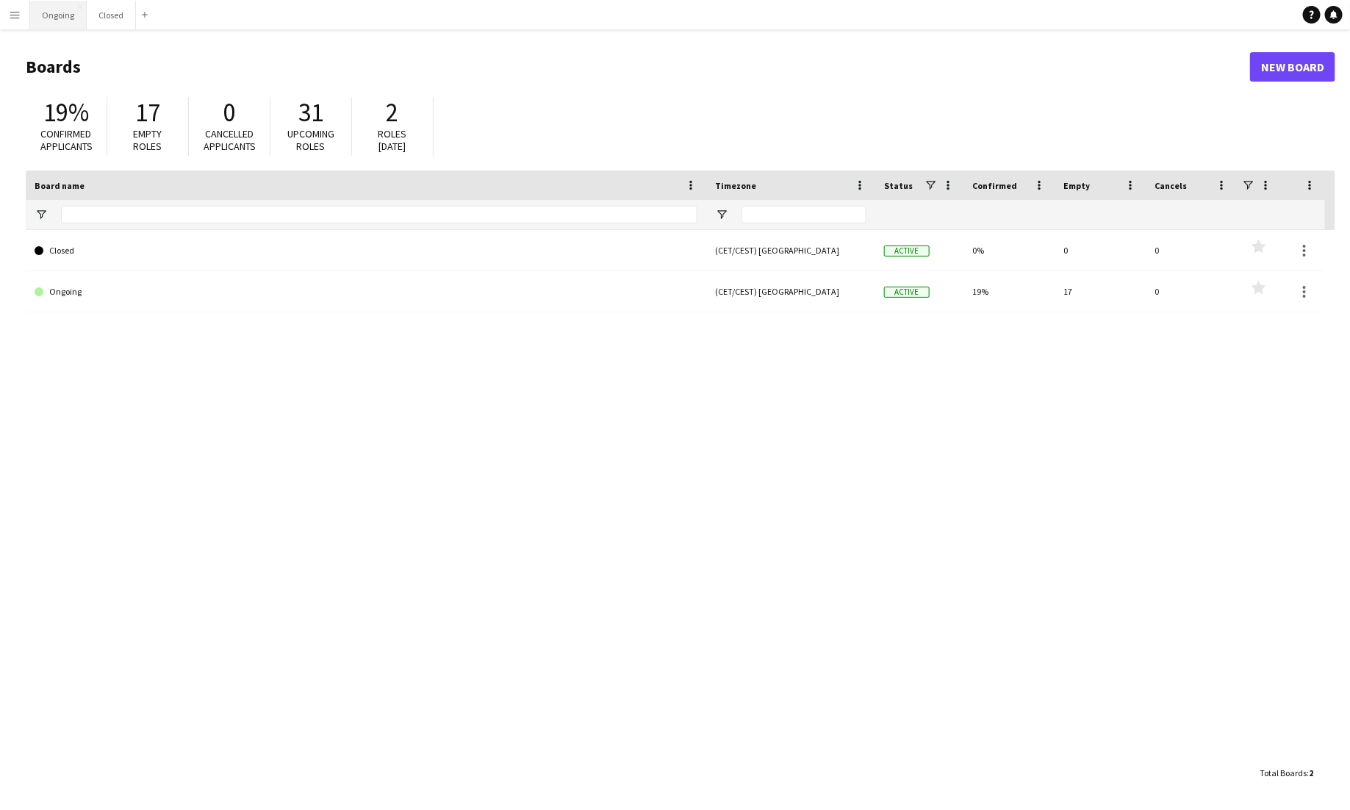
click at [74, 10] on button "Ongoing Close" at bounding box center [58, 15] width 57 height 29
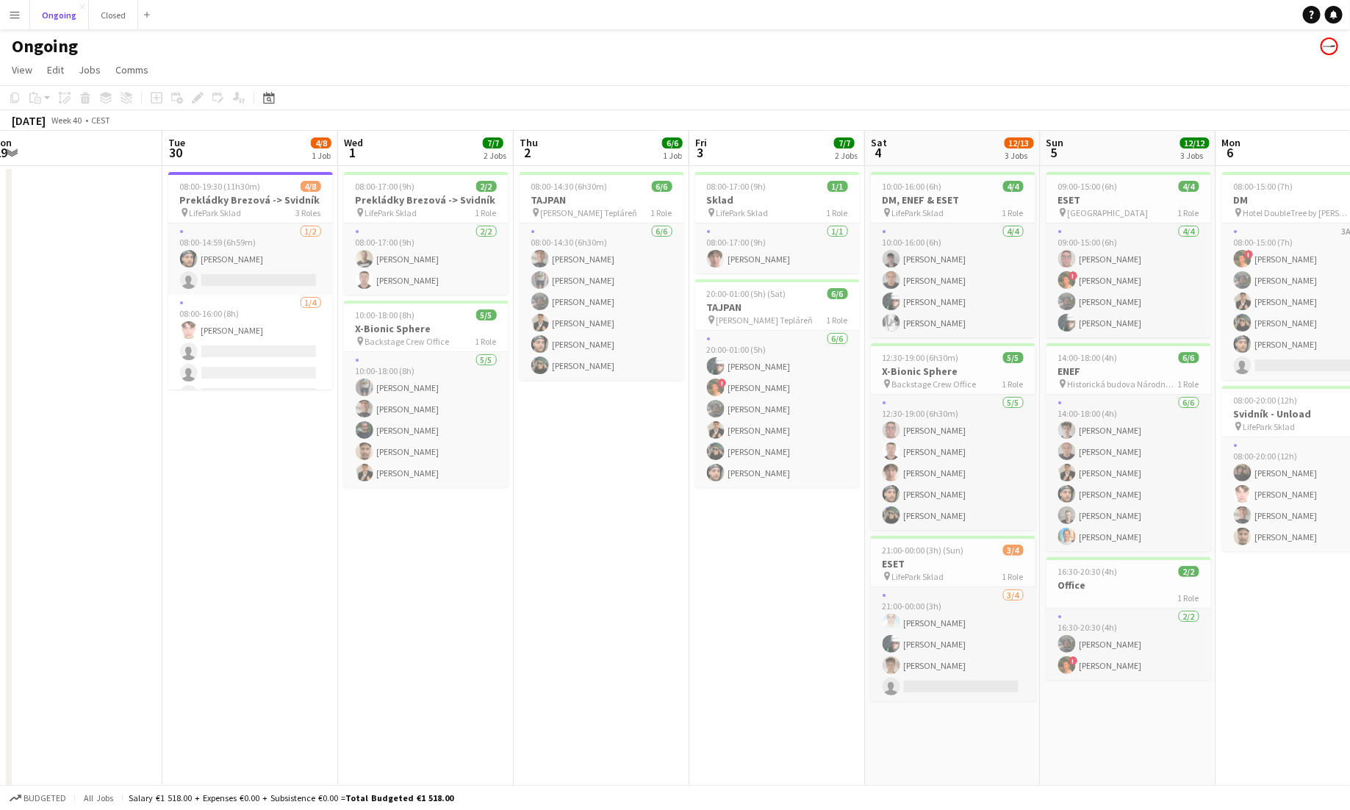
scroll to position [0, 363]
click at [17, 18] on app-icon "Menu" at bounding box center [15, 15] width 12 height 12
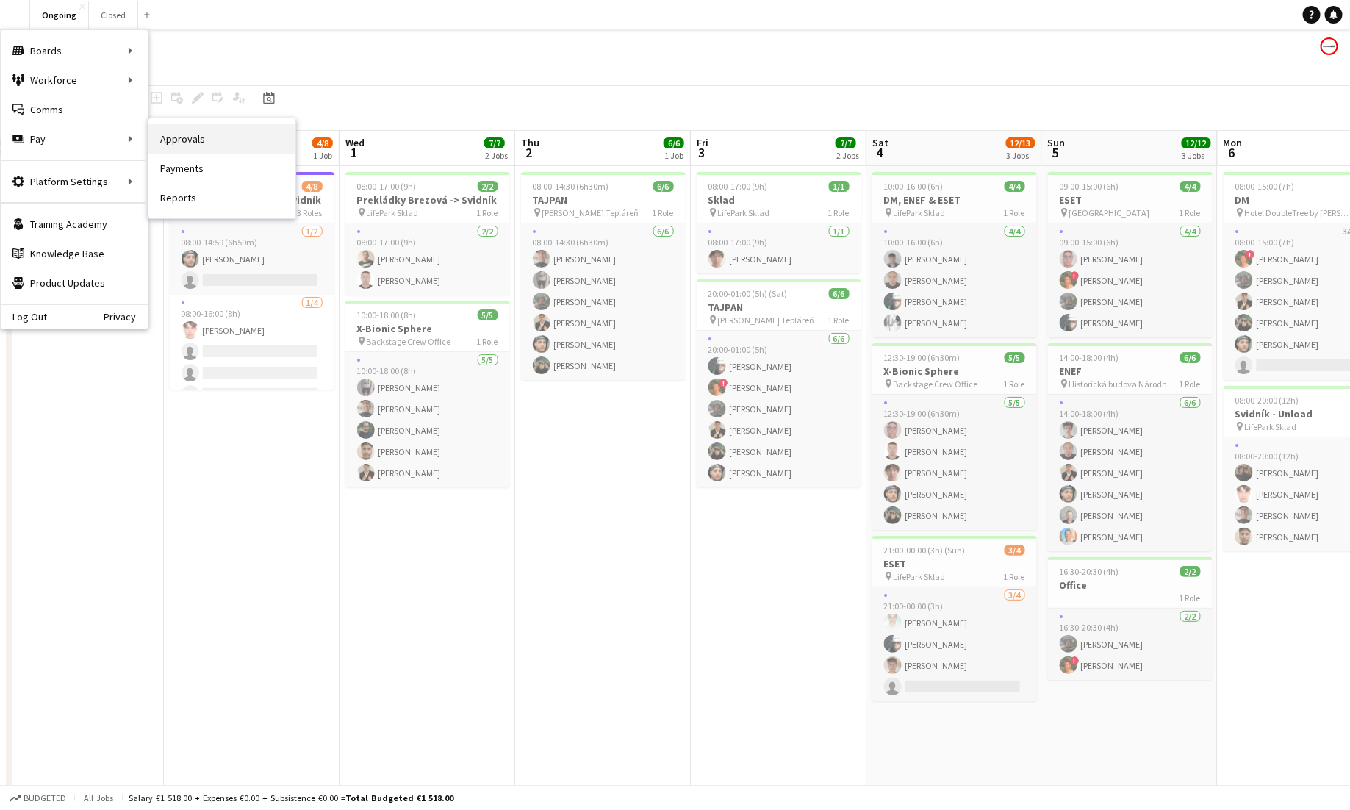
click at [182, 147] on link "Approvals" at bounding box center [221, 138] width 147 height 29
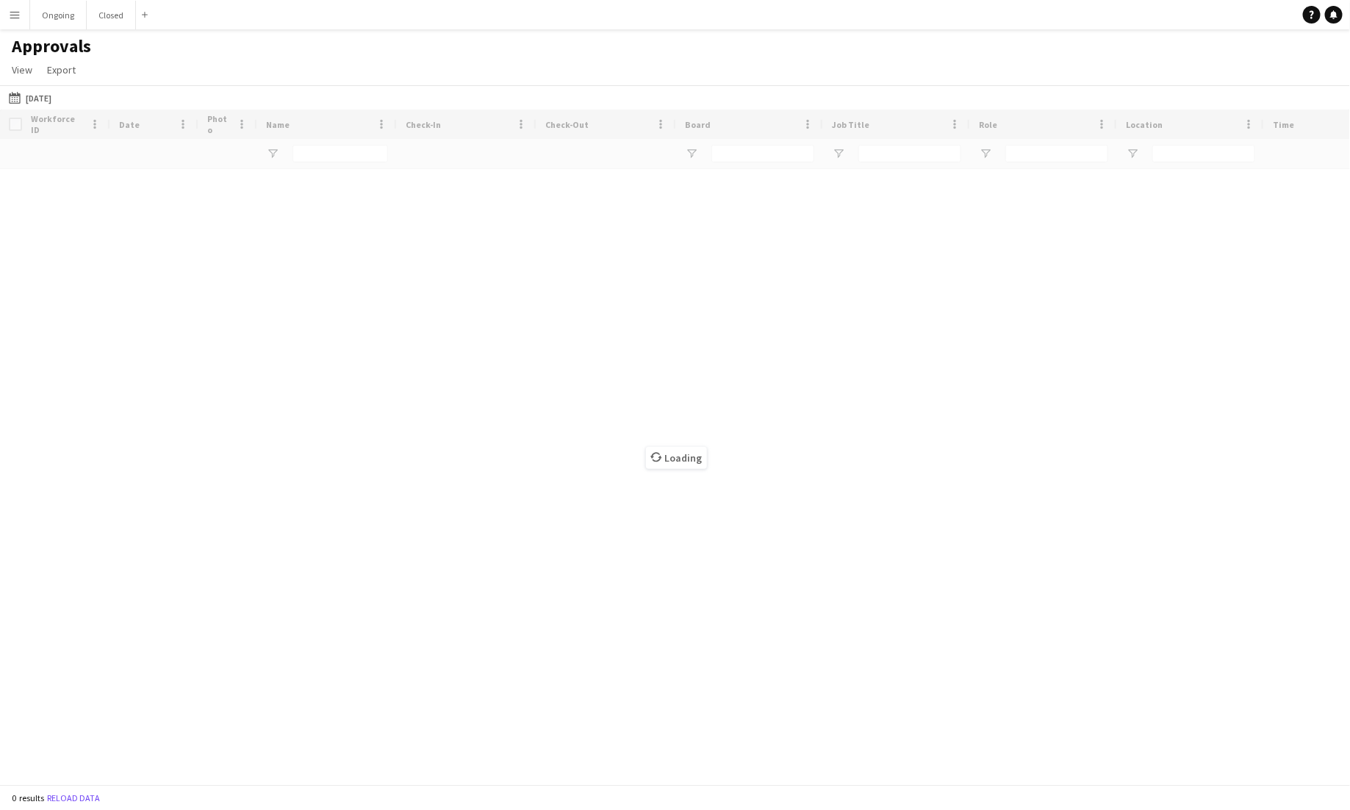
type input "****"
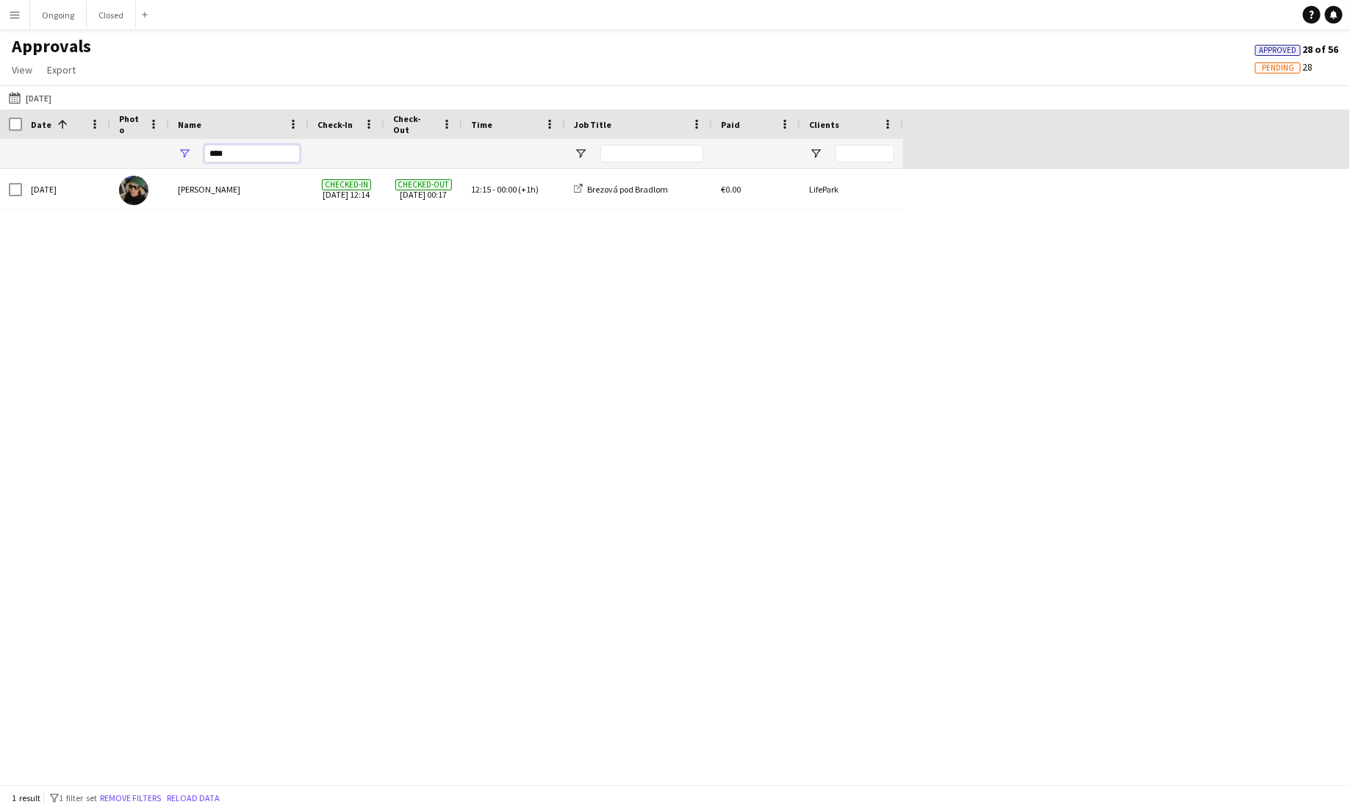
drag, startPoint x: 258, startPoint y: 154, endPoint x: 93, endPoint y: 142, distance: 165.1
click at [93, 142] on div "****" at bounding box center [451, 153] width 903 height 29
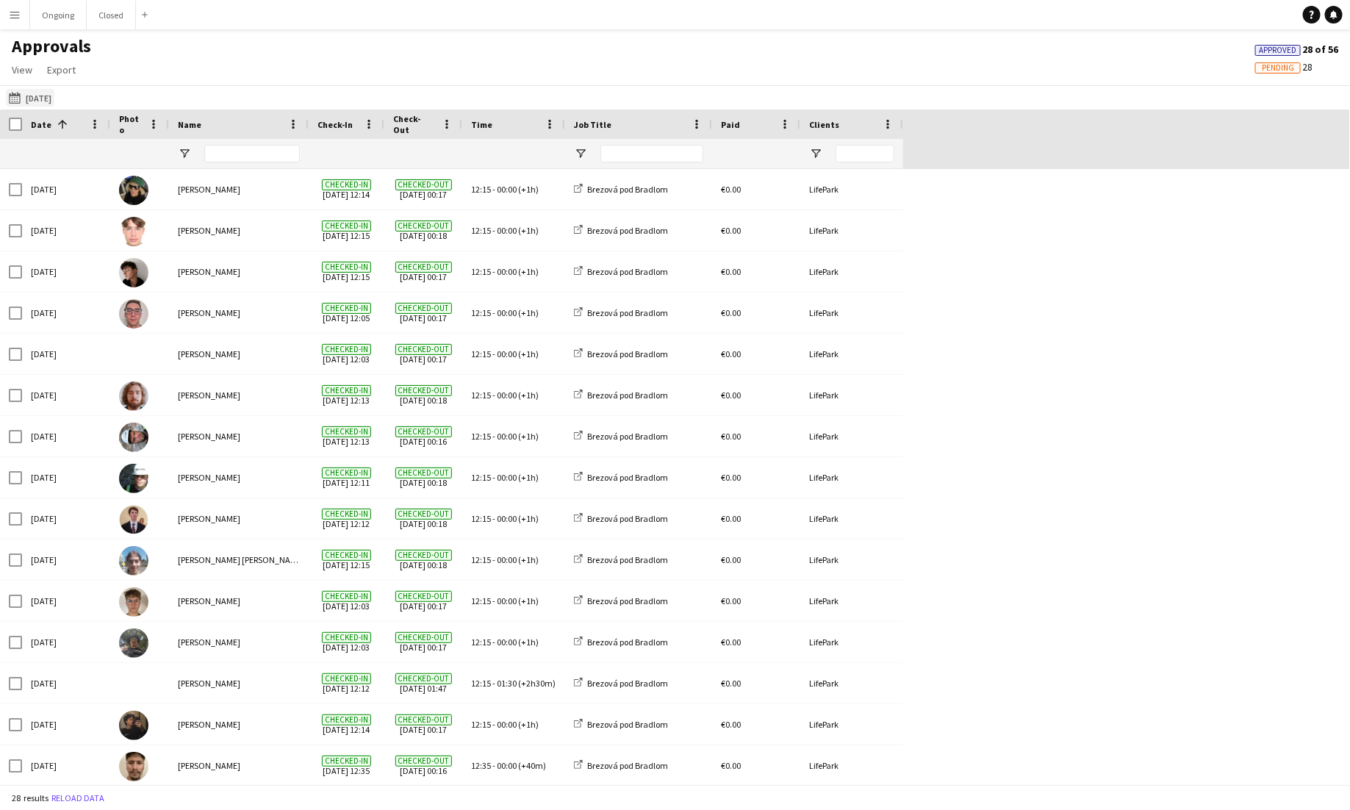
click at [53, 92] on button "28-09-2025 28-09-2025" at bounding box center [30, 98] width 49 height 18
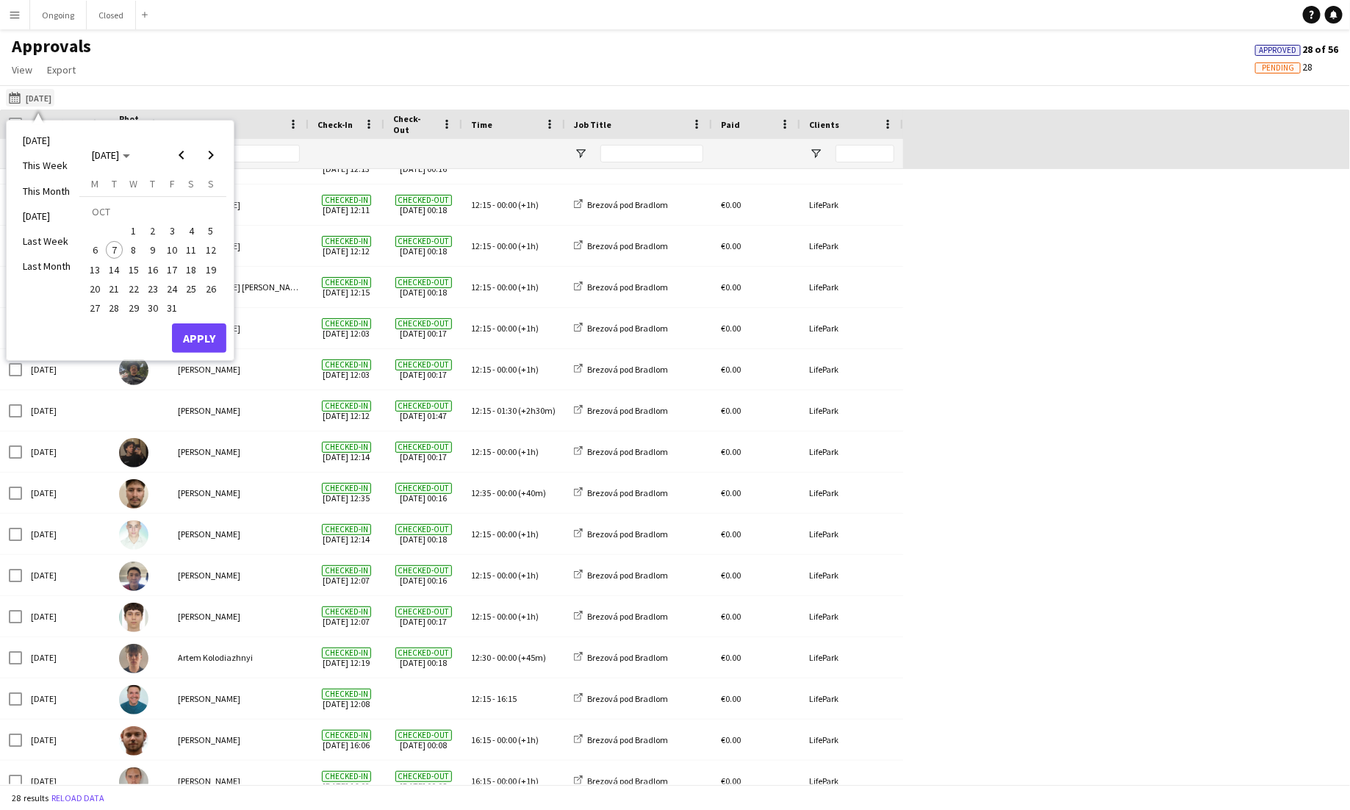
click at [49, 100] on button "28-09-2025 28-09-2025" at bounding box center [30, 98] width 49 height 18
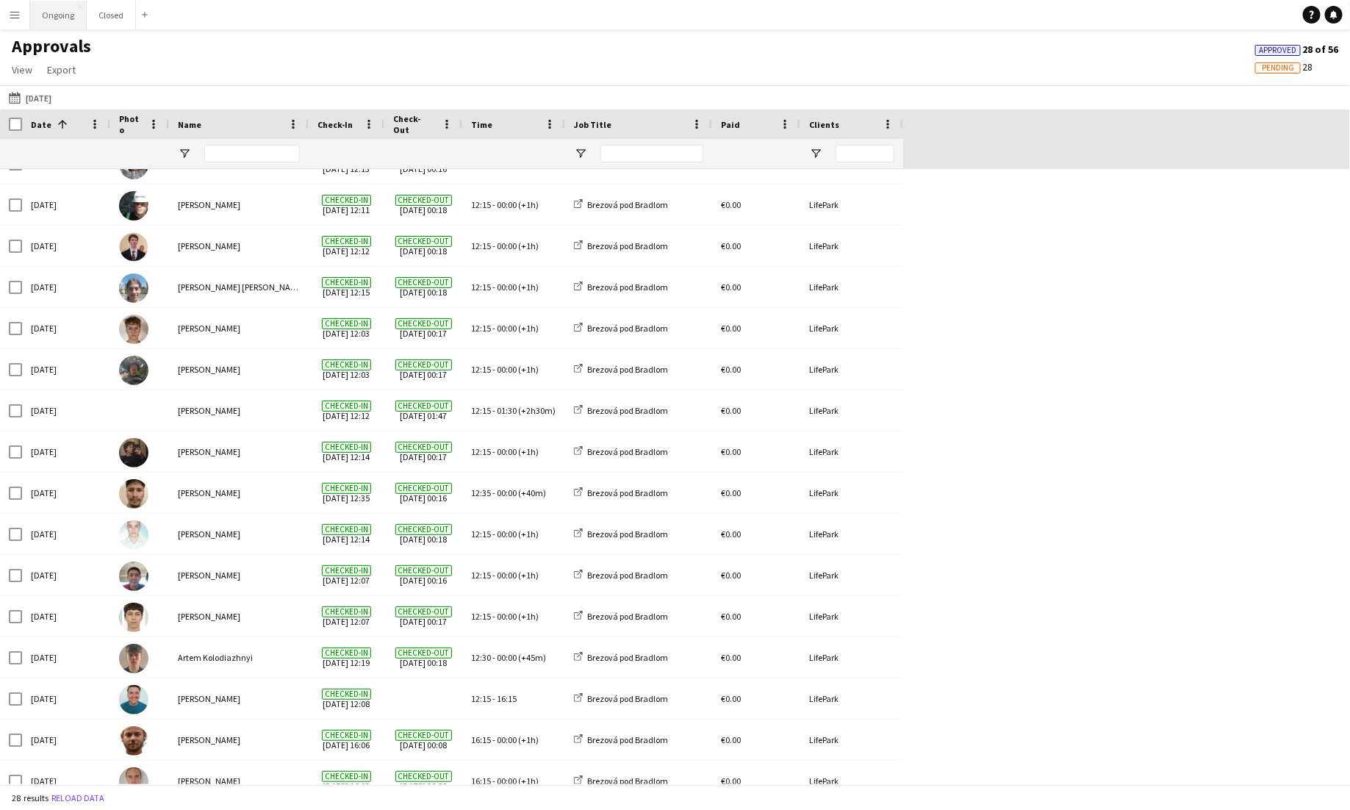
click at [68, 4] on button "Ongoing Close" at bounding box center [58, 15] width 57 height 29
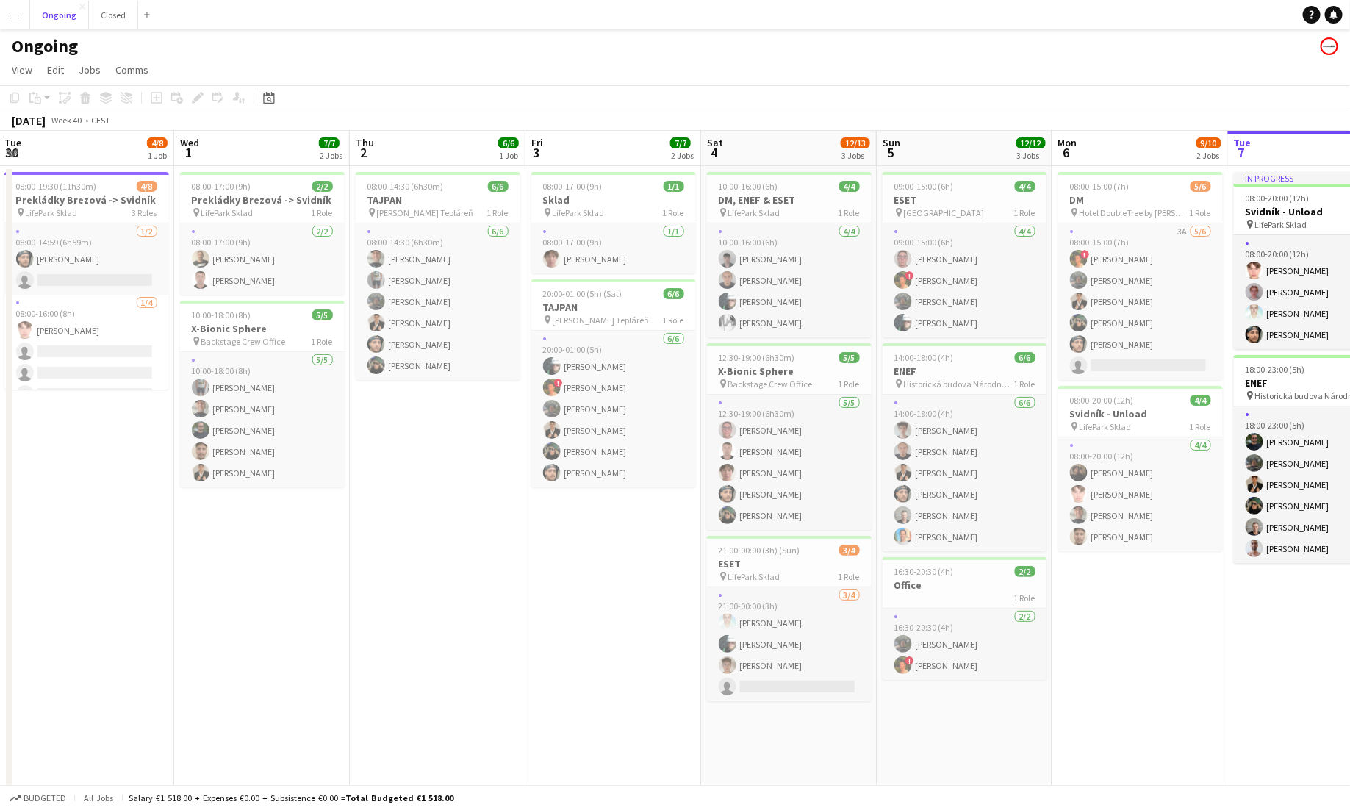
scroll to position [0, 362]
